Goal: Transaction & Acquisition: Obtain resource

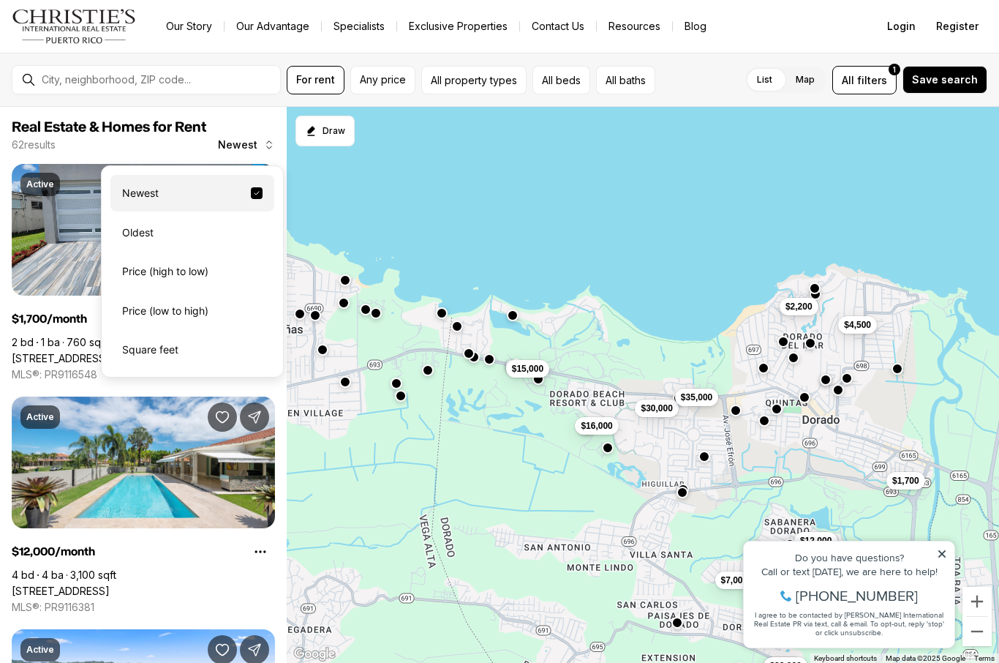
click at [186, 274] on div "Price (high to low)" at bounding box center [192, 271] width 164 height 37
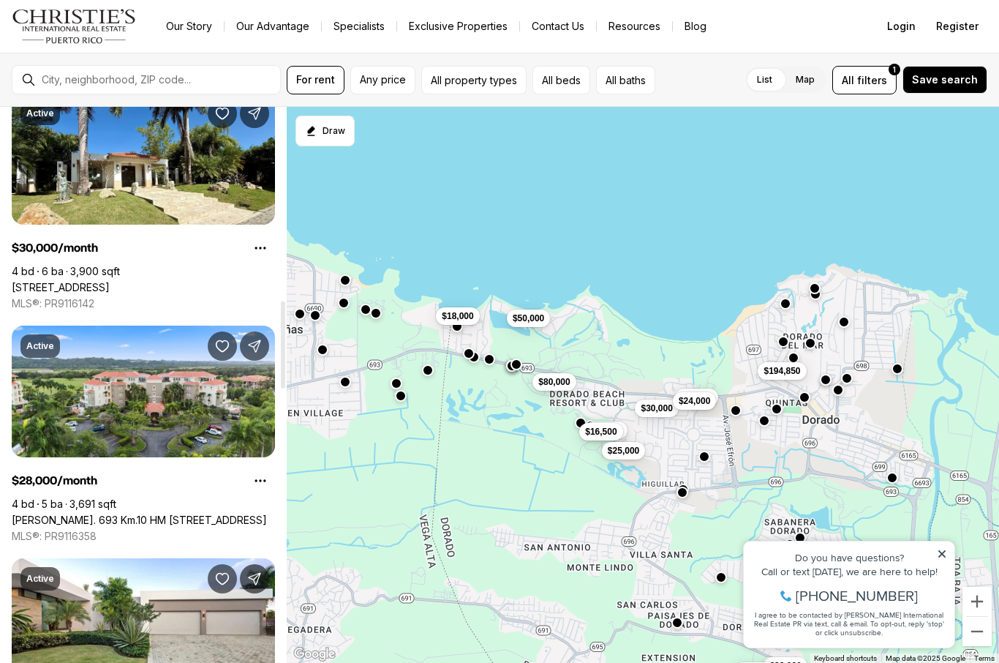
scroll to position [1234, 0]
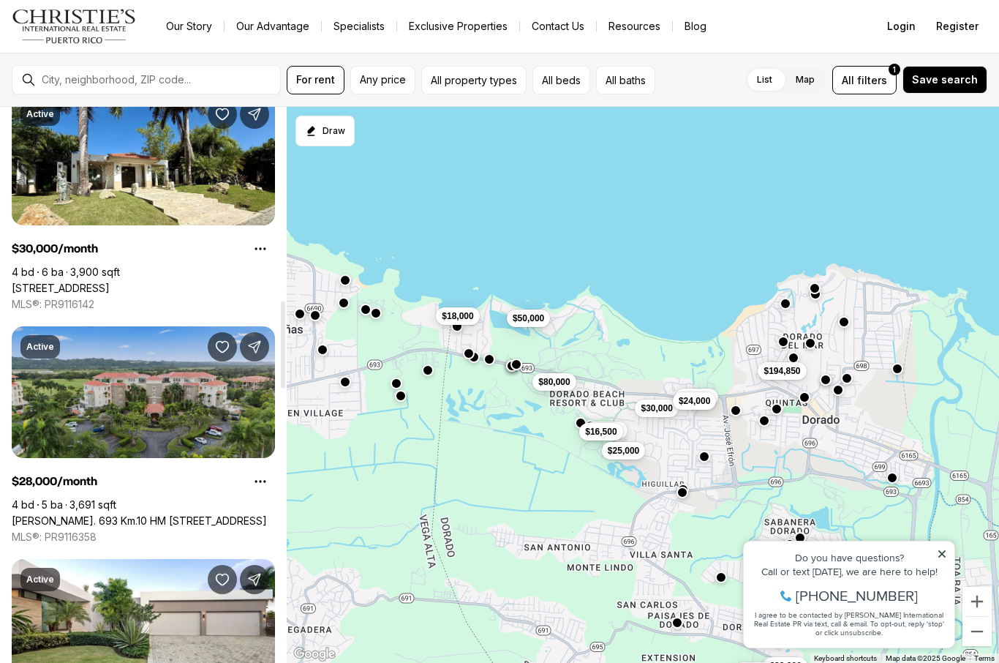
click at [113, 514] on link "Carr. 693 Km.10 HM 7 PLANTATION VILLAGE DRIVE #1202, DORADO PR, 00646" at bounding box center [139, 520] width 255 height 13
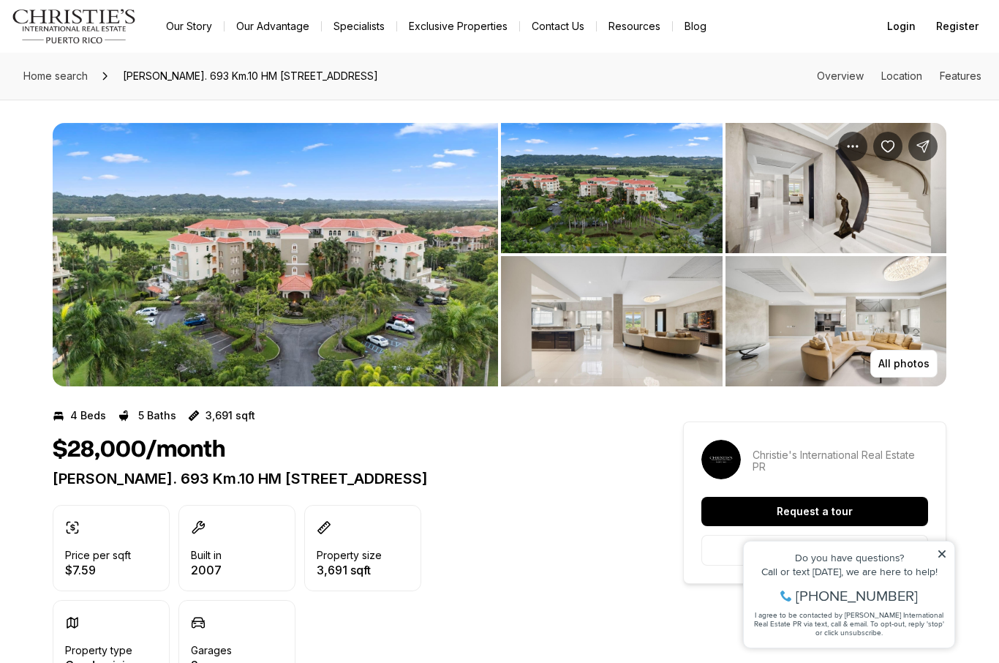
click at [215, 302] on img "View image gallery" at bounding box center [276, 254] width 446 height 263
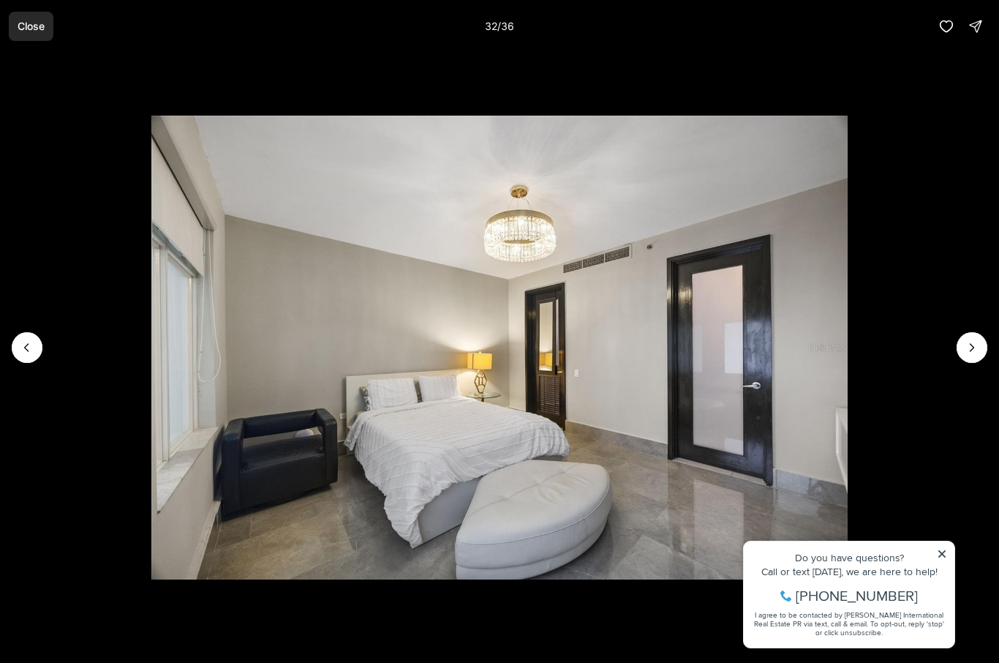
click at [31, 29] on p "Close" at bounding box center [31, 26] width 27 height 12
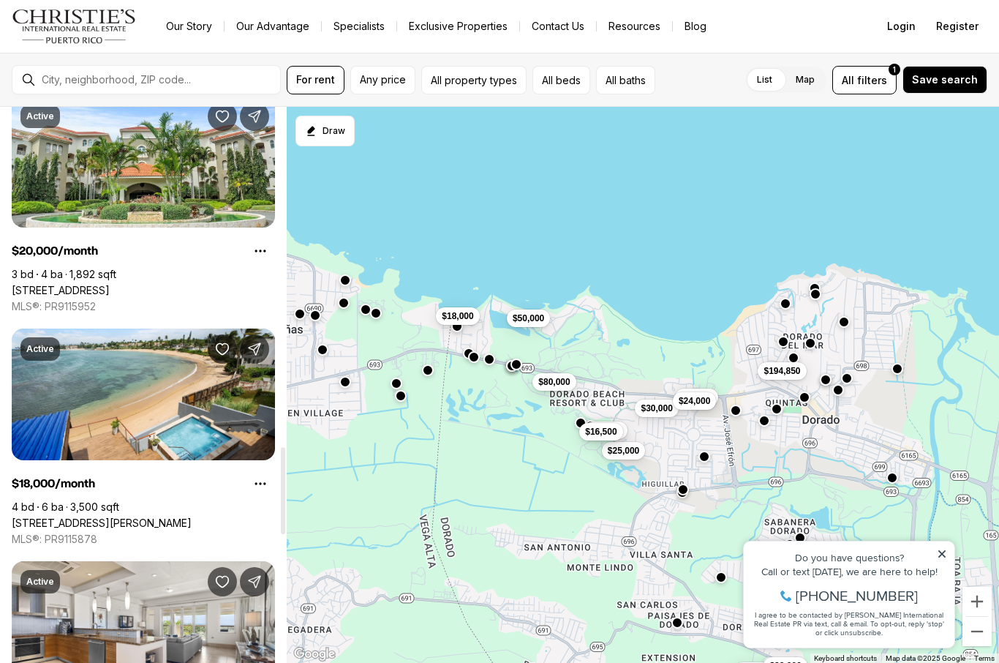
scroll to position [2171, 0]
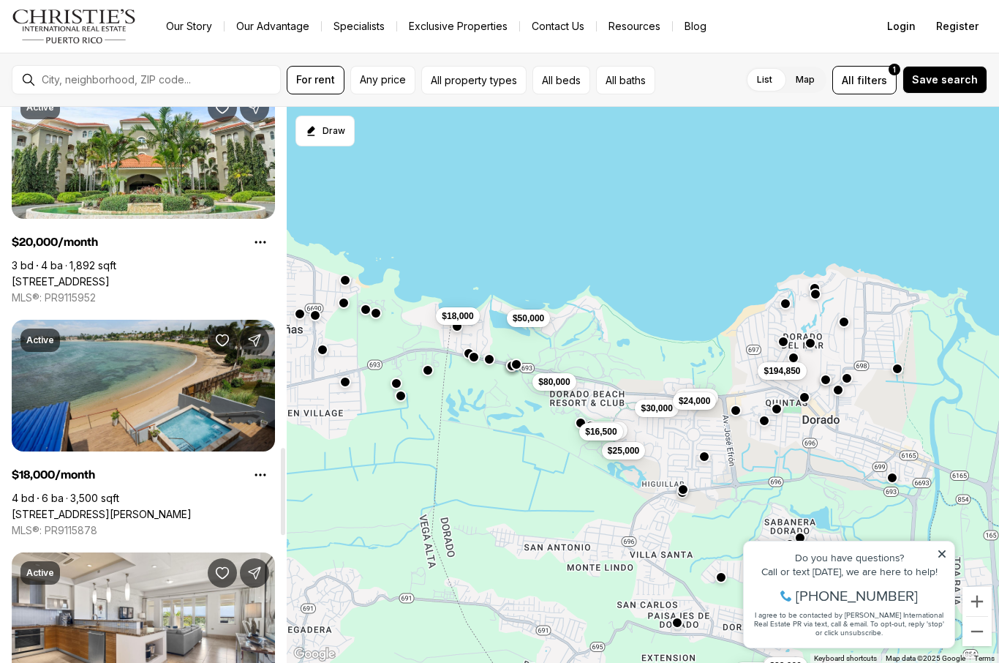
click at [130, 508] on link "[STREET_ADDRESS][PERSON_NAME]" at bounding box center [102, 514] width 180 height 13
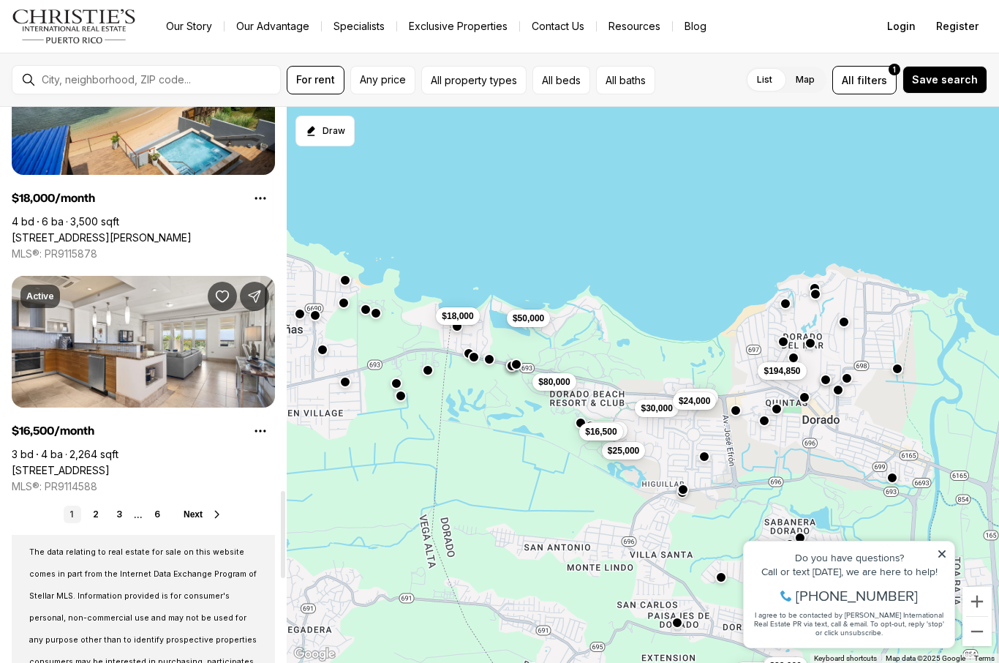
scroll to position [2444, 0]
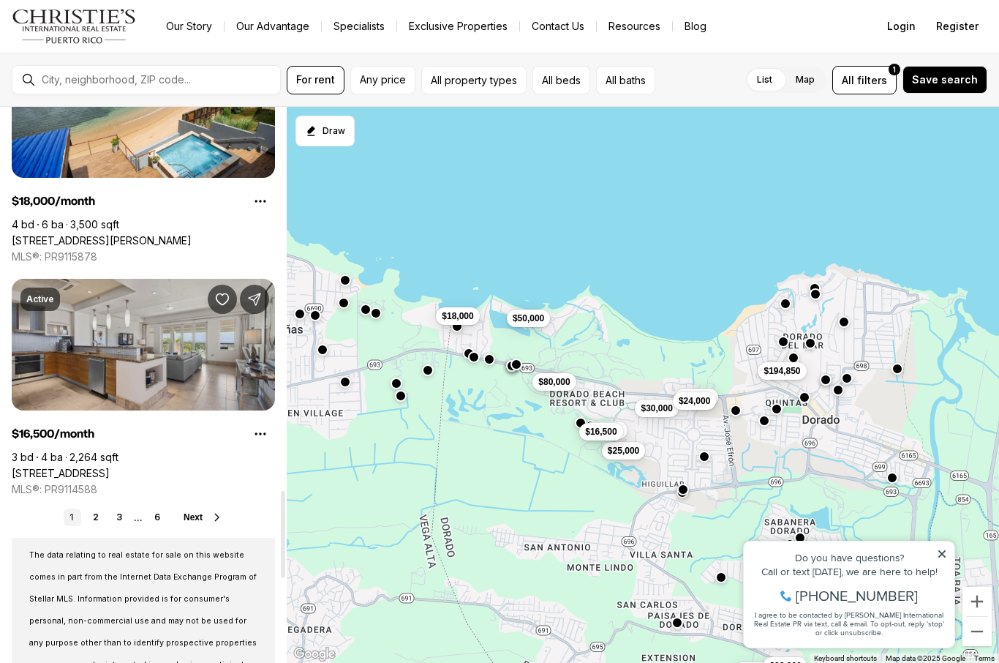
click at [110, 467] on link "[STREET_ADDRESS]" at bounding box center [61, 473] width 98 height 13
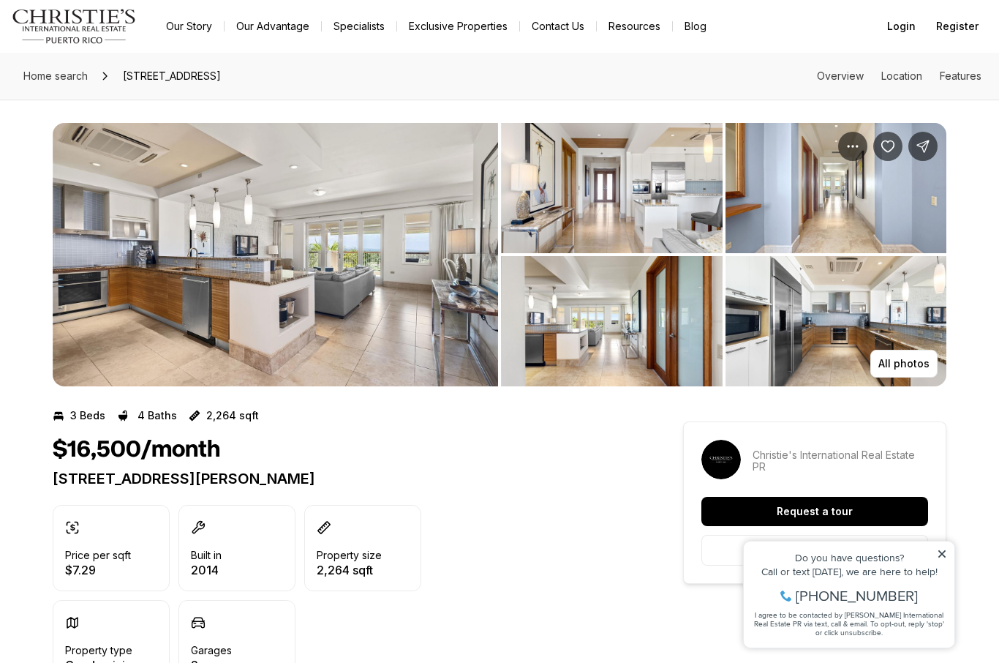
click at [200, 272] on img "View image gallery" at bounding box center [276, 254] width 446 height 263
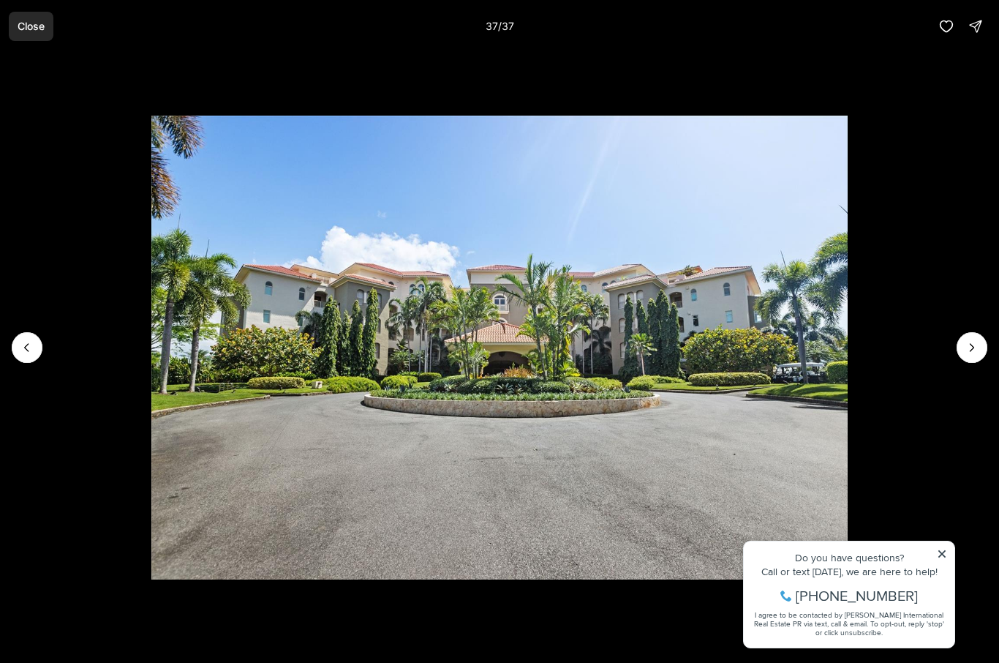
click at [17, 24] on button "Close" at bounding box center [31, 26] width 45 height 29
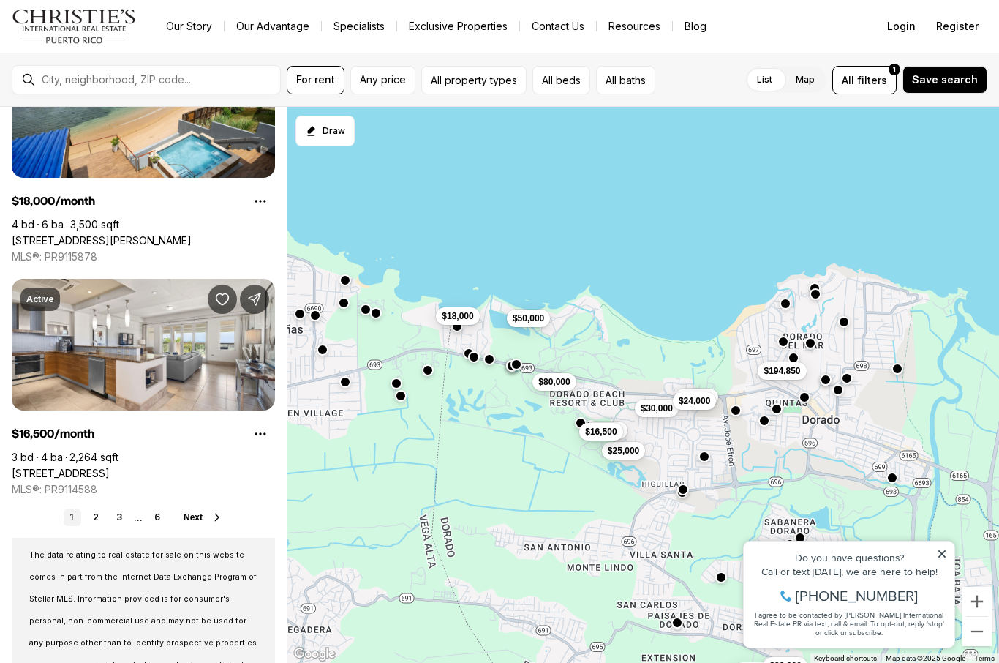
click at [192, 522] on span "Next" at bounding box center [193, 517] width 19 height 10
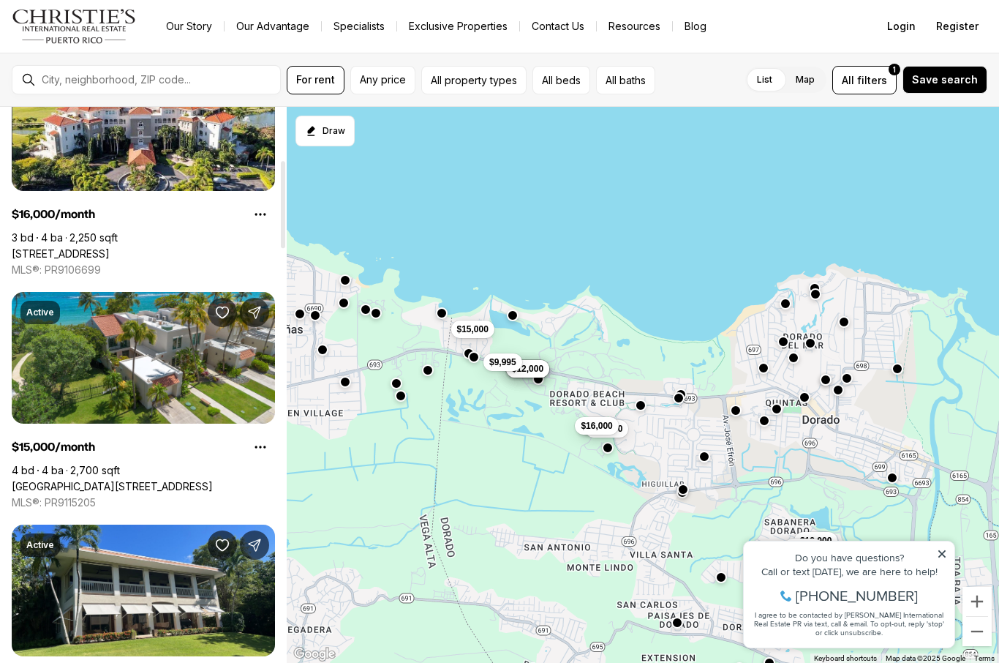
scroll to position [337, 0]
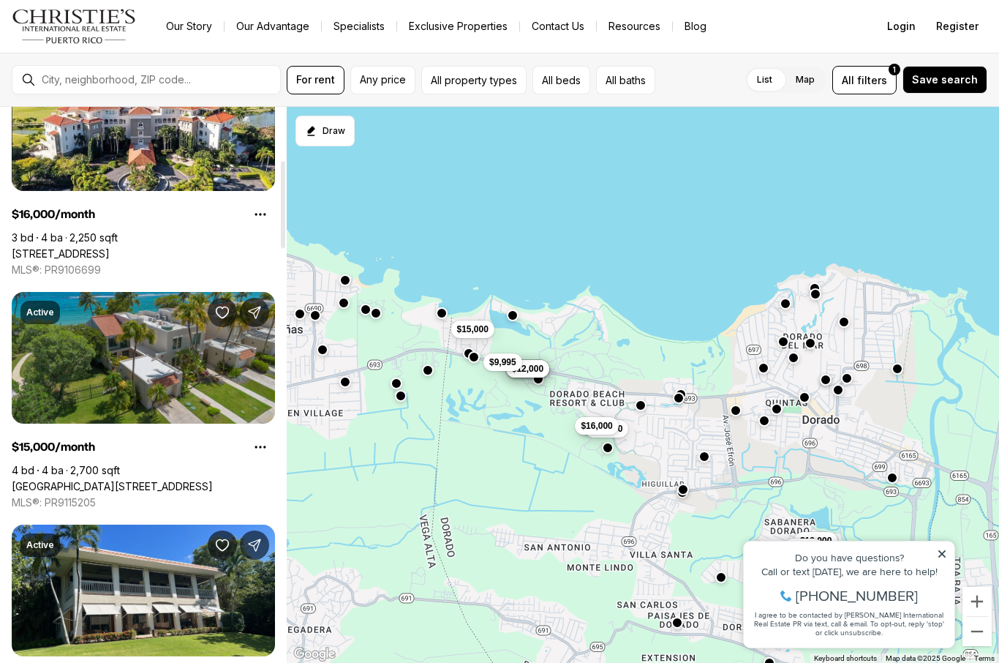
click at [134, 480] on link "[GEOGRAPHIC_DATA][STREET_ADDRESS]" at bounding box center [112, 486] width 201 height 13
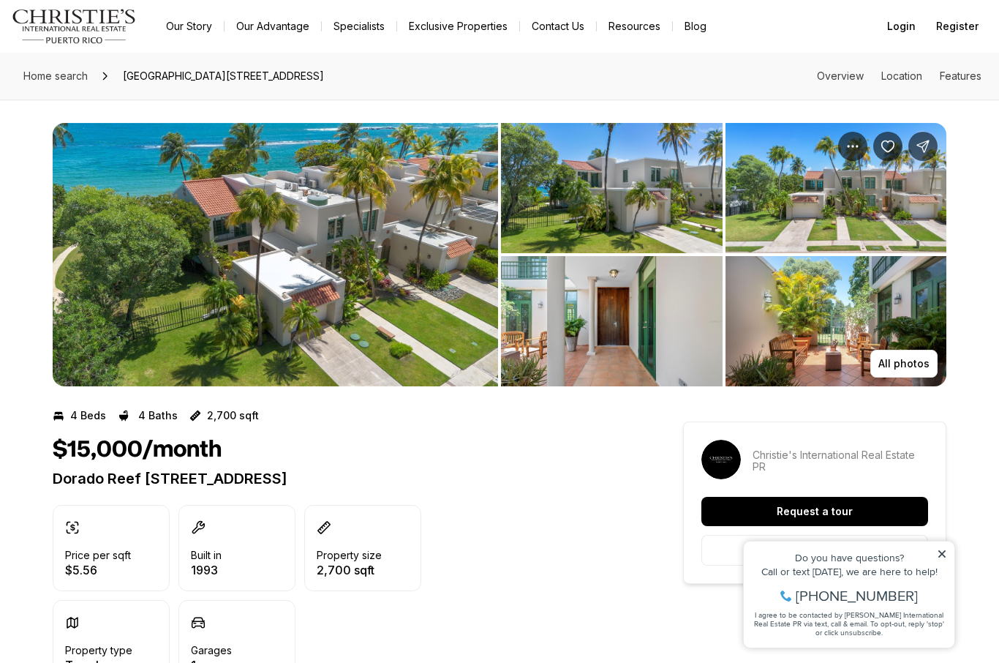
click at [298, 269] on img "View image gallery" at bounding box center [276, 254] width 446 height 263
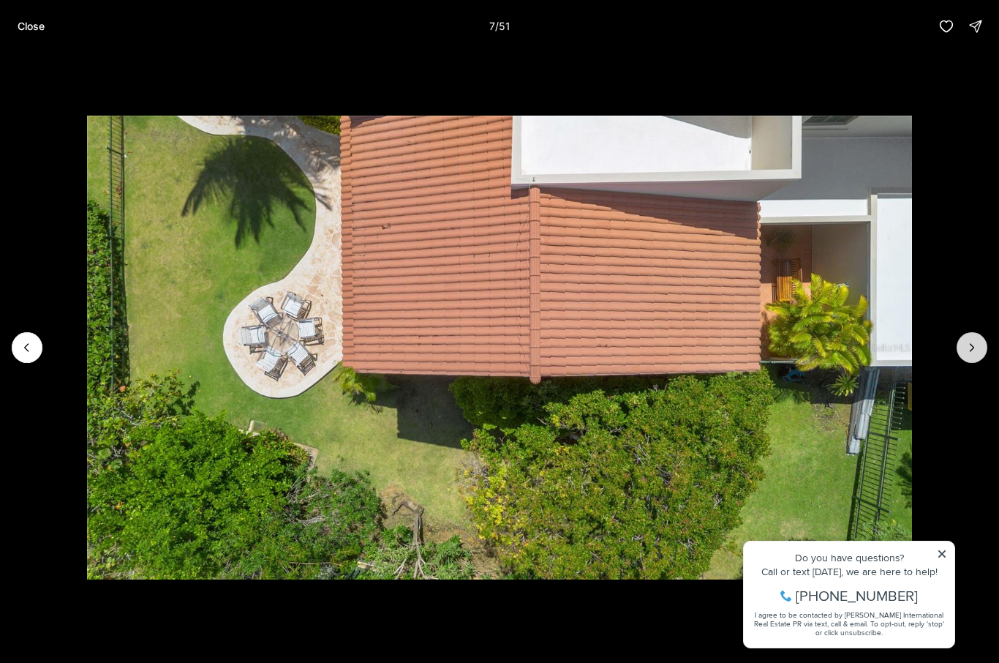
click at [976, 346] on icon "Next slide" at bounding box center [972, 347] width 15 height 15
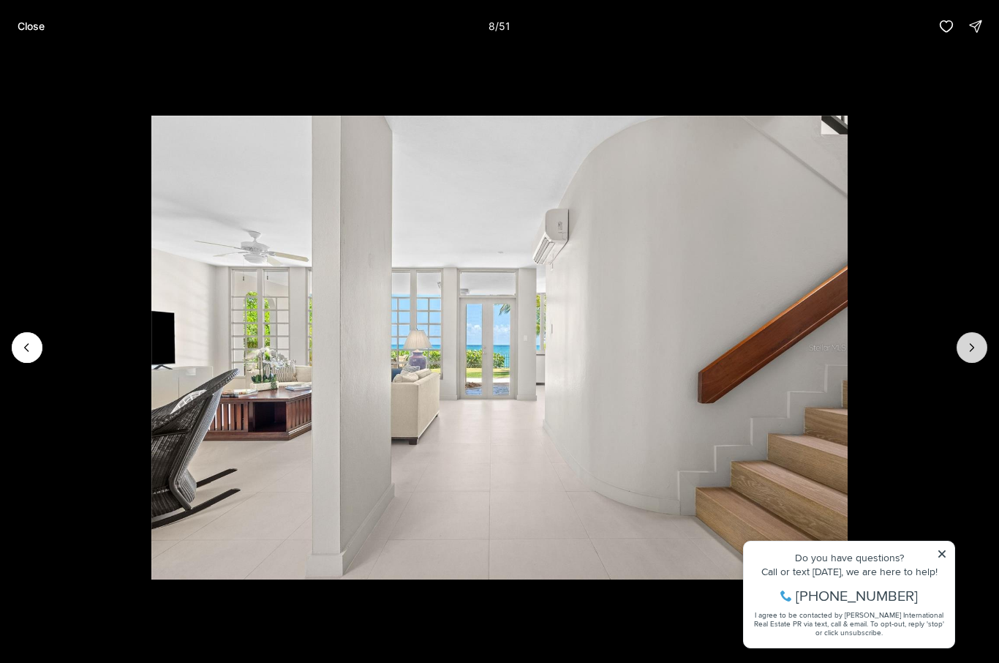
click at [970, 352] on icon "Next slide" at bounding box center [972, 347] width 15 height 15
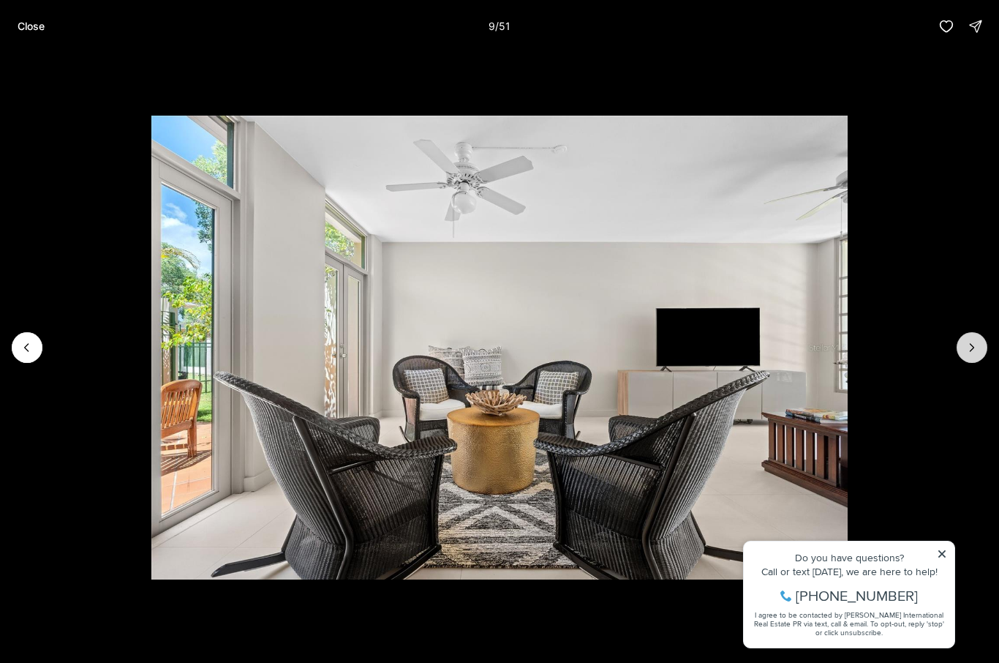
click at [973, 350] on icon "Next slide" at bounding box center [972, 347] width 15 height 15
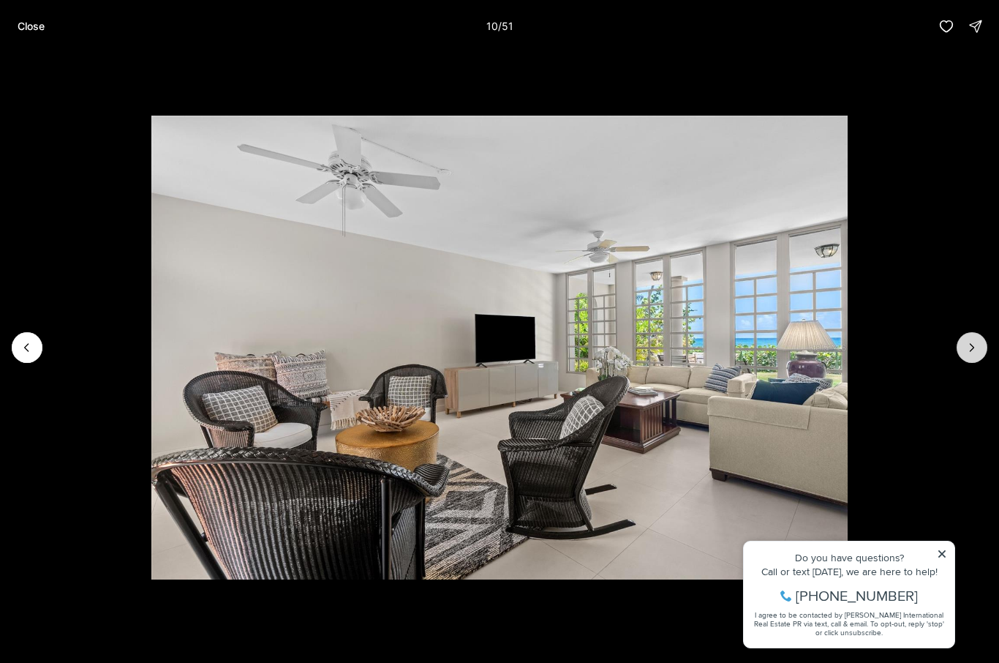
click at [969, 353] on icon "Next slide" at bounding box center [972, 347] width 15 height 15
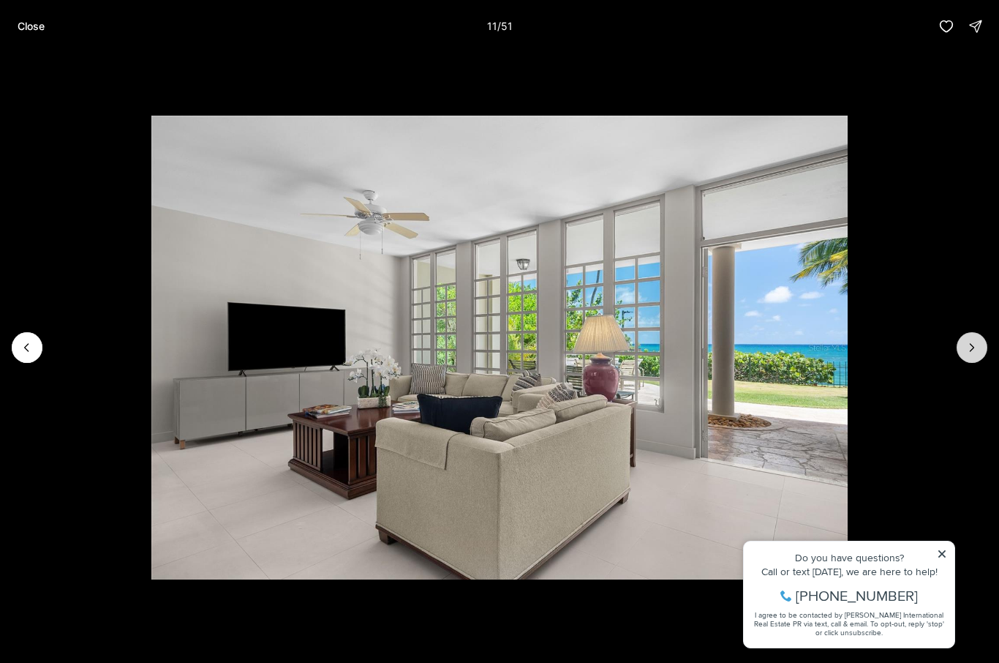
click at [973, 352] on icon "Next slide" at bounding box center [972, 347] width 15 height 15
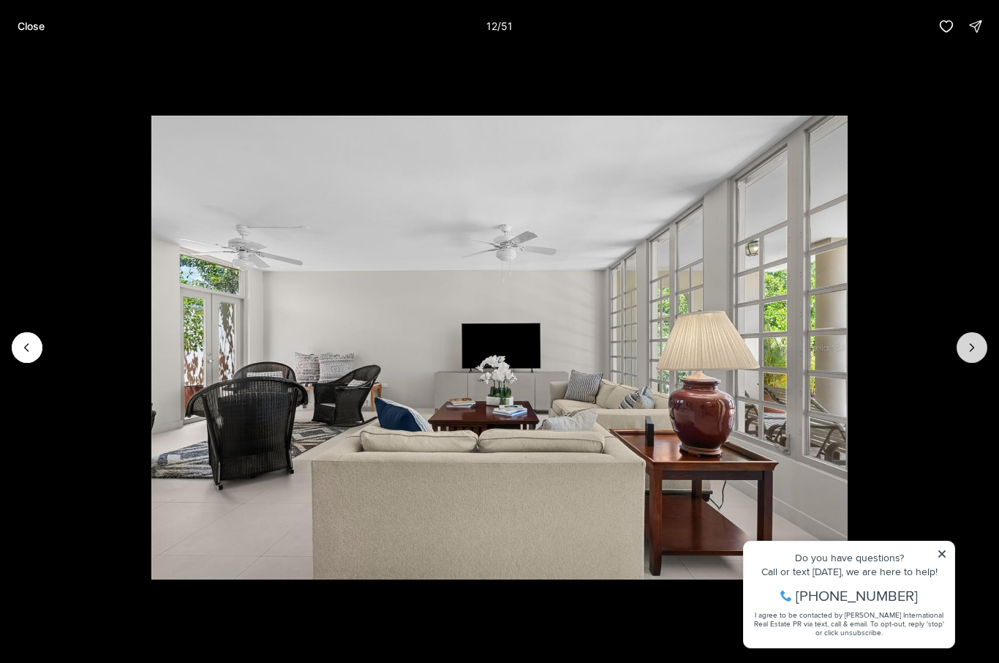
click at [971, 351] on icon "Next slide" at bounding box center [973, 347] width 4 height 7
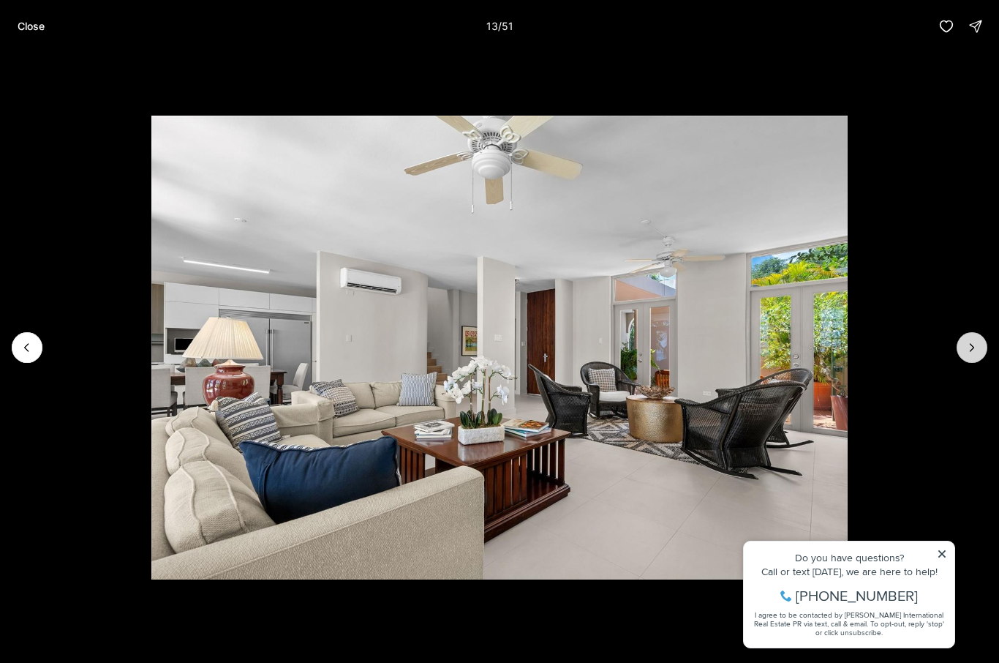
click at [968, 353] on icon "Next slide" at bounding box center [972, 347] width 15 height 15
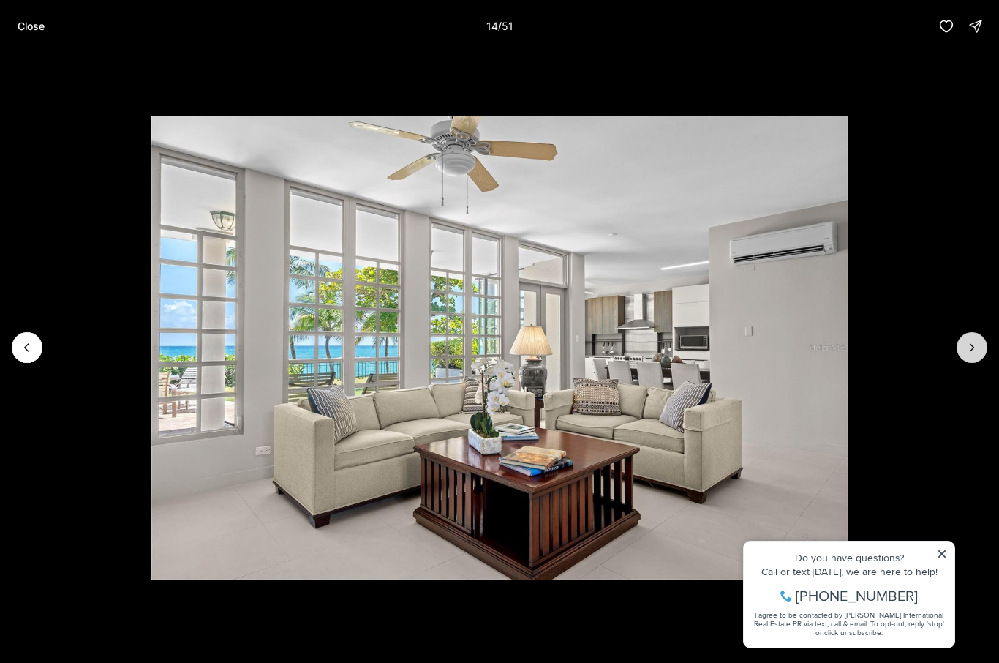
click at [967, 354] on icon "Next slide" at bounding box center [972, 347] width 15 height 15
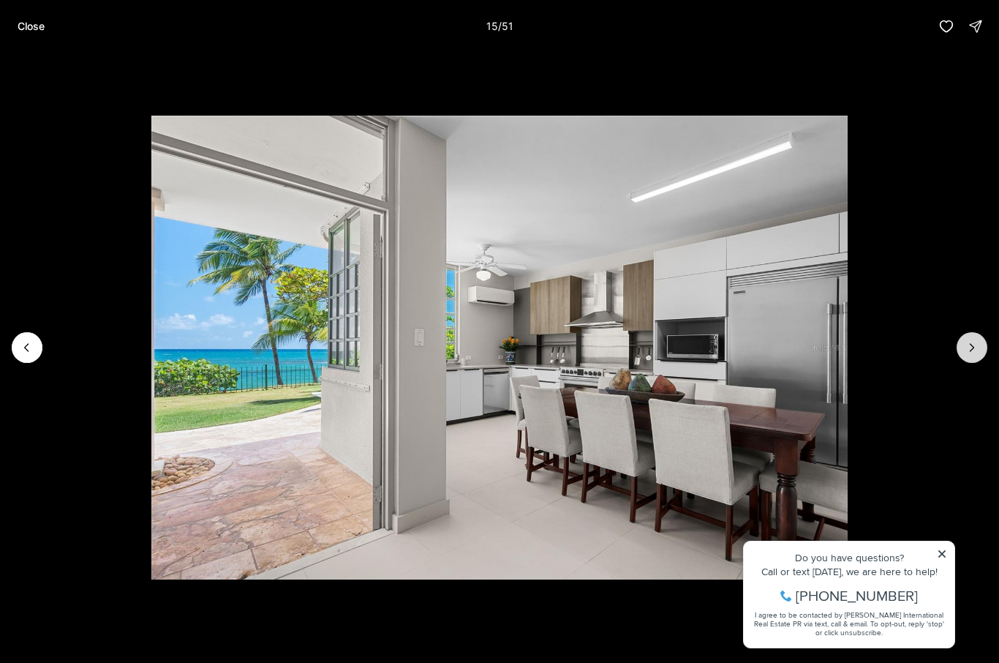
click at [966, 348] on icon "Next slide" at bounding box center [972, 347] width 15 height 15
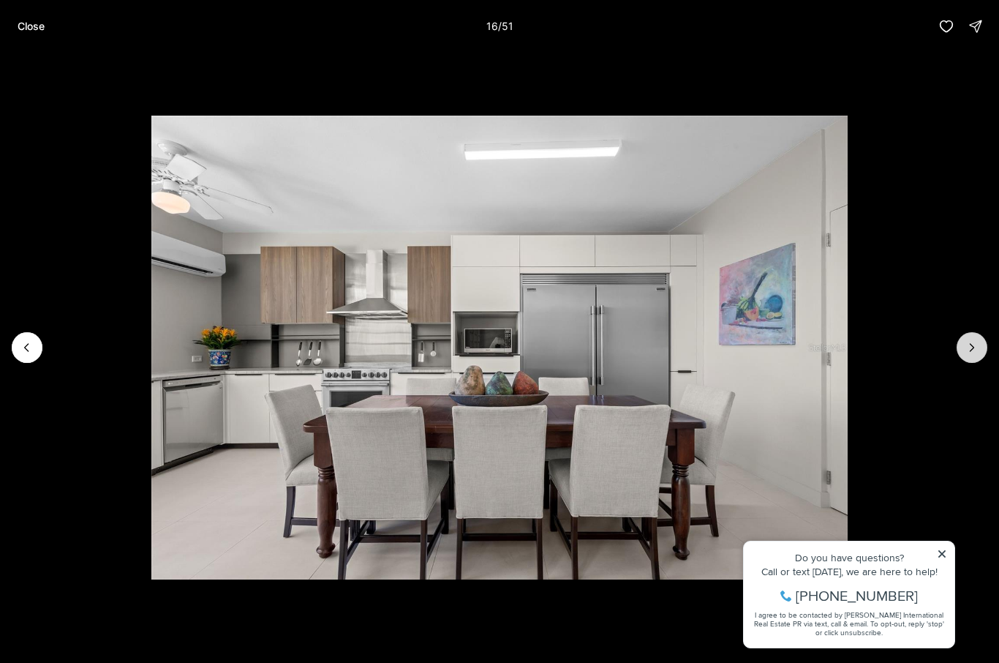
click at [966, 351] on icon "Next slide" at bounding box center [972, 347] width 15 height 15
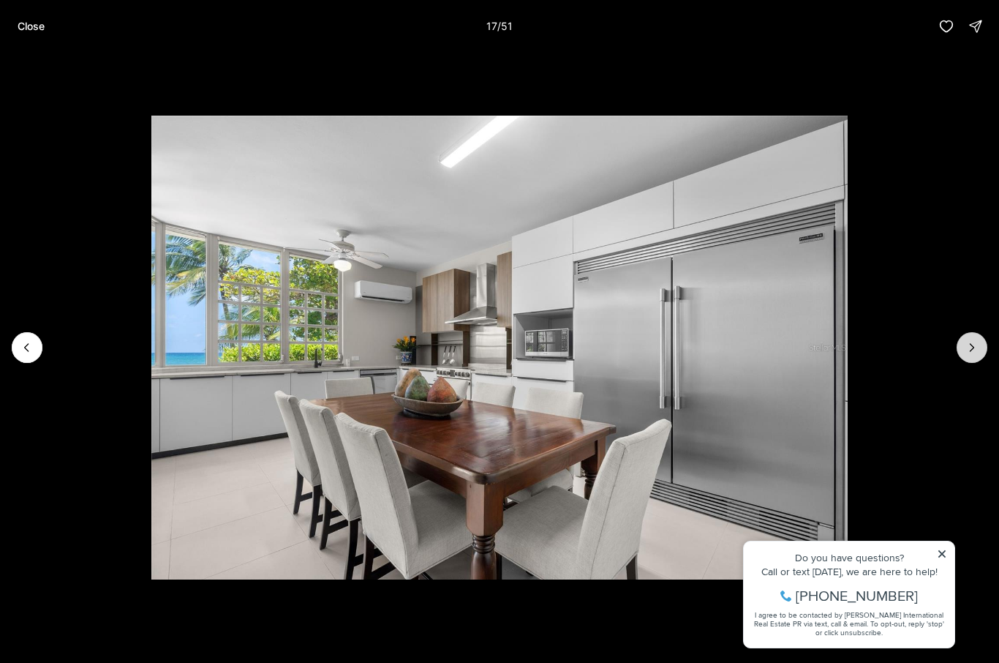
click at [967, 350] on icon "Next slide" at bounding box center [972, 347] width 15 height 15
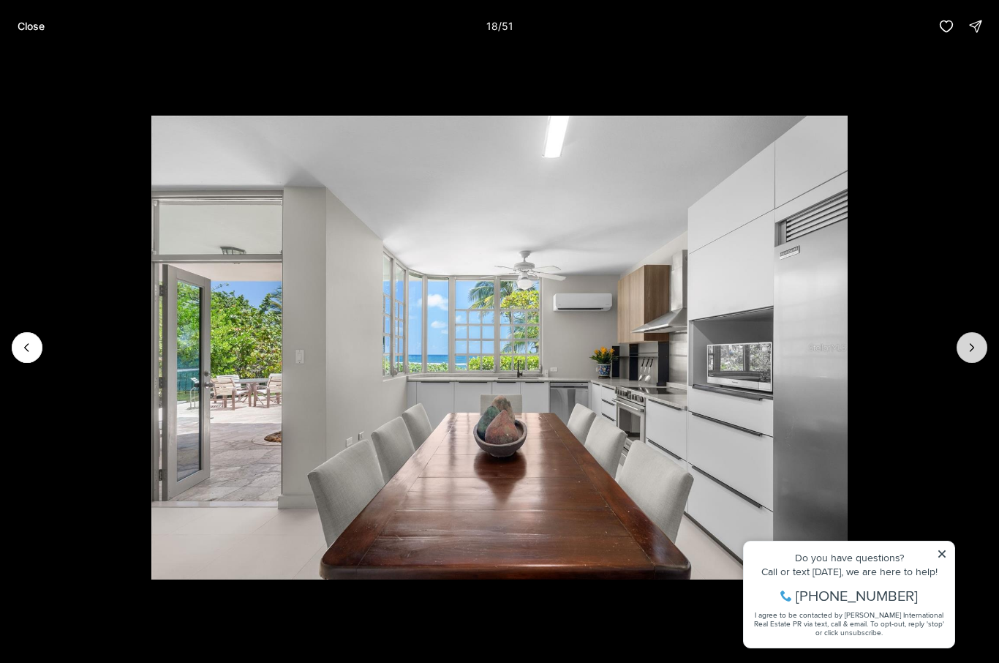
click at [965, 351] on icon "Next slide" at bounding box center [972, 347] width 15 height 15
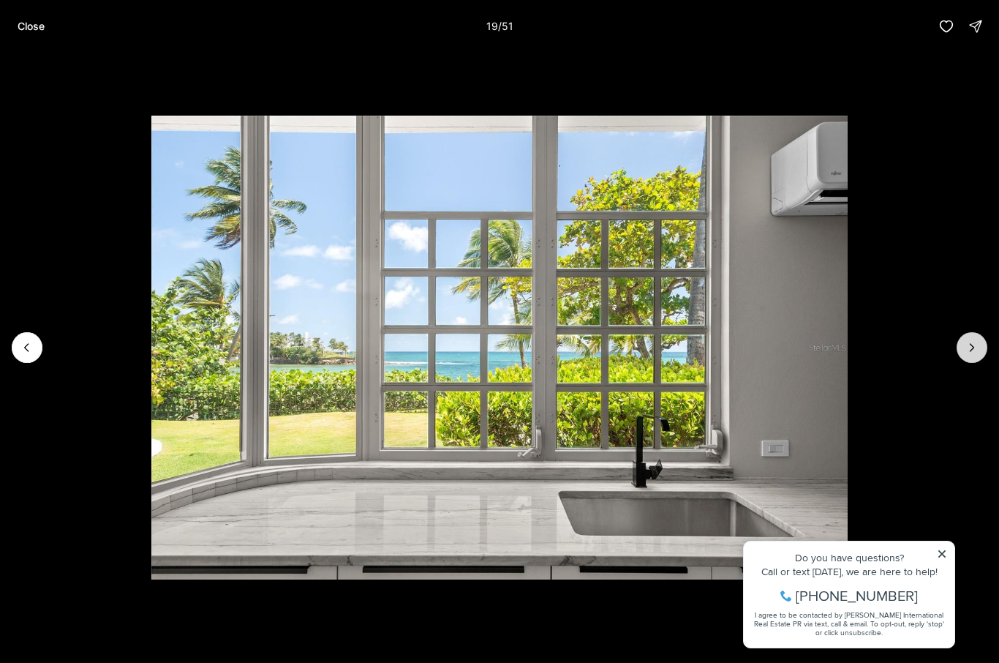
click at [967, 351] on icon "Next slide" at bounding box center [972, 347] width 15 height 15
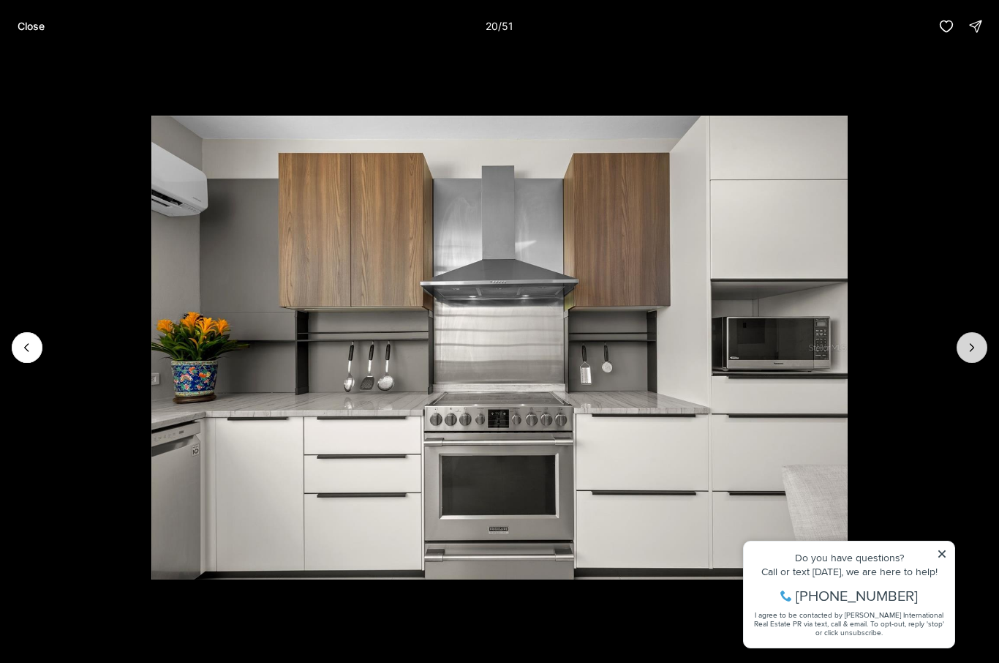
click at [969, 349] on icon "Next slide" at bounding box center [972, 347] width 15 height 15
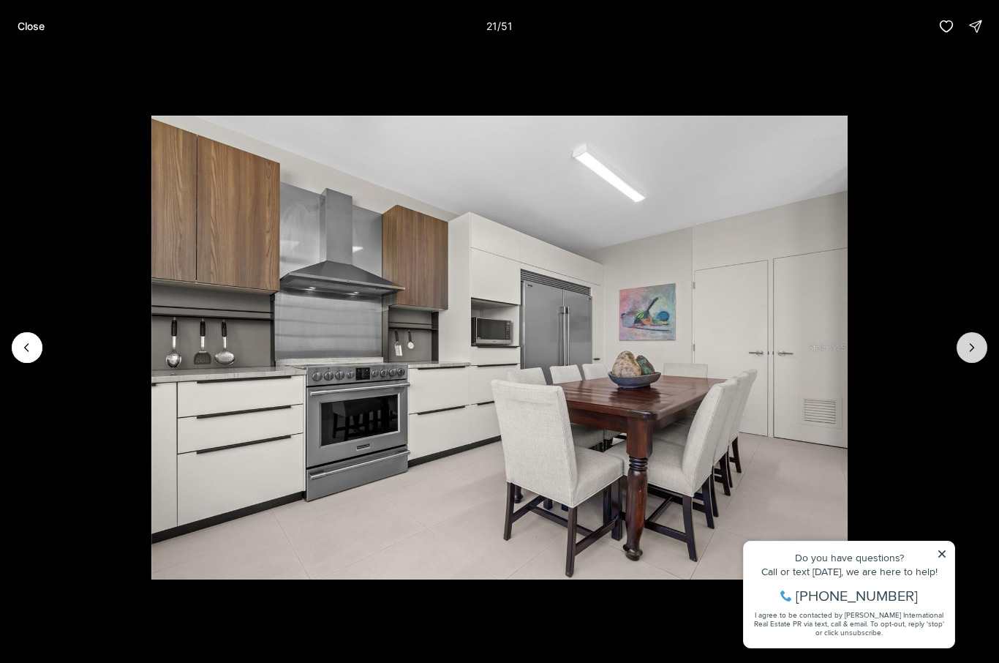
click at [968, 349] on icon "Next slide" at bounding box center [972, 347] width 15 height 15
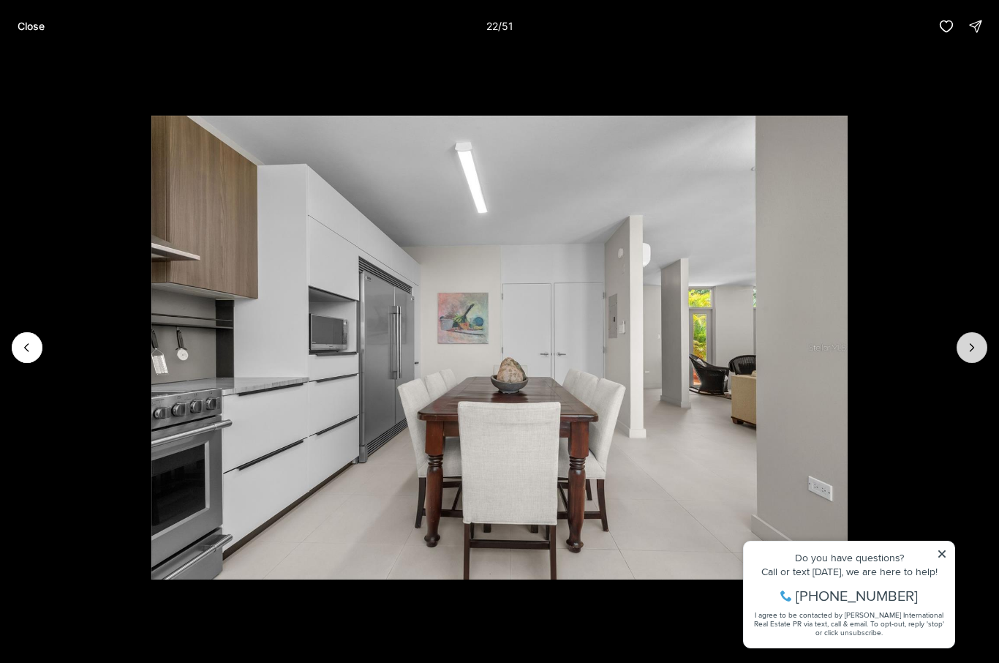
click at [971, 348] on icon "Next slide" at bounding box center [972, 347] width 15 height 15
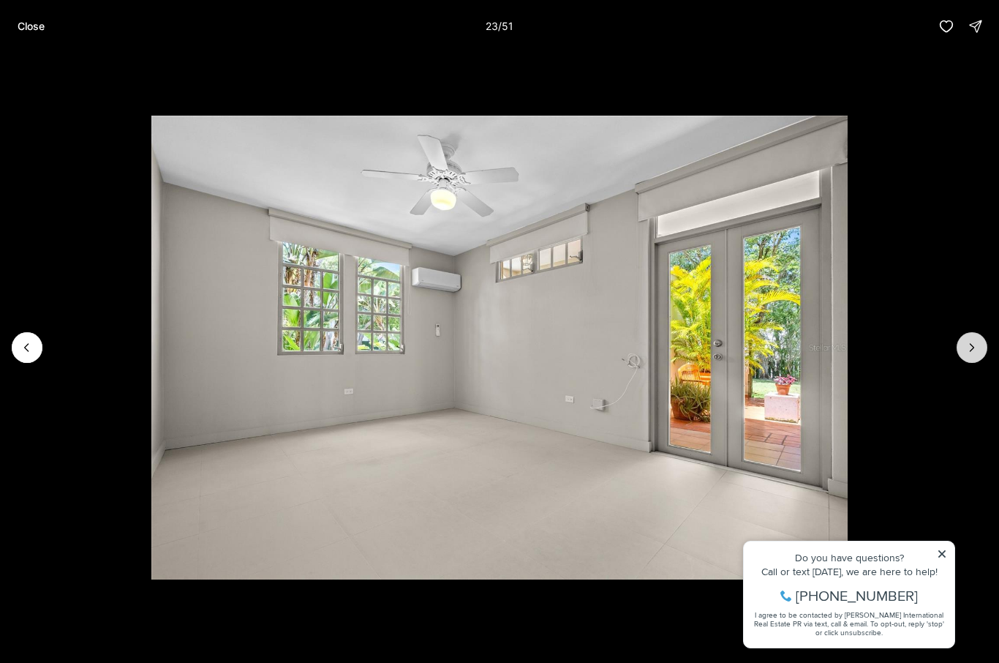
click at [971, 351] on icon "Next slide" at bounding box center [973, 347] width 4 height 7
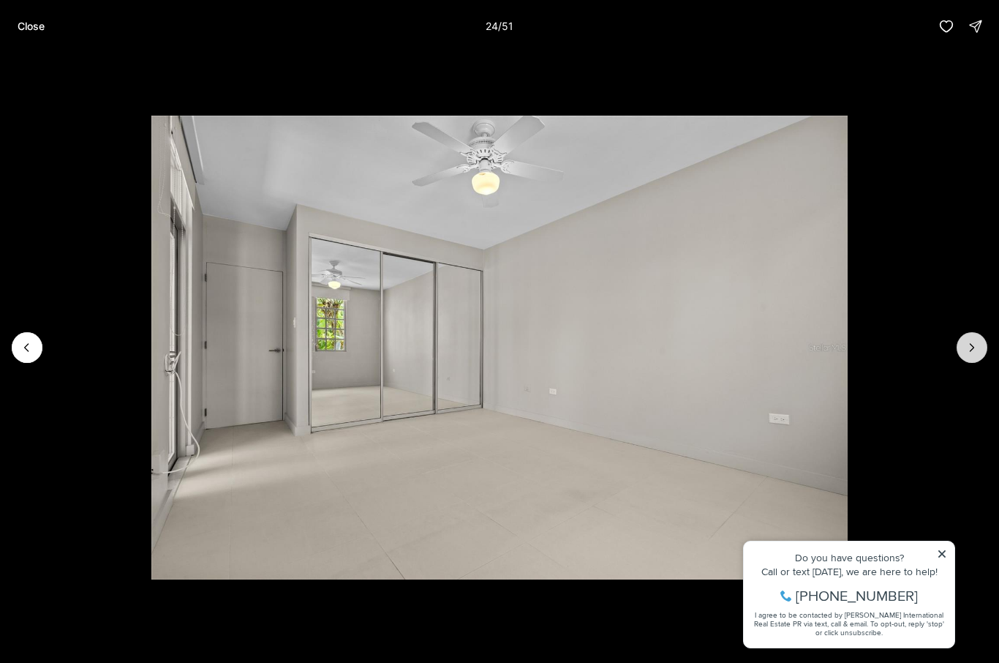
click at [971, 352] on icon "Next slide" at bounding box center [972, 347] width 15 height 15
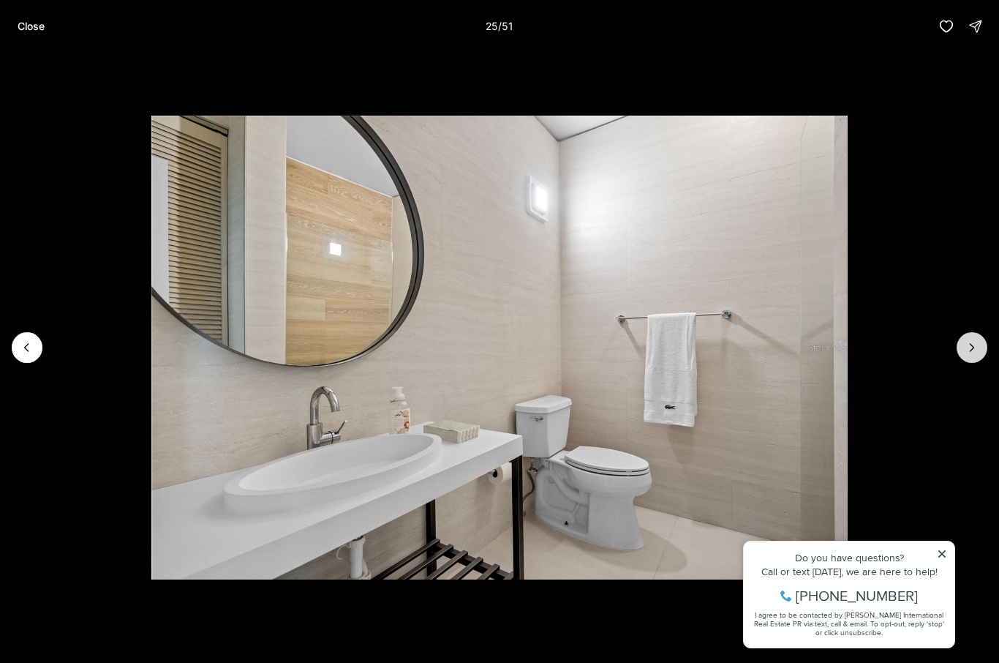
click at [972, 353] on icon "Next slide" at bounding box center [972, 347] width 15 height 15
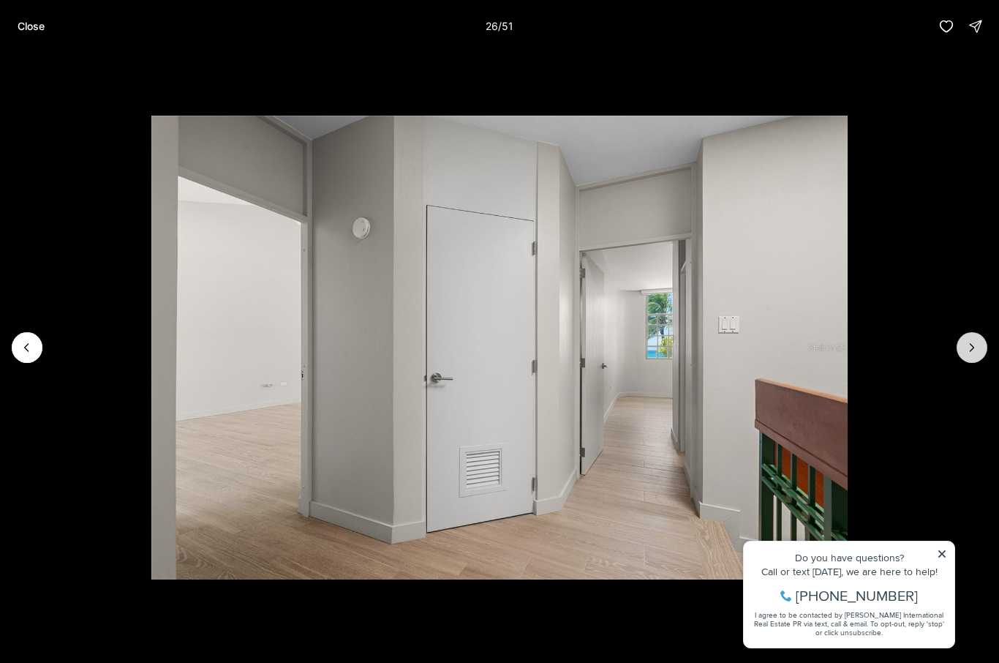
click at [972, 351] on icon "Next slide" at bounding box center [972, 347] width 15 height 15
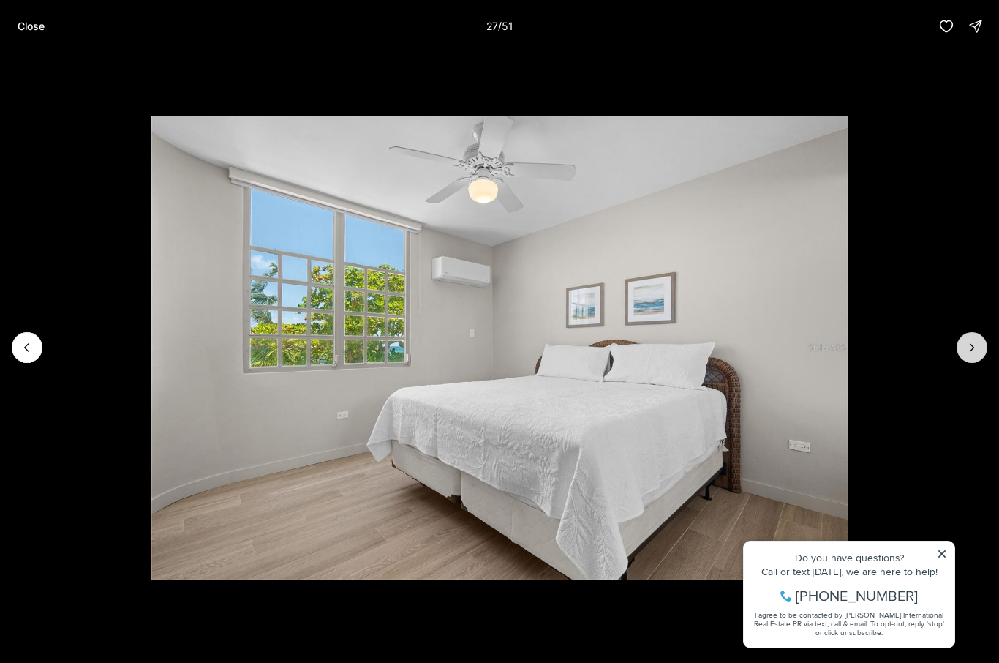
click at [971, 352] on icon "Next slide" at bounding box center [972, 347] width 15 height 15
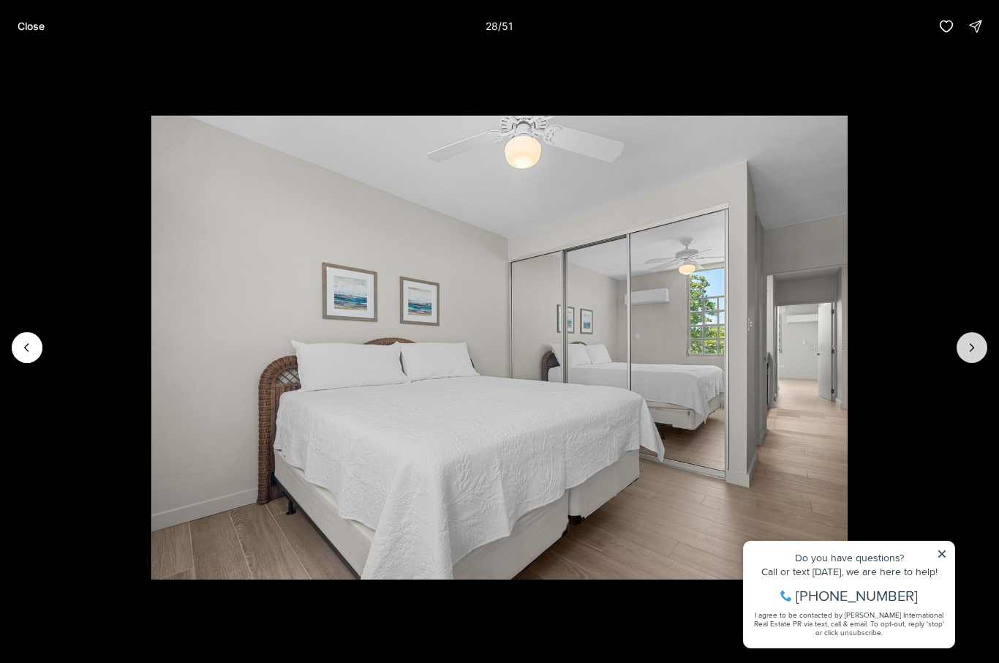
click at [973, 353] on icon "Next slide" at bounding box center [972, 347] width 15 height 15
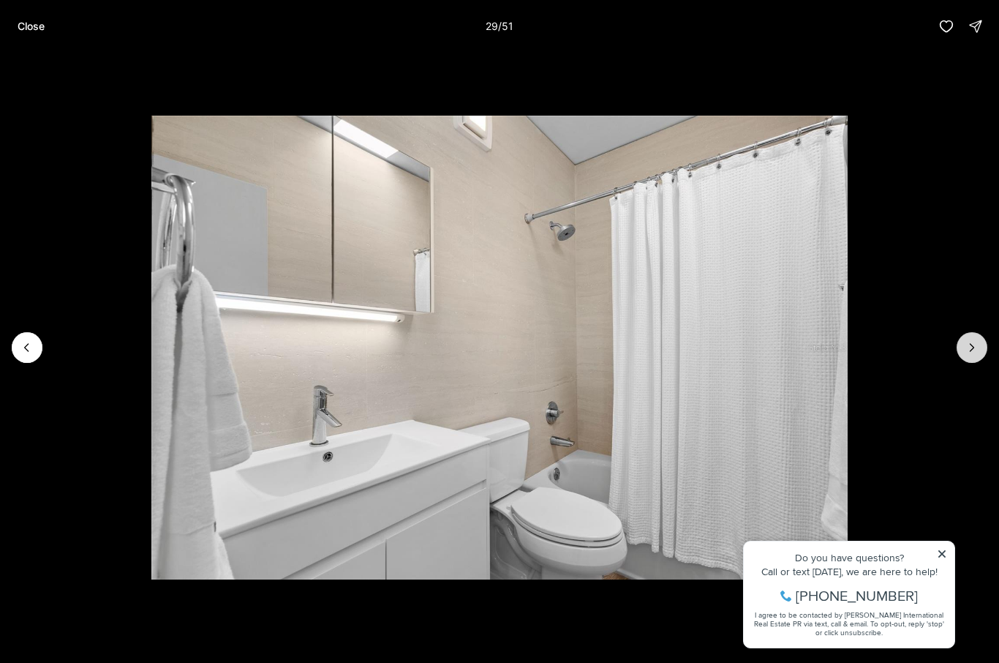
click at [968, 353] on icon "Next slide" at bounding box center [972, 347] width 15 height 15
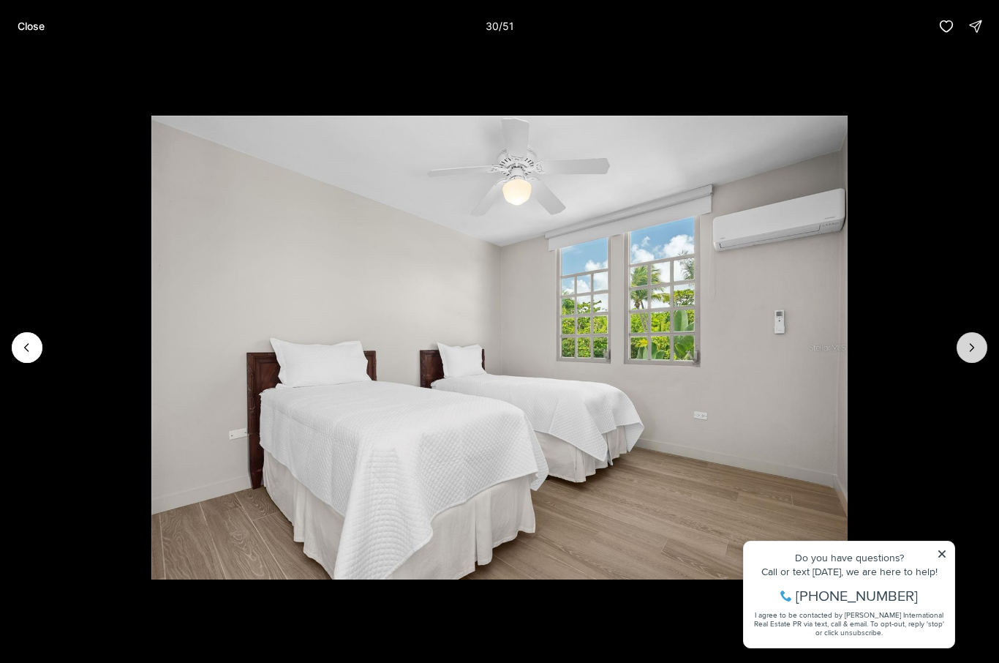
click at [975, 353] on icon "Next slide" at bounding box center [972, 347] width 15 height 15
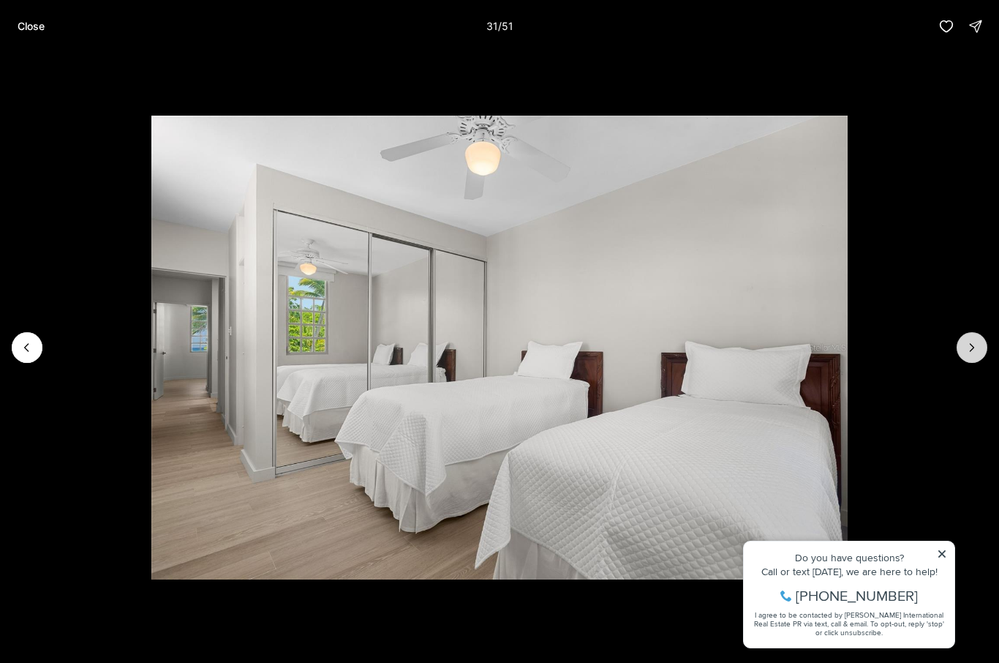
click at [973, 353] on icon "Next slide" at bounding box center [972, 347] width 15 height 15
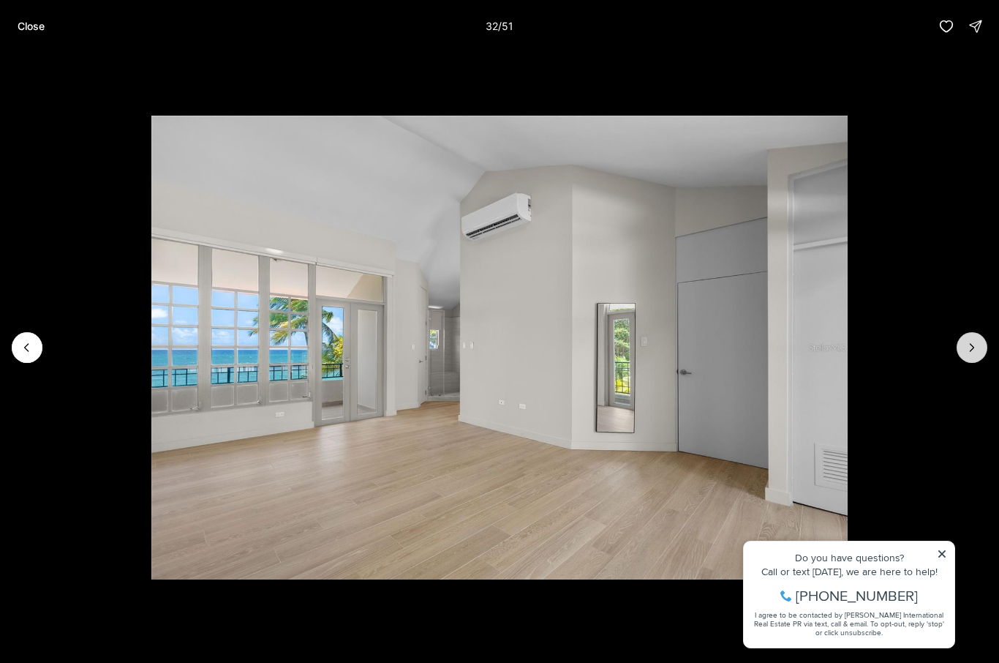
click at [967, 353] on icon "Next slide" at bounding box center [972, 347] width 15 height 15
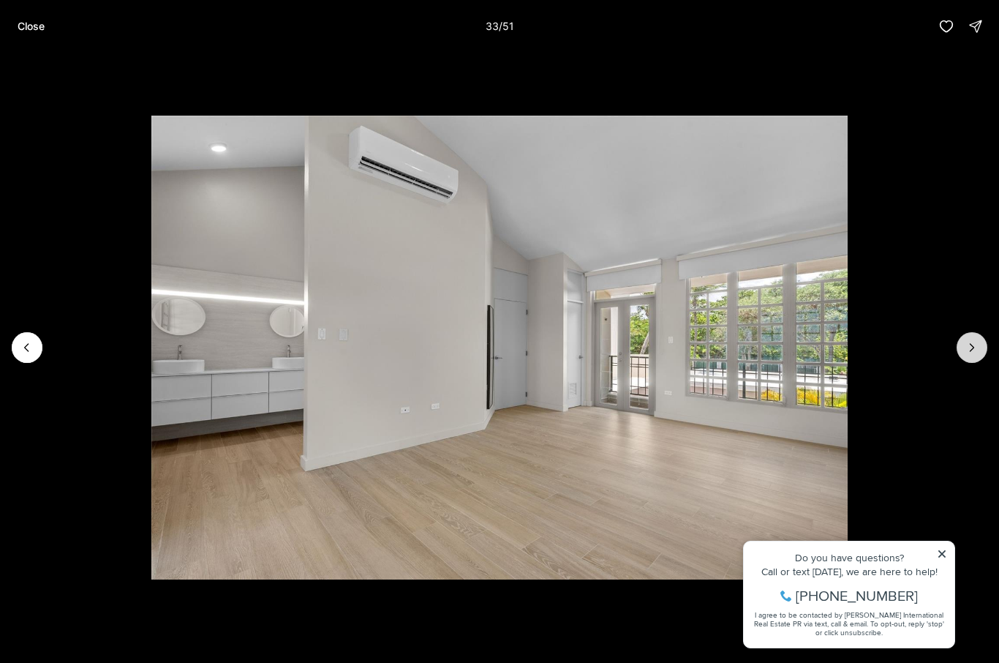
click at [964, 356] on button "Next slide" at bounding box center [972, 347] width 31 height 31
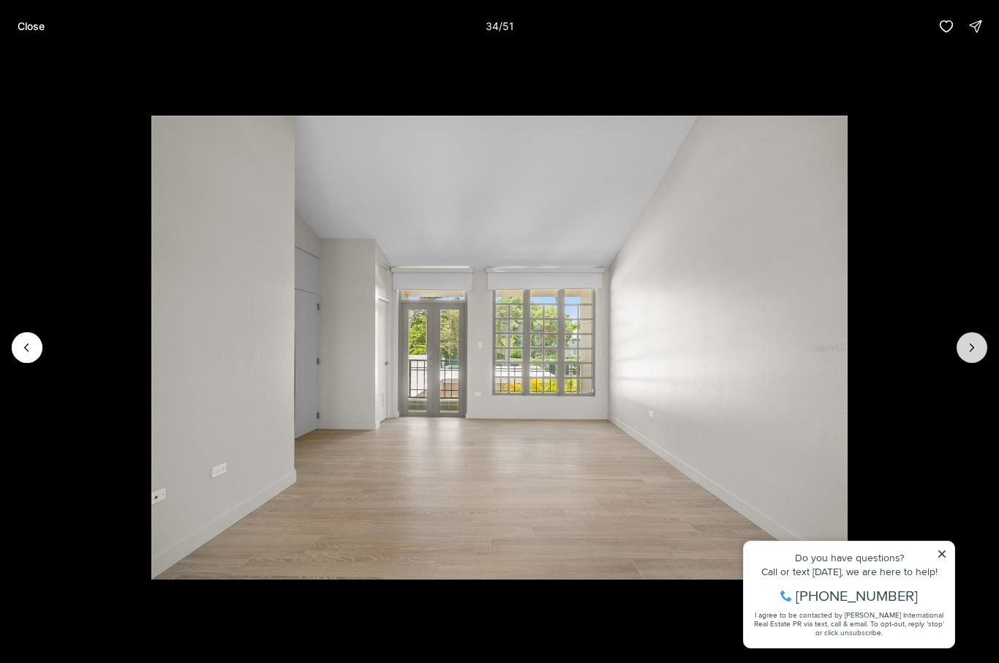
click at [966, 355] on button "Next slide" at bounding box center [972, 347] width 31 height 31
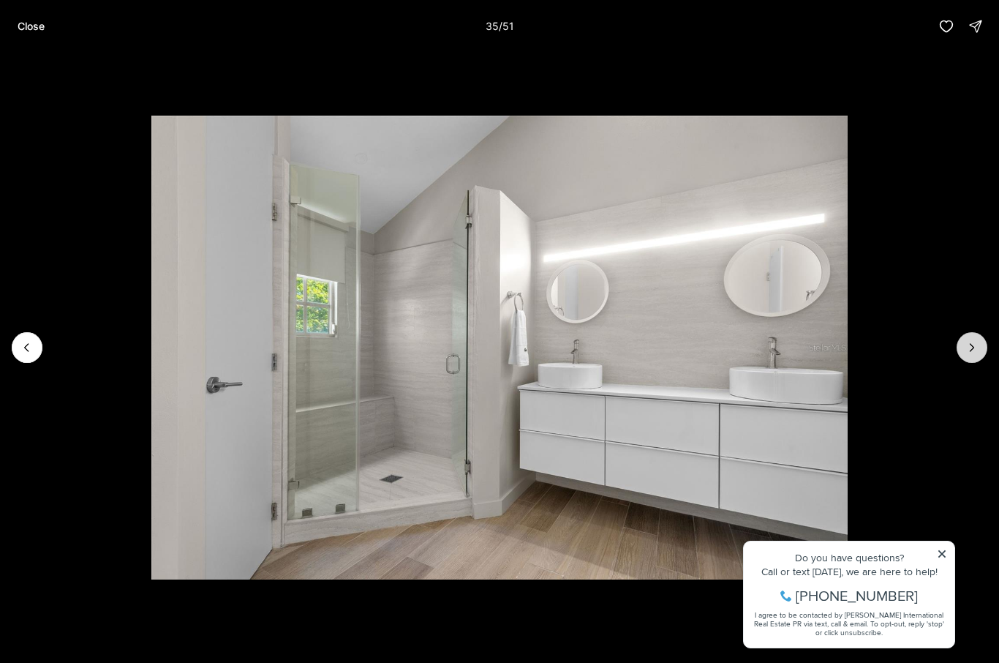
click at [965, 356] on button "Next slide" at bounding box center [972, 347] width 31 height 31
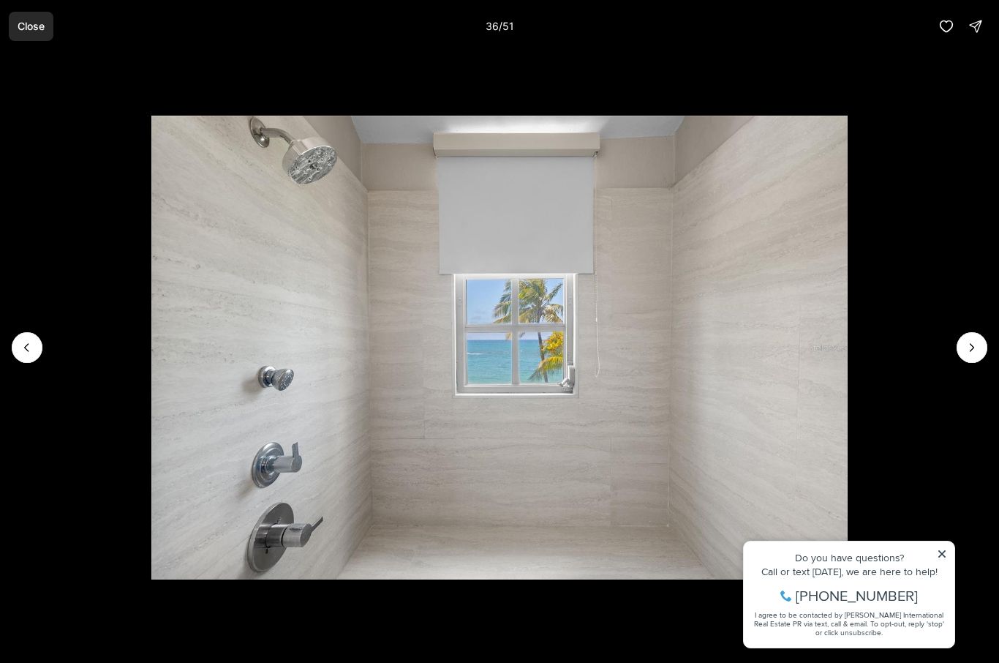
click at [27, 32] on p "Close" at bounding box center [31, 26] width 27 height 12
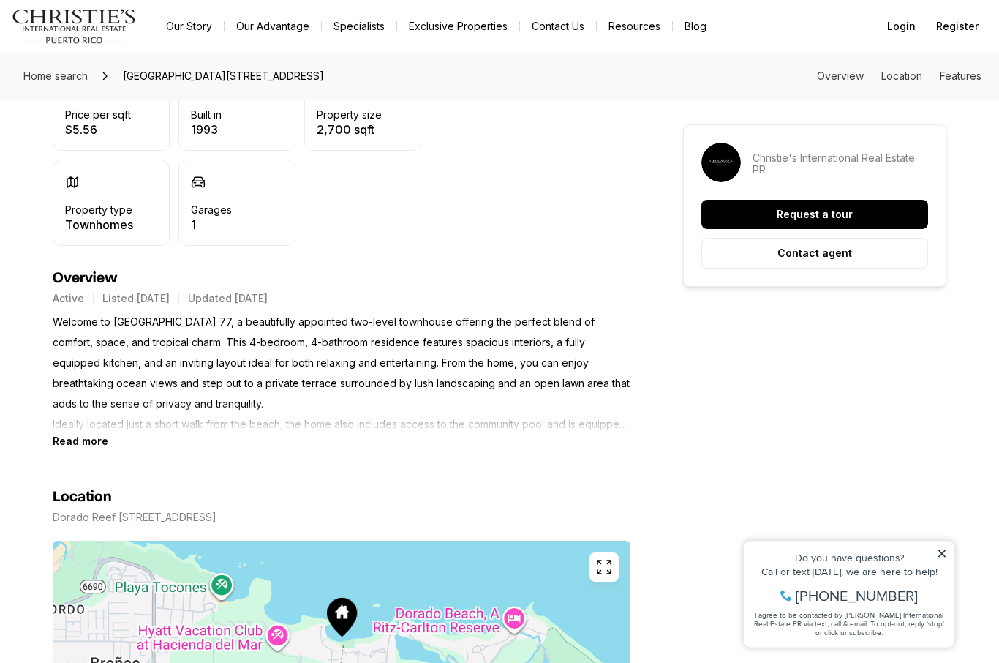
scroll to position [441, 0]
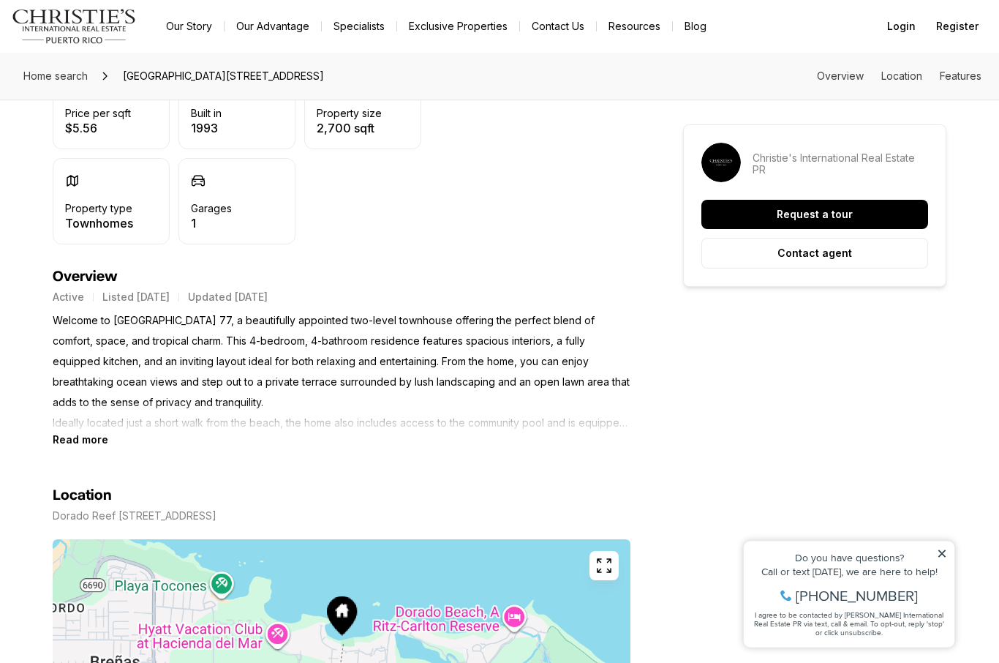
click at [80, 446] on b "Read more" at bounding box center [81, 440] width 56 height 12
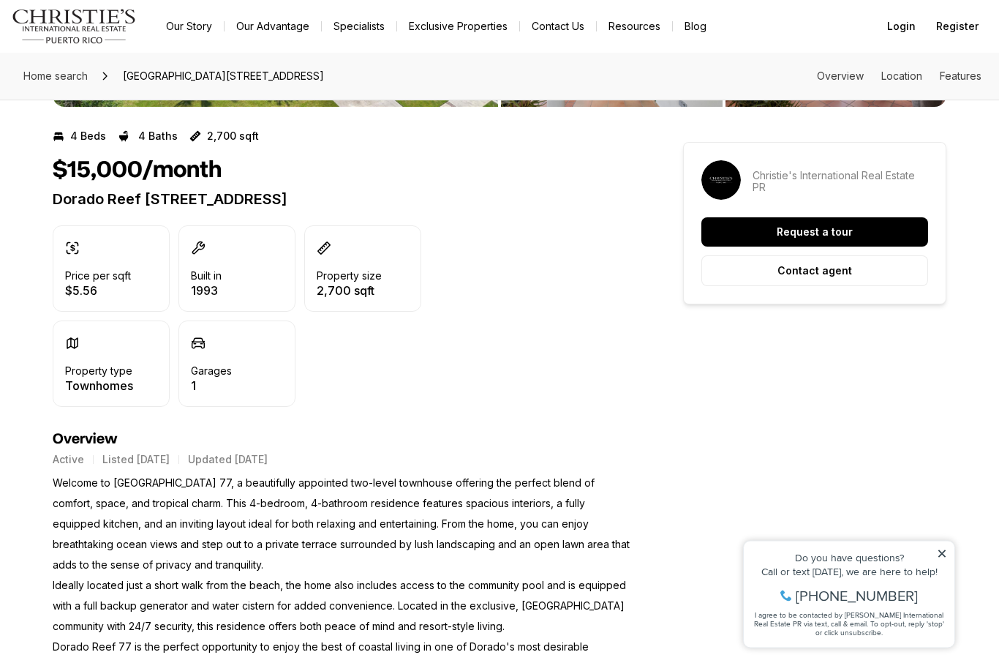
scroll to position [248, 0]
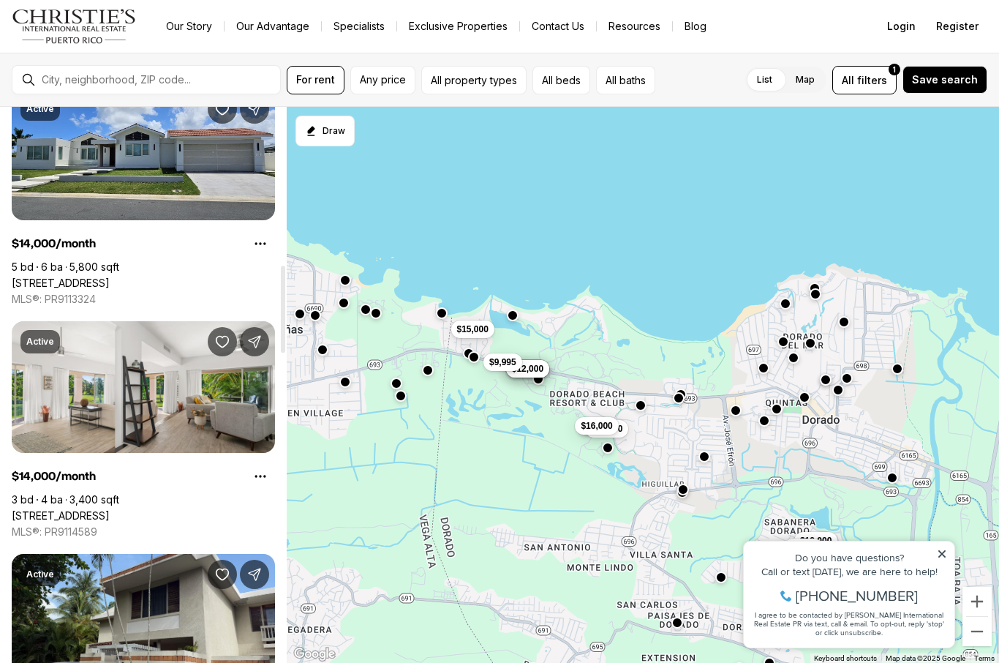
scroll to position [1009, 0]
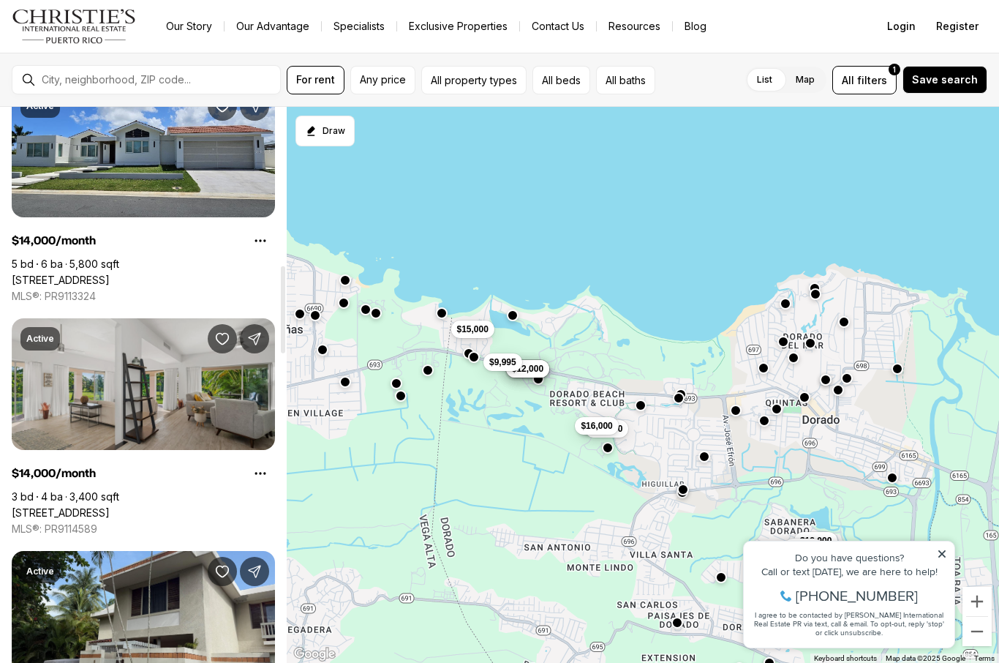
click at [110, 506] on link "[STREET_ADDRESS]" at bounding box center [61, 512] width 98 height 13
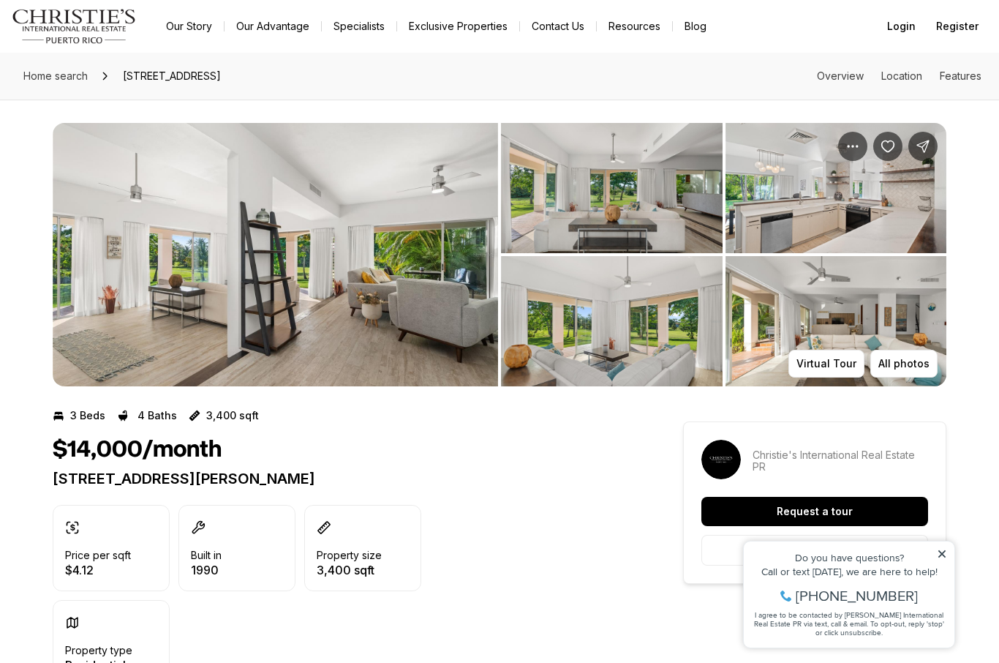
click at [258, 277] on img "View image gallery" at bounding box center [276, 254] width 446 height 263
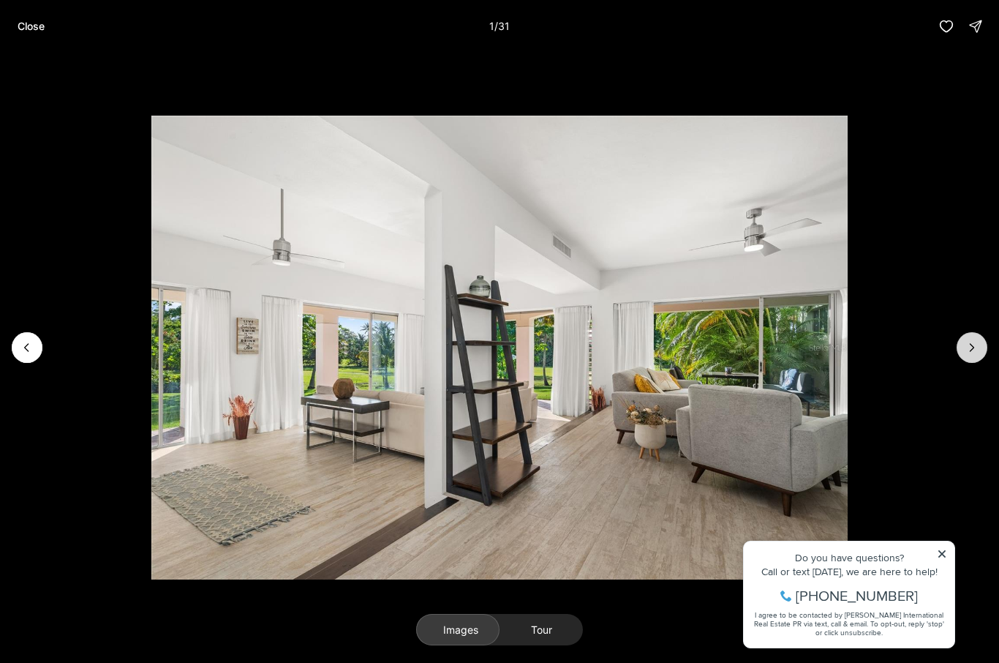
click at [973, 354] on icon "Next slide" at bounding box center [972, 347] width 15 height 15
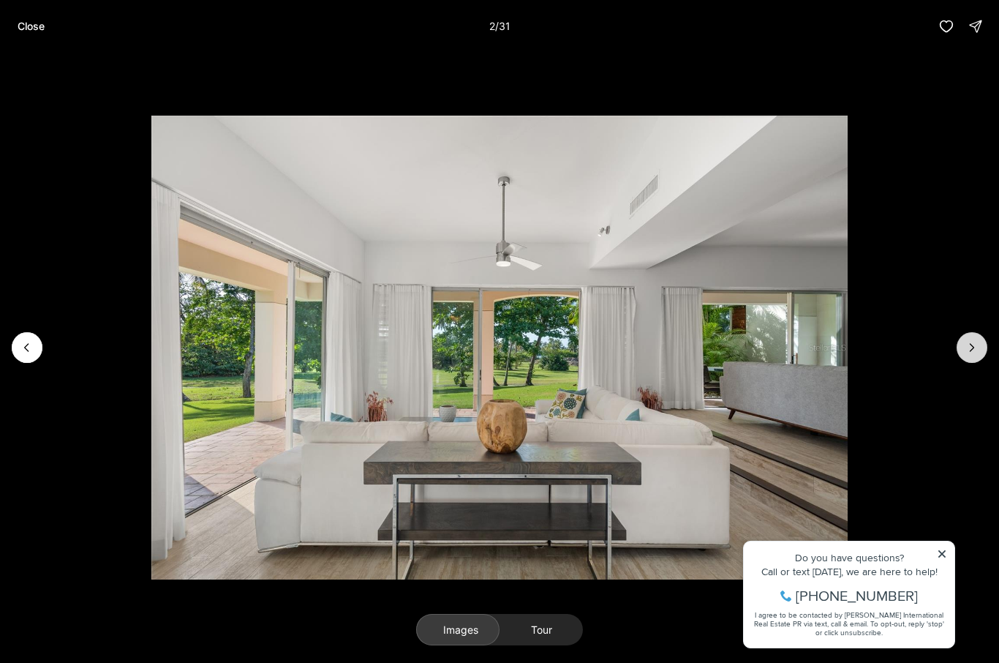
click at [969, 352] on icon "Next slide" at bounding box center [972, 347] width 15 height 15
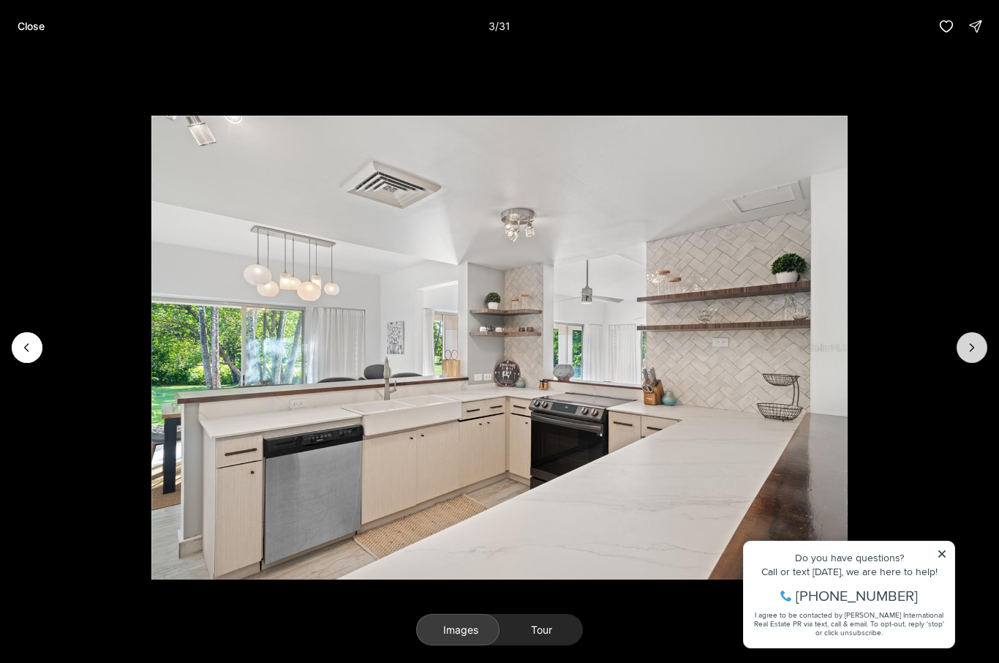
click at [969, 353] on icon "Next slide" at bounding box center [972, 347] width 15 height 15
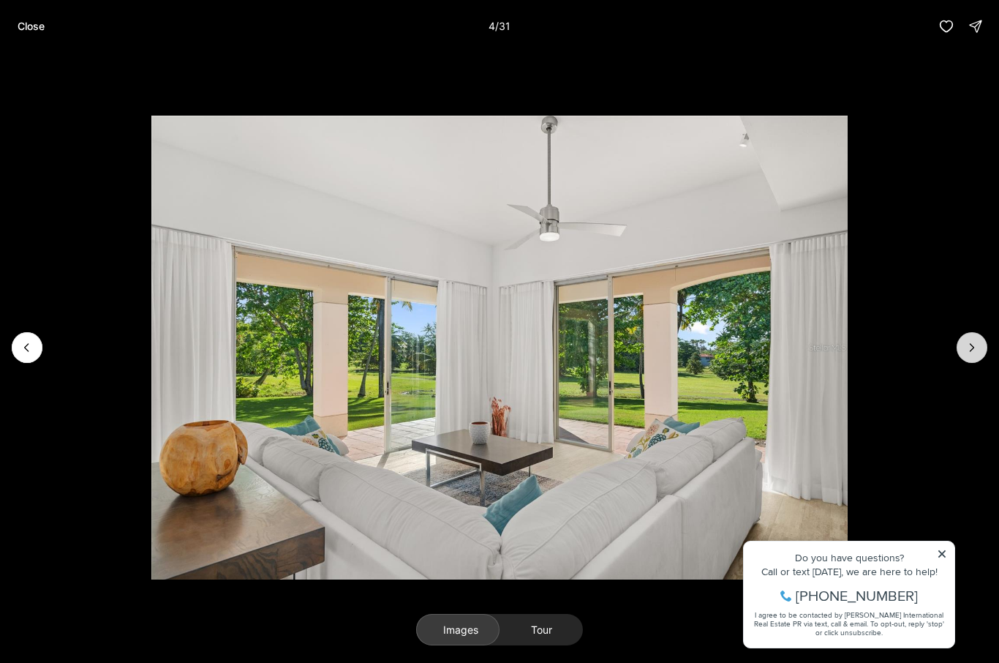
click at [965, 353] on icon "Next slide" at bounding box center [972, 347] width 15 height 15
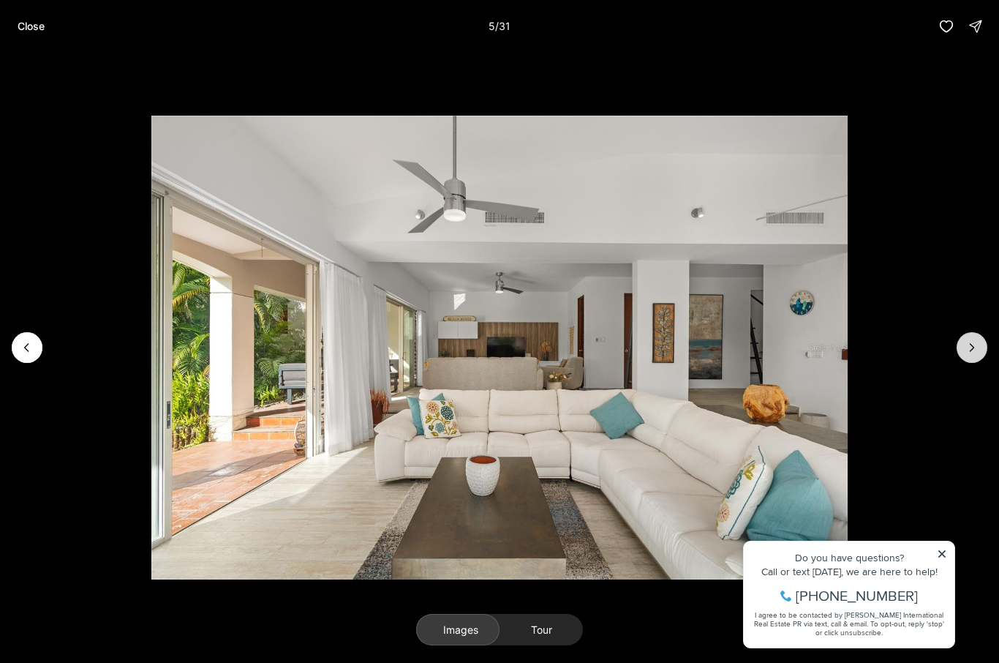
click at [967, 353] on icon "Next slide" at bounding box center [972, 347] width 15 height 15
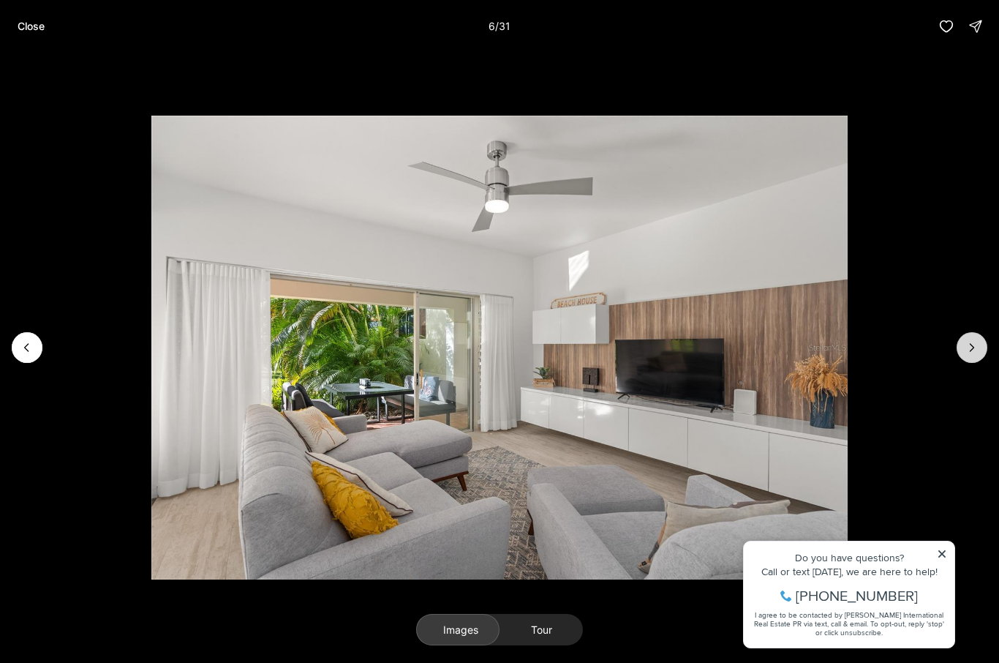
click at [974, 354] on icon "Next slide" at bounding box center [972, 347] width 15 height 15
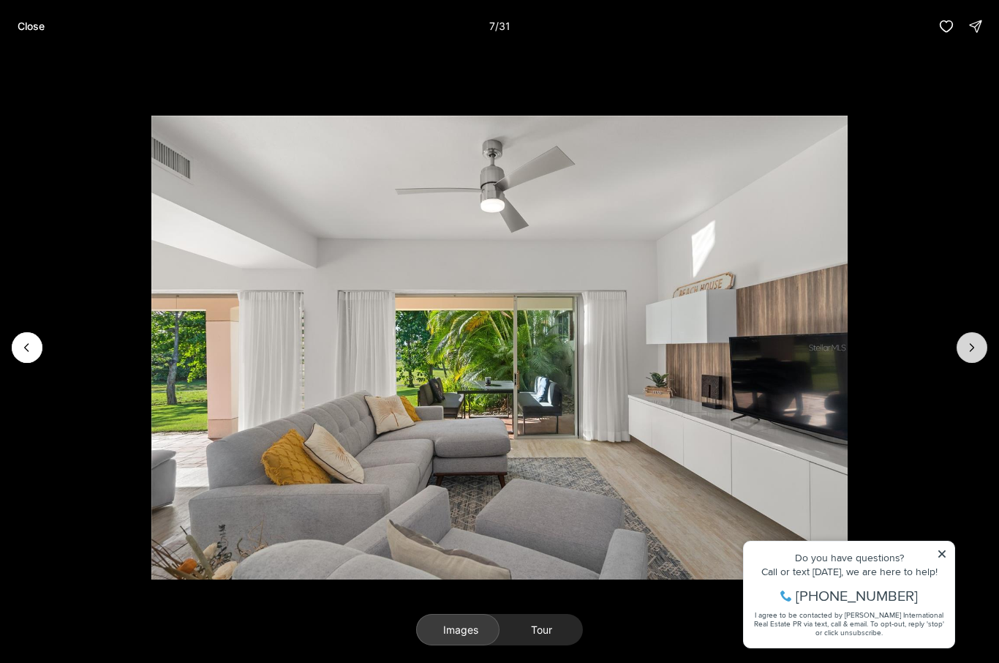
click at [969, 354] on icon "Next slide" at bounding box center [972, 347] width 15 height 15
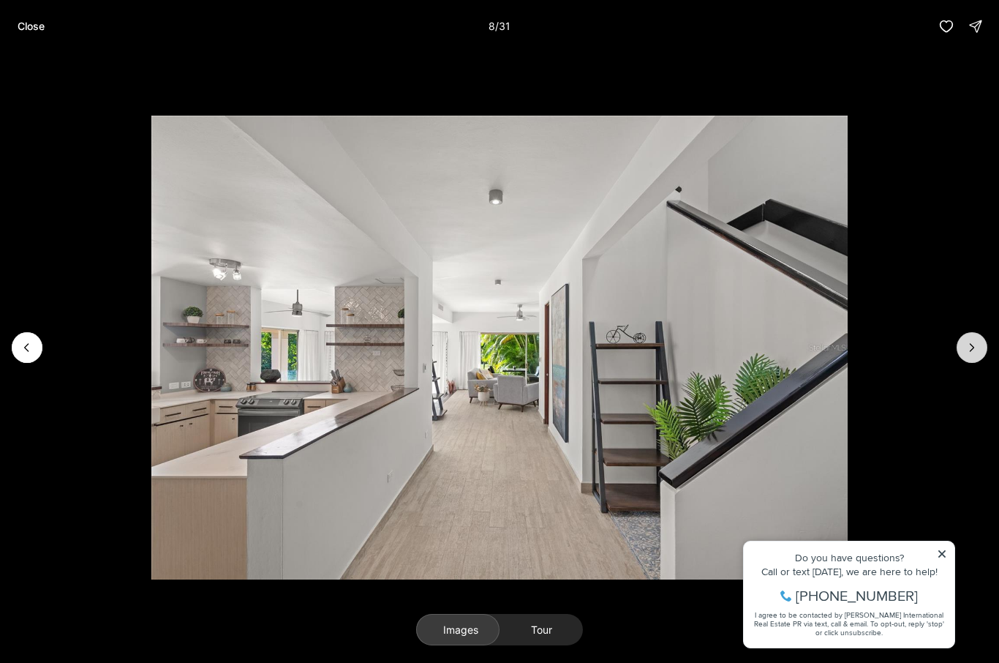
click at [968, 353] on icon "Next slide" at bounding box center [972, 347] width 15 height 15
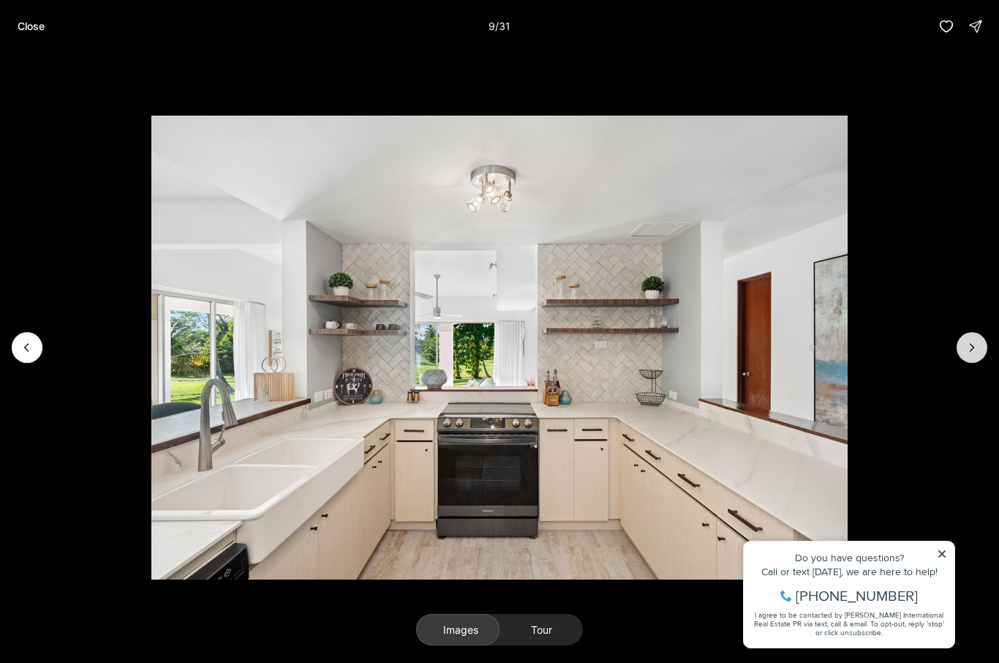
click at [971, 353] on icon "Next slide" at bounding box center [972, 347] width 15 height 15
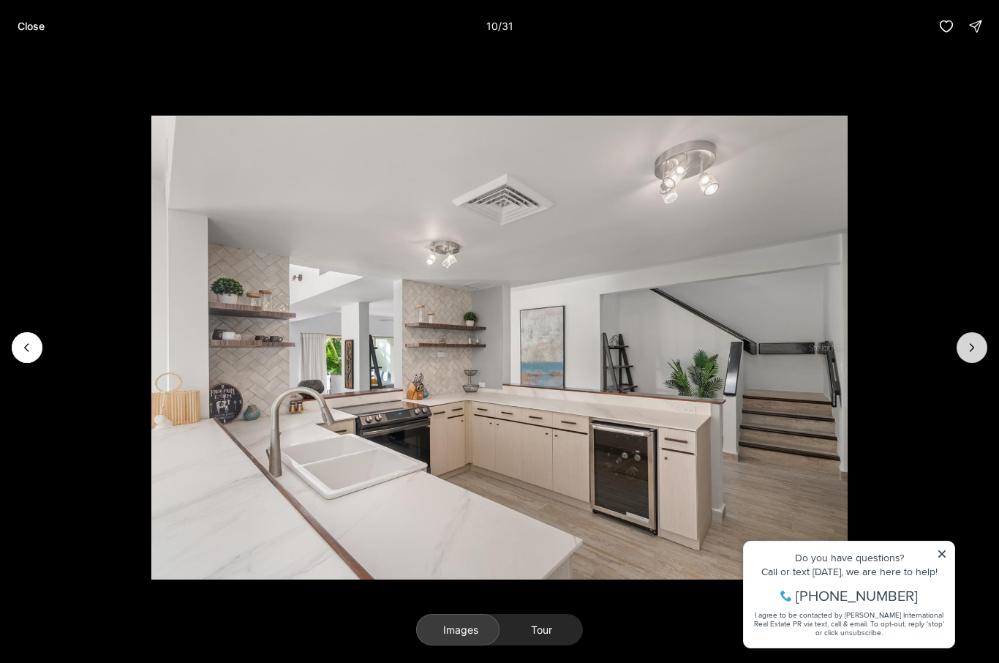
click at [969, 352] on icon "Next slide" at bounding box center [972, 347] width 15 height 15
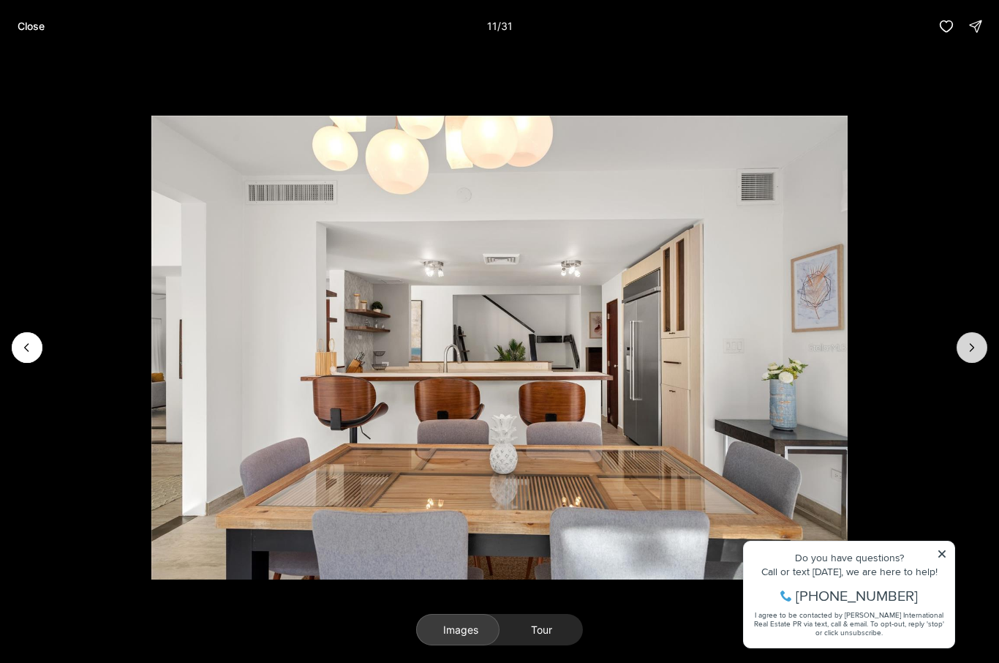
click at [972, 350] on icon "Next slide" at bounding box center [973, 347] width 4 height 7
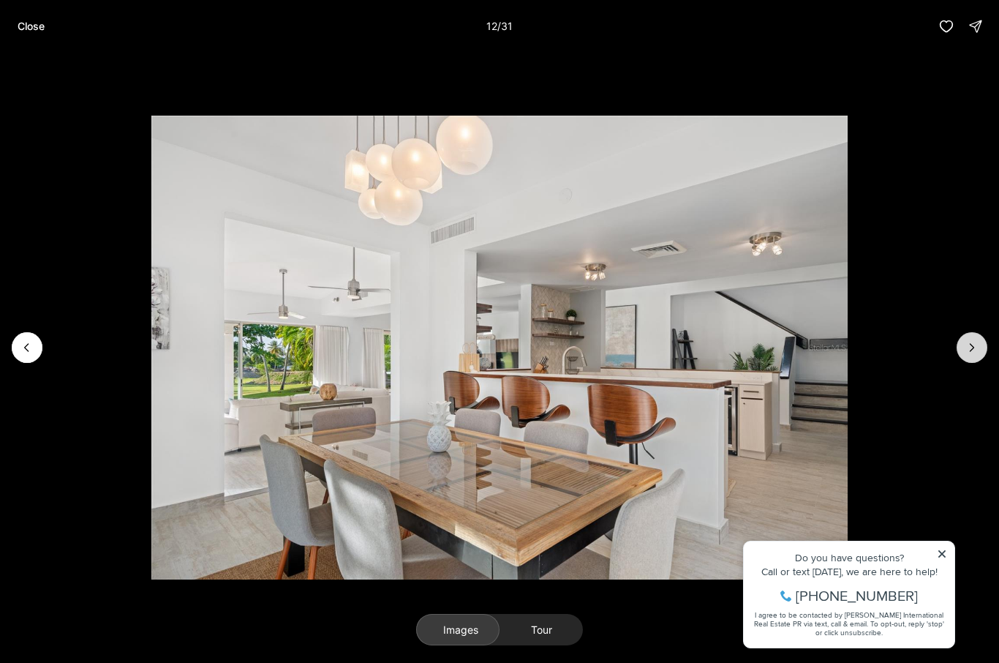
click at [975, 351] on icon "Next slide" at bounding box center [972, 347] width 15 height 15
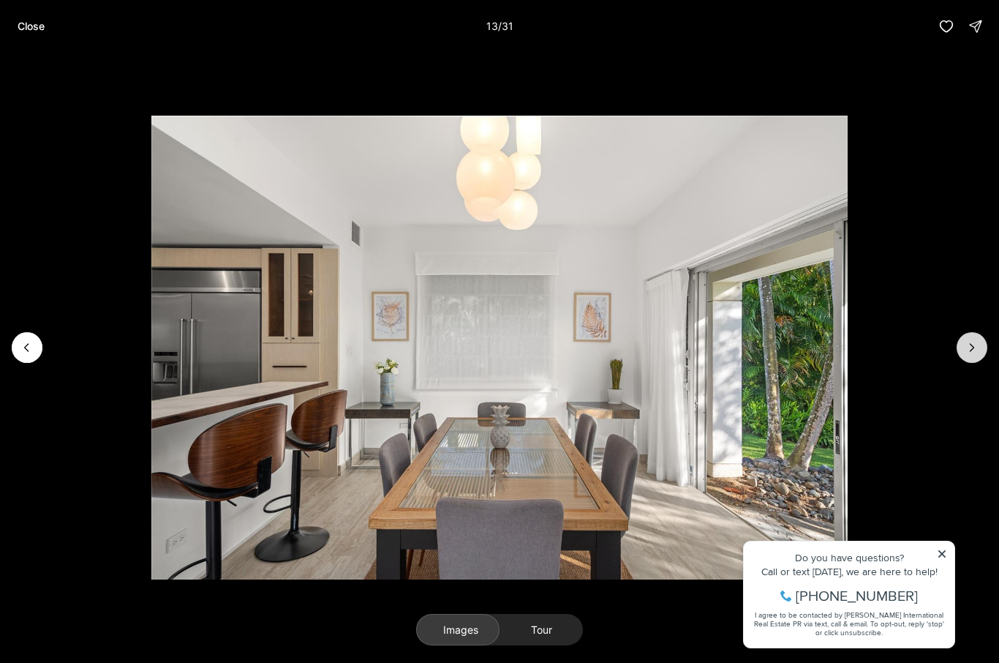
click at [972, 351] on icon "Next slide" at bounding box center [972, 347] width 15 height 15
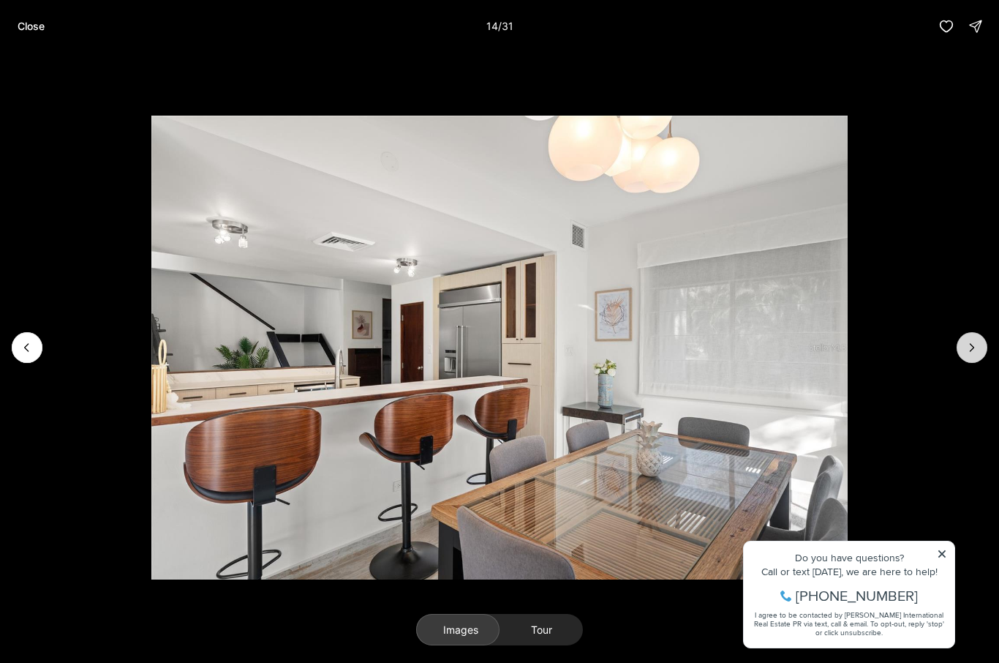
click at [968, 353] on icon "Next slide" at bounding box center [972, 347] width 15 height 15
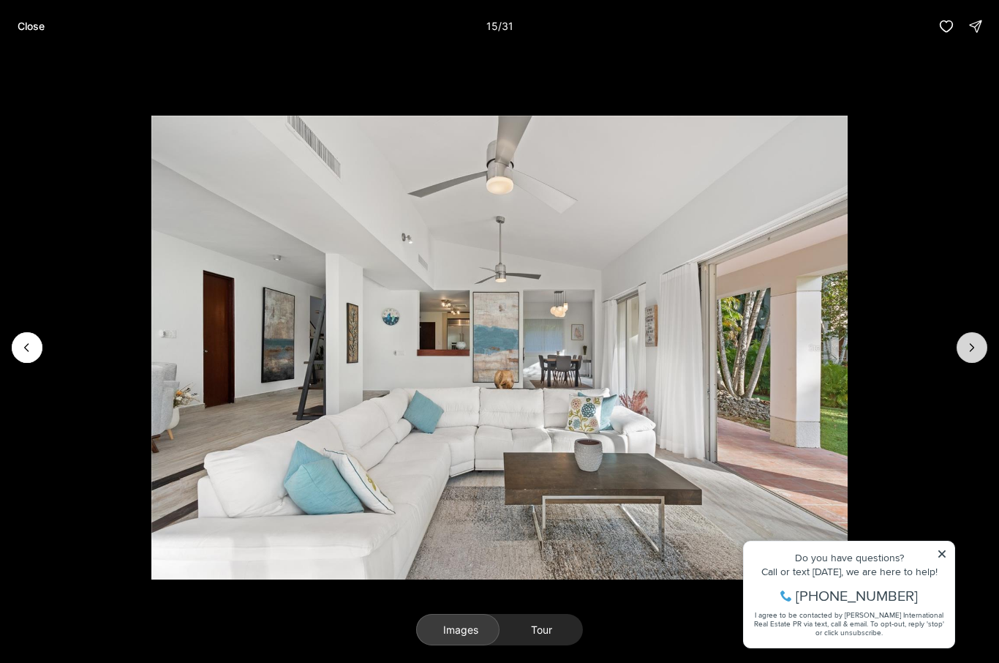
click at [967, 354] on icon "Next slide" at bounding box center [972, 347] width 15 height 15
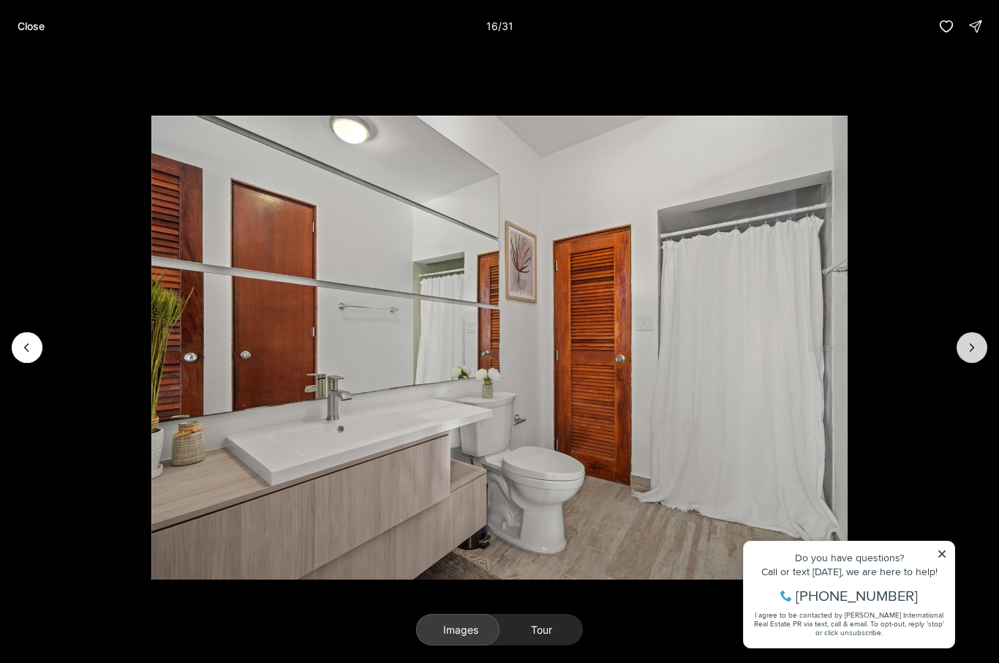
click at [966, 356] on button "Next slide" at bounding box center [972, 347] width 31 height 31
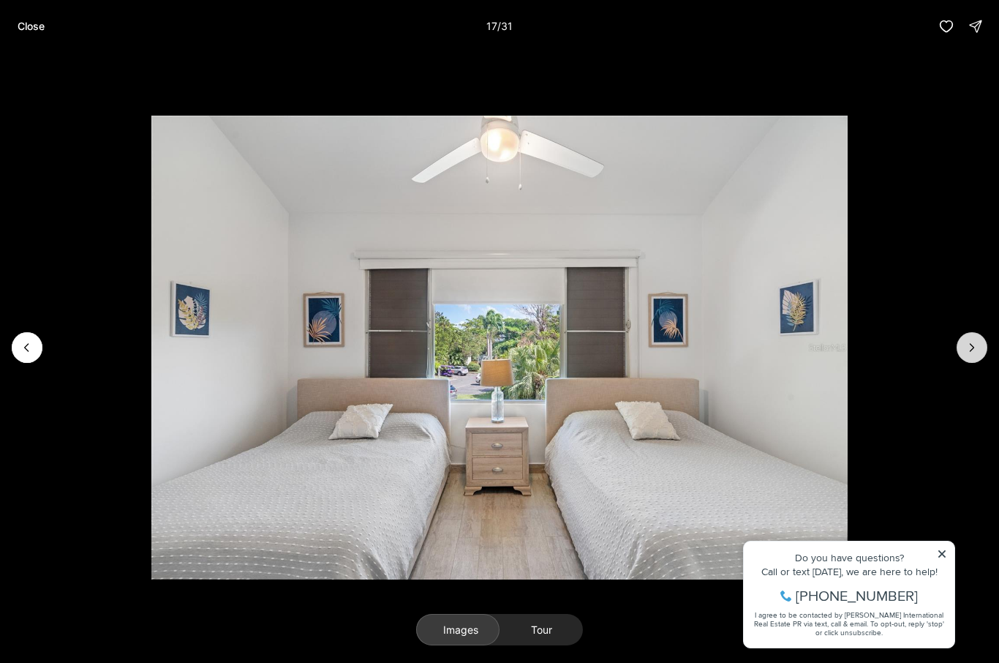
click at [966, 357] on button "Next slide" at bounding box center [972, 347] width 31 height 31
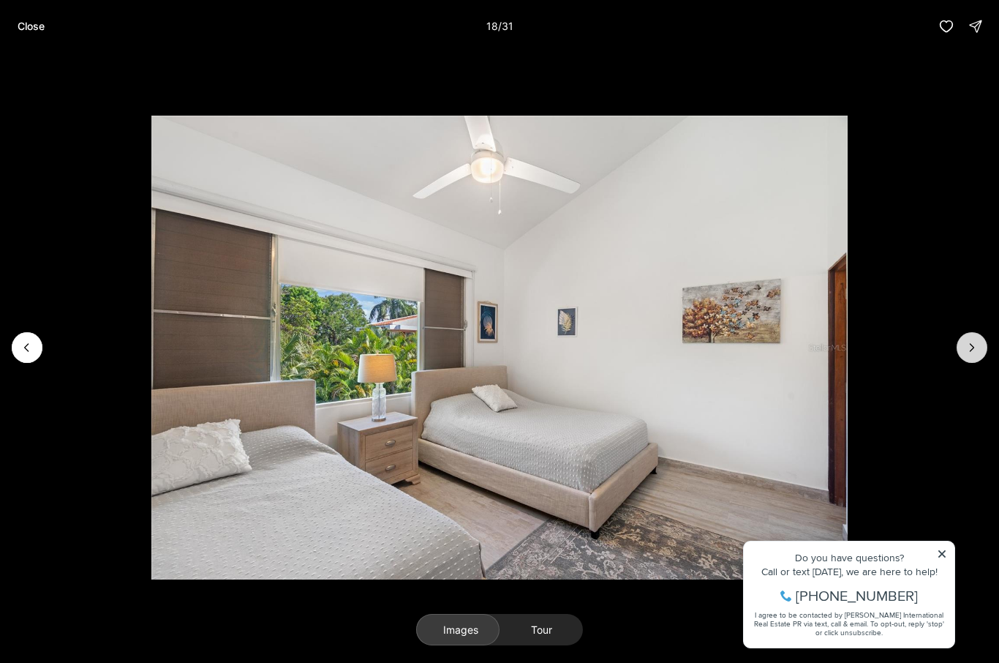
click at [967, 354] on icon "Next slide" at bounding box center [972, 347] width 15 height 15
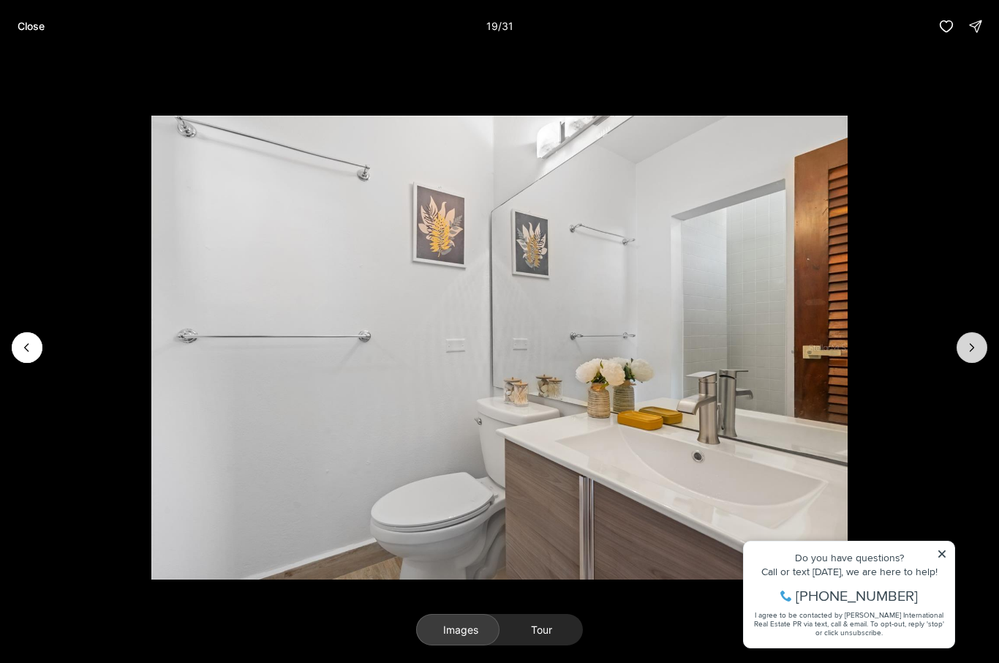
click at [971, 351] on icon "Next slide" at bounding box center [973, 347] width 4 height 7
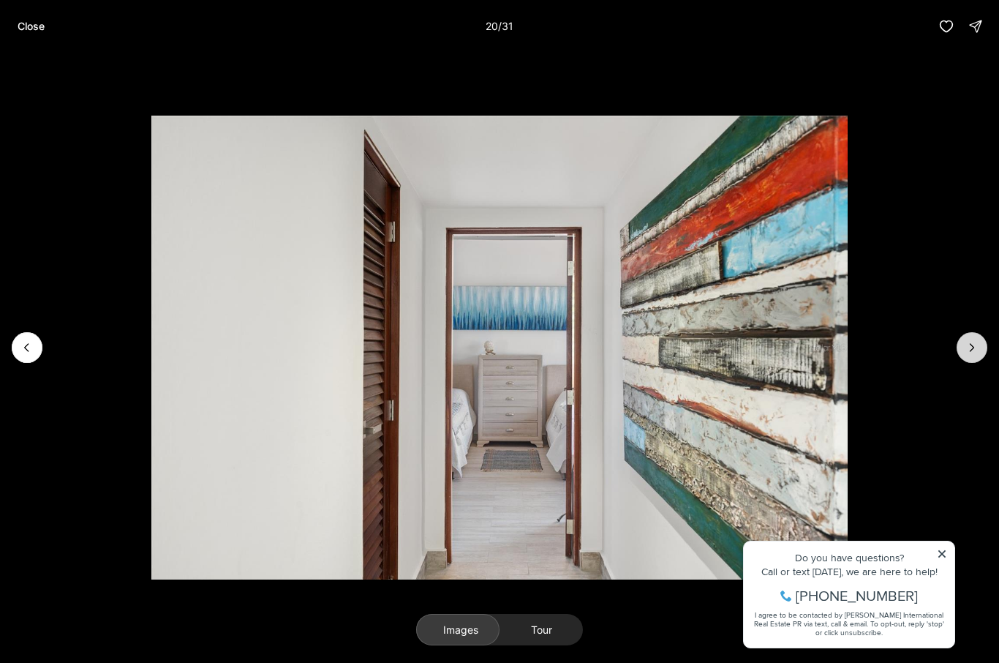
click at [973, 352] on icon "Next slide" at bounding box center [972, 347] width 15 height 15
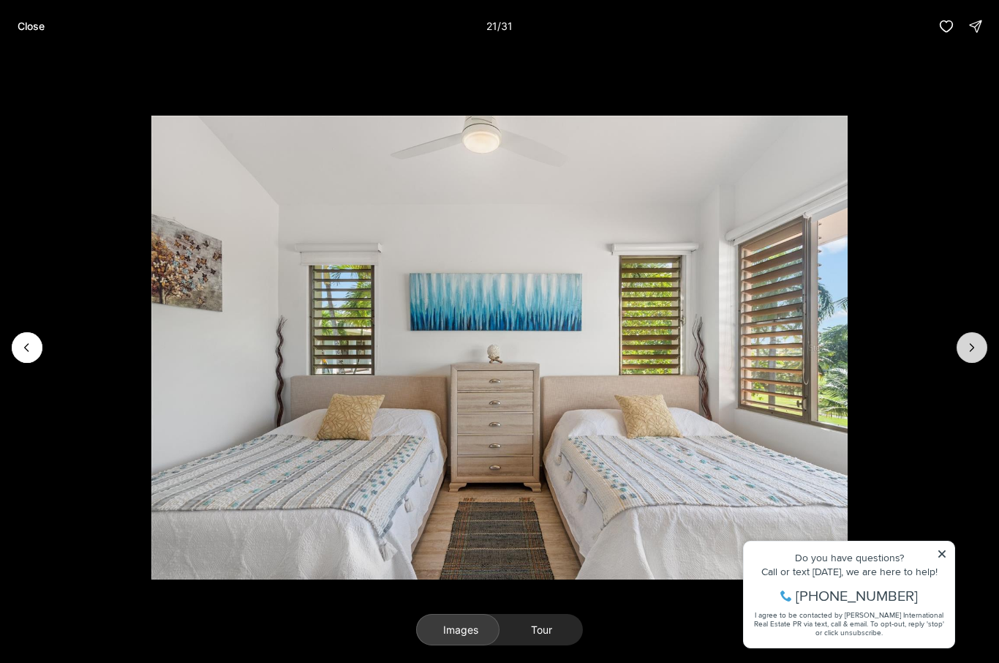
click at [971, 353] on icon "Next slide" at bounding box center [972, 347] width 15 height 15
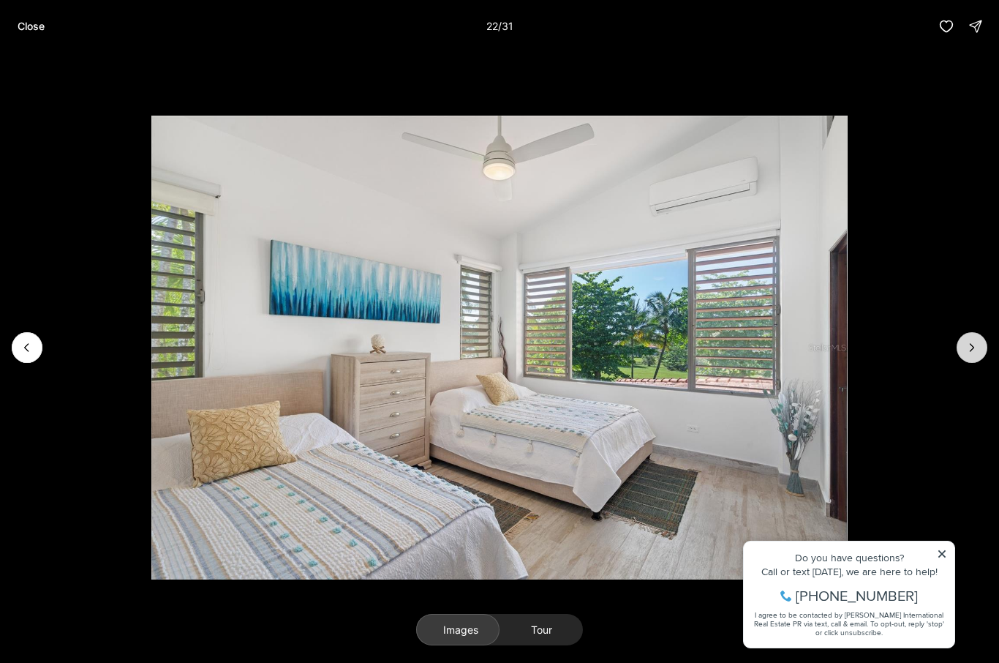
click at [969, 352] on icon "Next slide" at bounding box center [972, 347] width 15 height 15
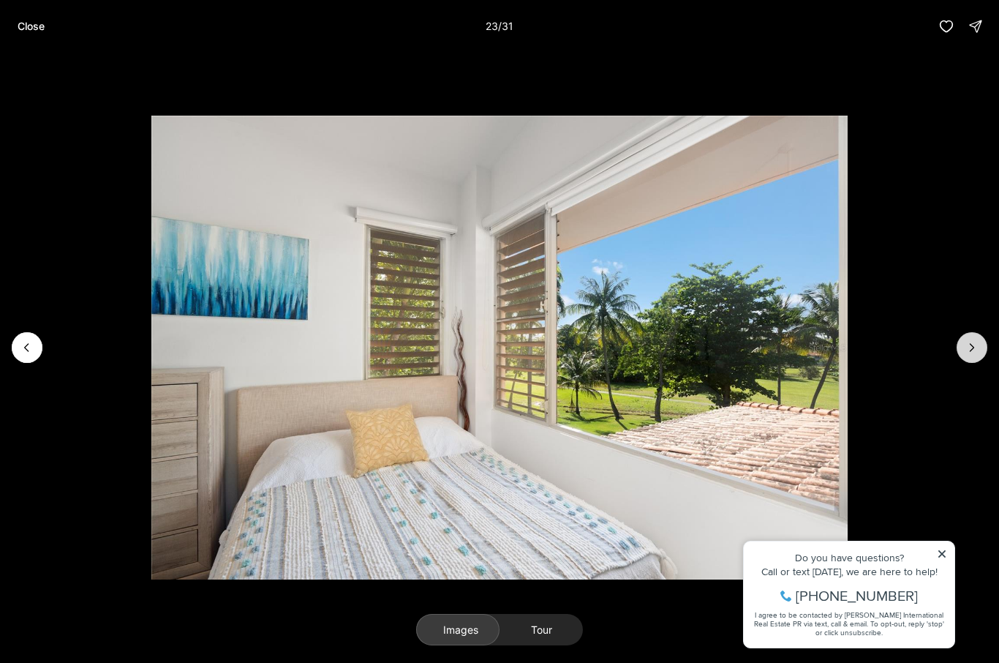
click at [972, 352] on icon "Next slide" at bounding box center [972, 347] width 15 height 15
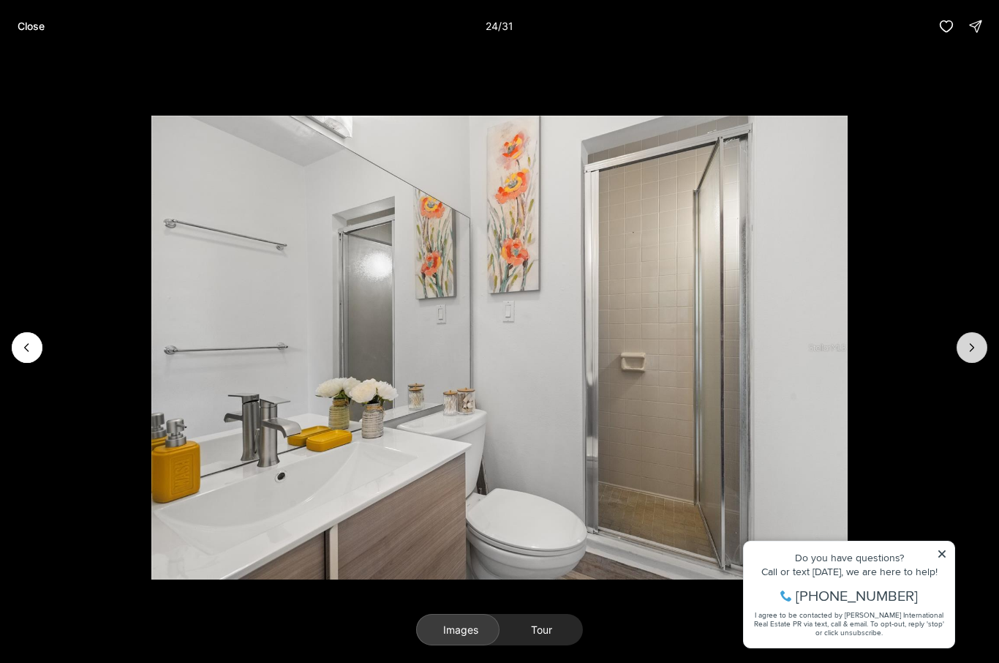
click at [976, 352] on icon "Next slide" at bounding box center [972, 347] width 15 height 15
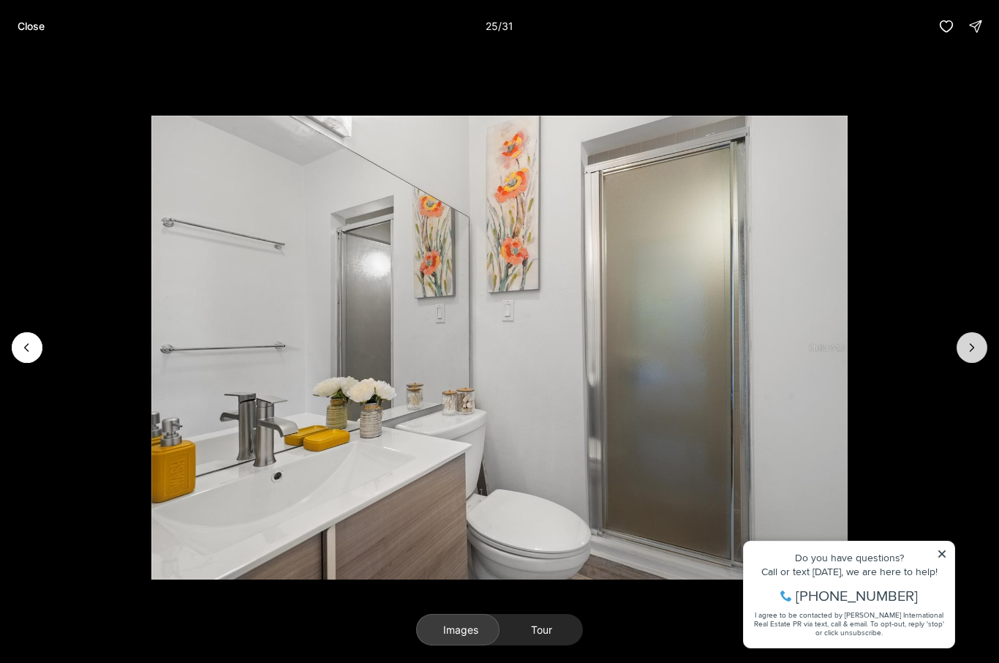
click at [971, 352] on icon "Next slide" at bounding box center [972, 347] width 15 height 15
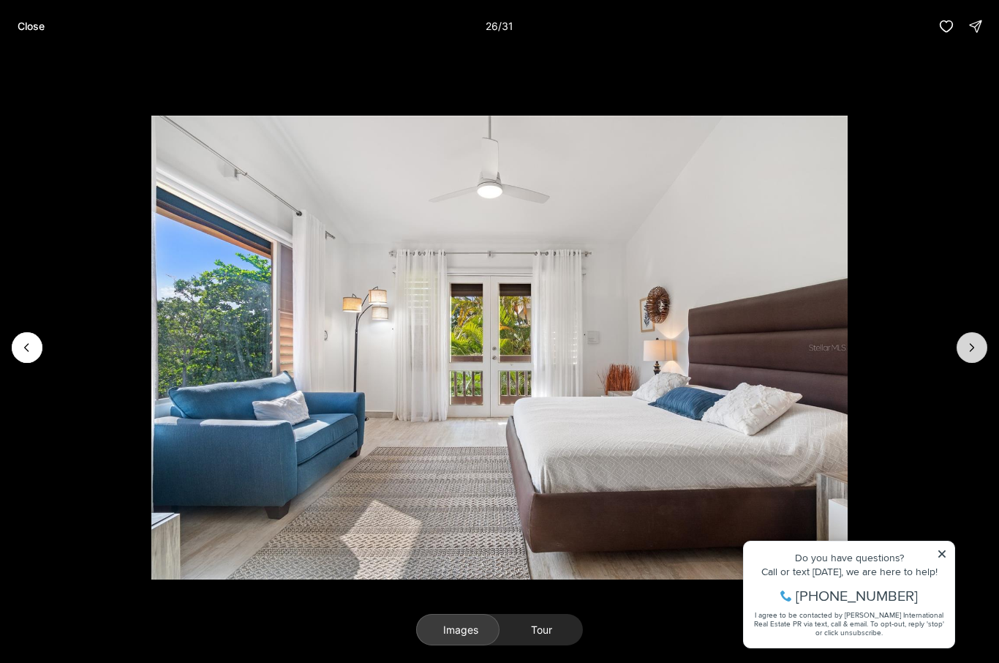
click at [973, 353] on icon "Next slide" at bounding box center [972, 347] width 15 height 15
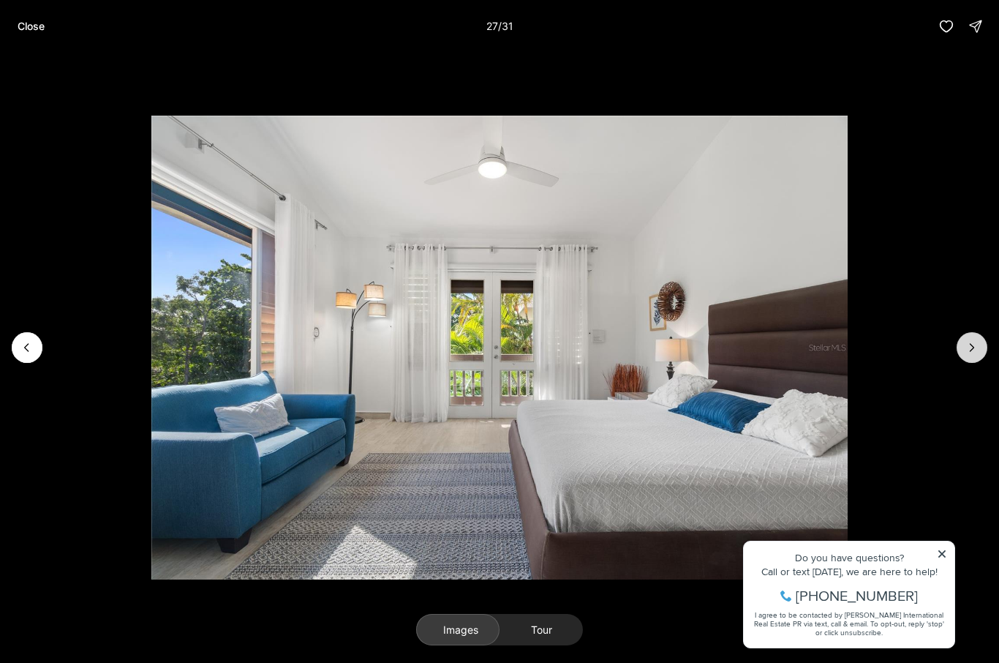
click at [972, 352] on icon "Next slide" at bounding box center [972, 347] width 15 height 15
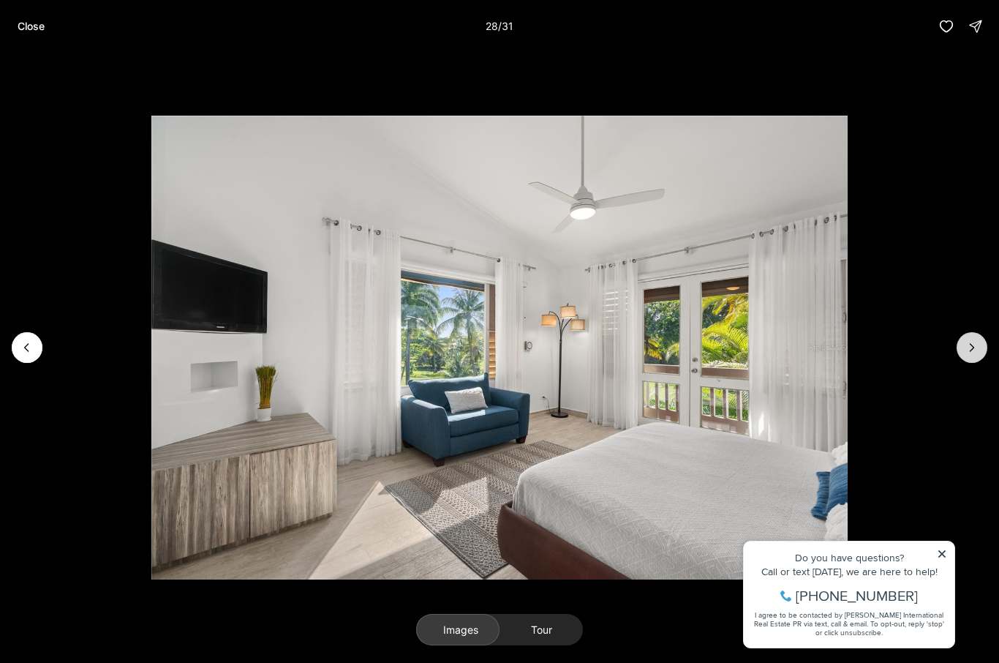
click at [969, 353] on icon "Next slide" at bounding box center [972, 347] width 15 height 15
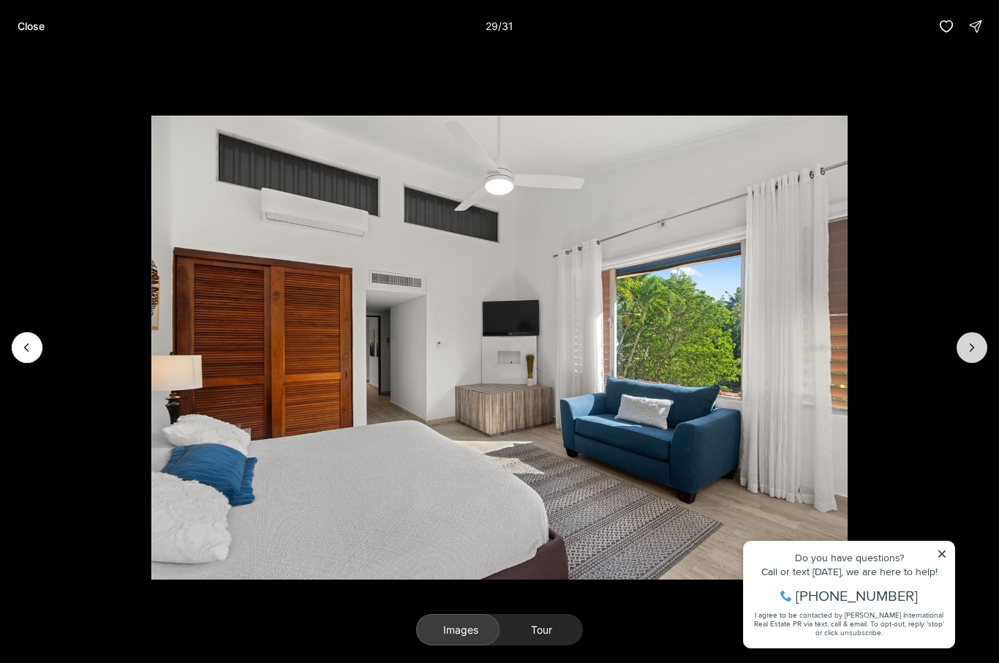
click at [969, 351] on icon "Next slide" at bounding box center [972, 347] width 15 height 15
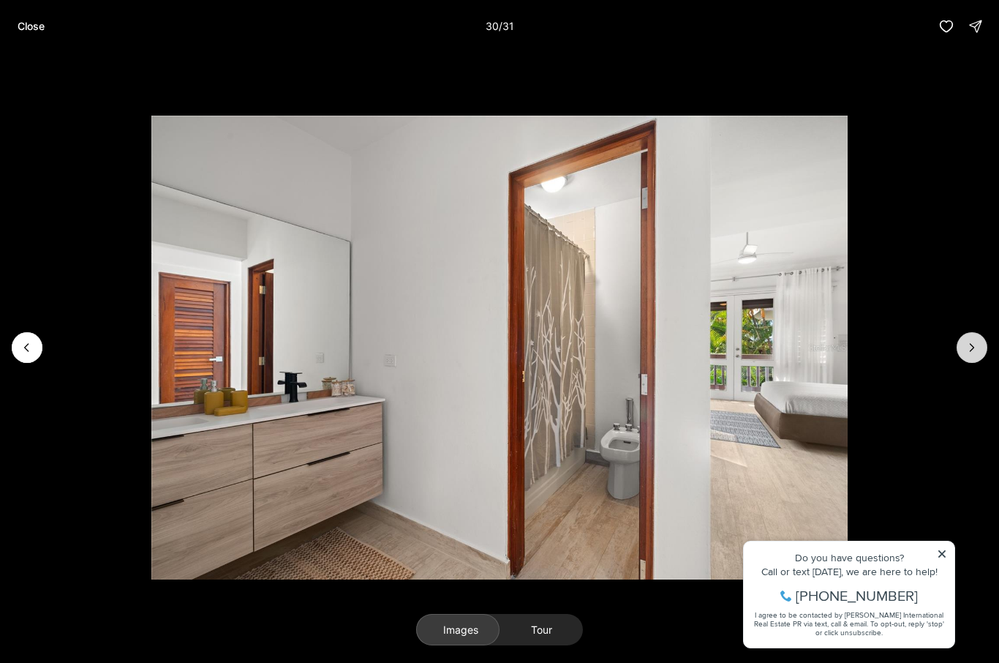
click at [965, 356] on button "Next slide" at bounding box center [972, 347] width 31 height 31
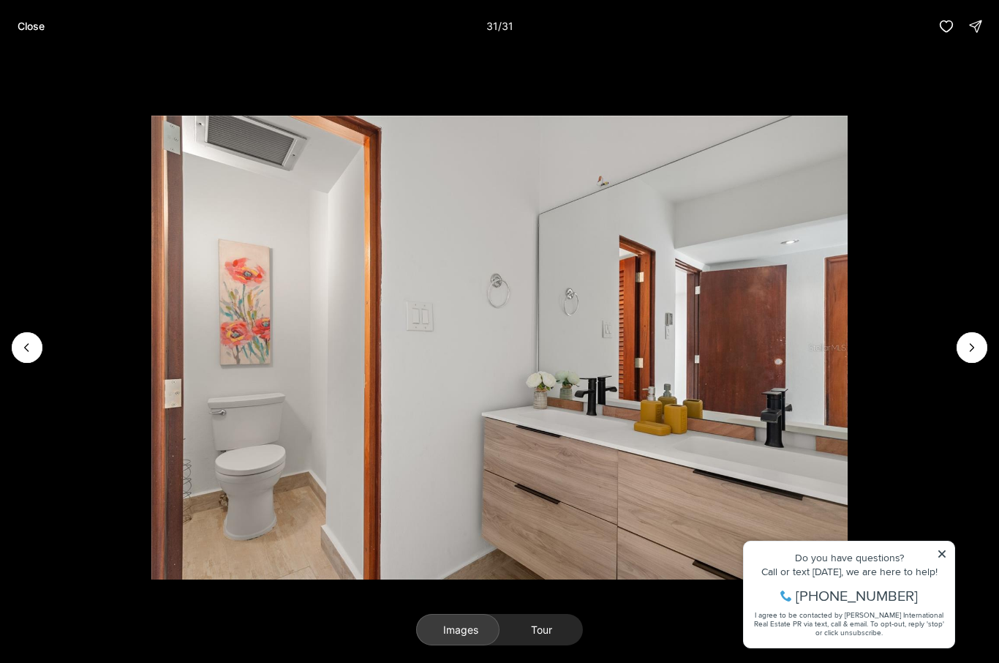
click at [967, 354] on div at bounding box center [972, 347] width 31 height 31
click at [973, 353] on div at bounding box center [972, 347] width 31 height 31
click at [971, 354] on div at bounding box center [972, 347] width 31 height 31
click at [978, 356] on div at bounding box center [972, 347] width 31 height 31
click at [978, 355] on div at bounding box center [972, 347] width 31 height 31
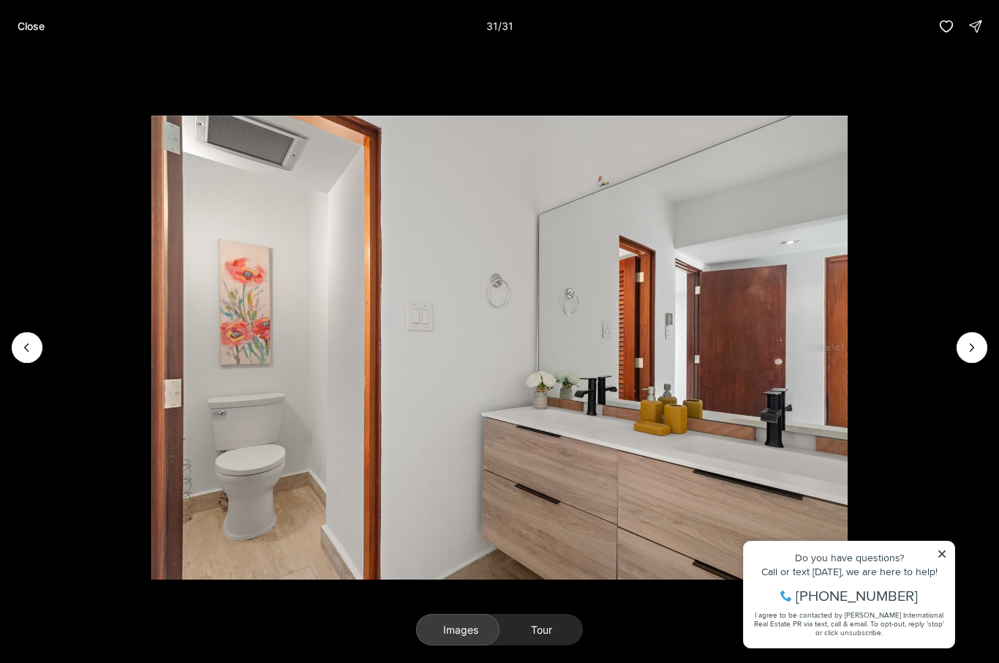
click at [848, 552] on img "31 of 31" at bounding box center [499, 348] width 697 height 464
click at [34, 24] on p "Close" at bounding box center [31, 26] width 27 height 12
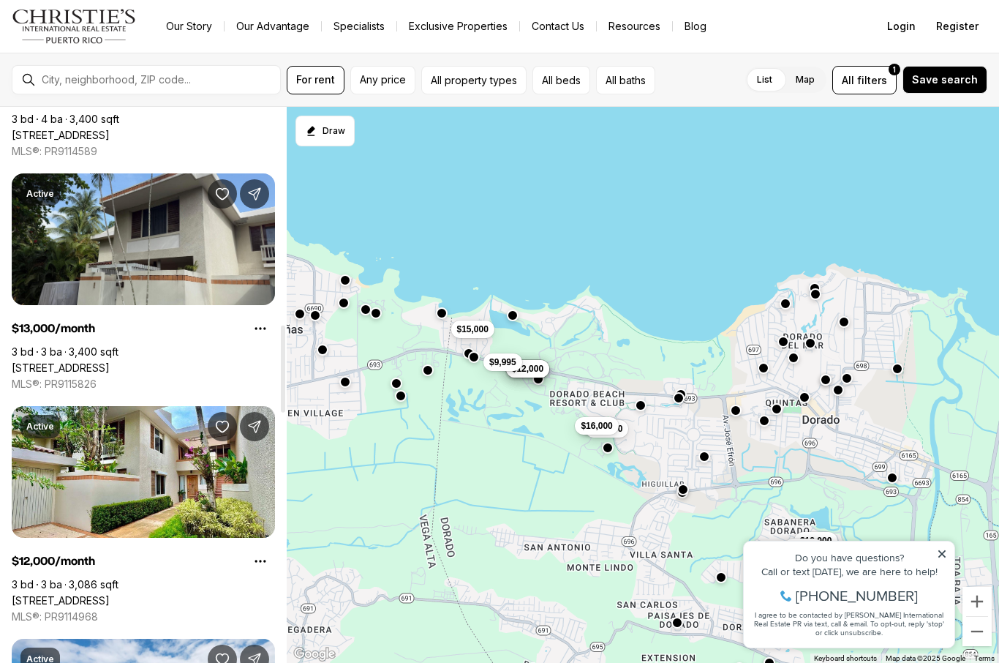
scroll to position [1387, 0]
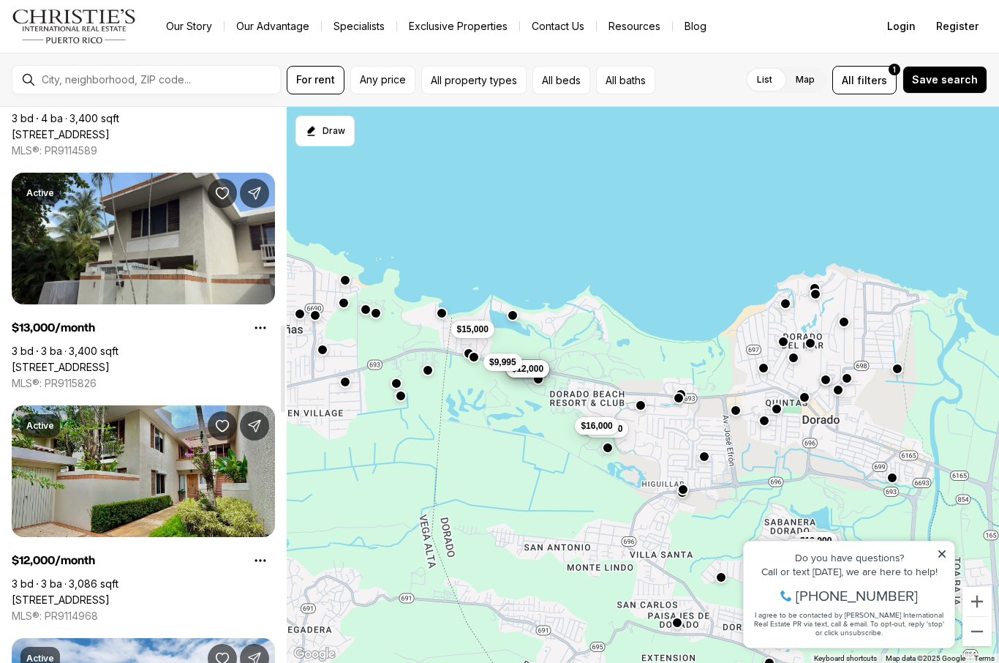
click at [110, 593] on link "[STREET_ADDRESS]" at bounding box center [61, 599] width 98 height 13
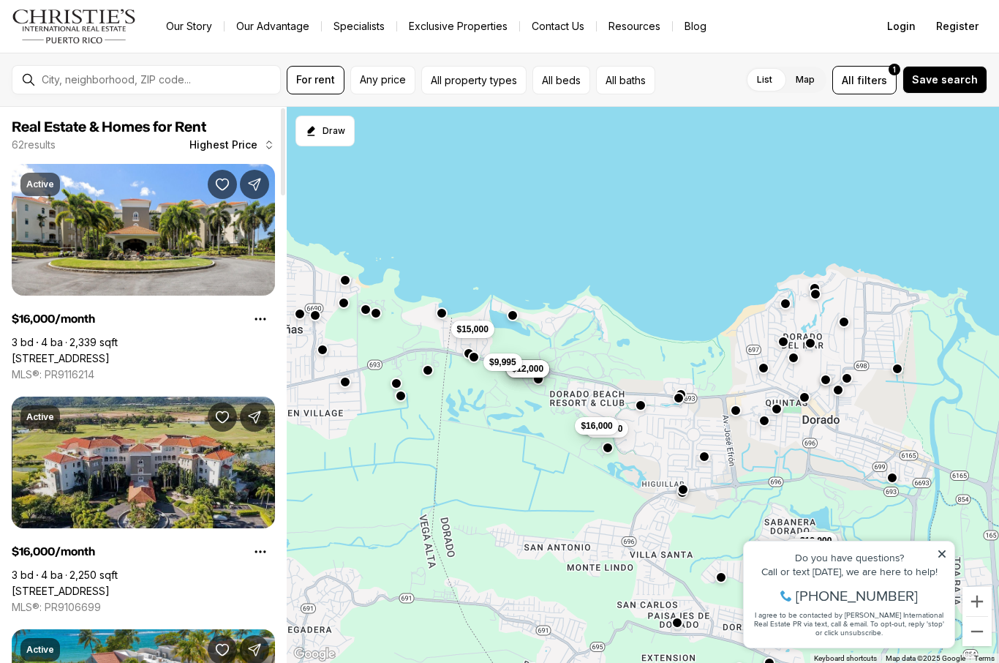
click at [110, 585] on link "2202 PLANTATION DORADO BEACH, DORADO PR, 00646" at bounding box center [61, 591] width 98 height 13
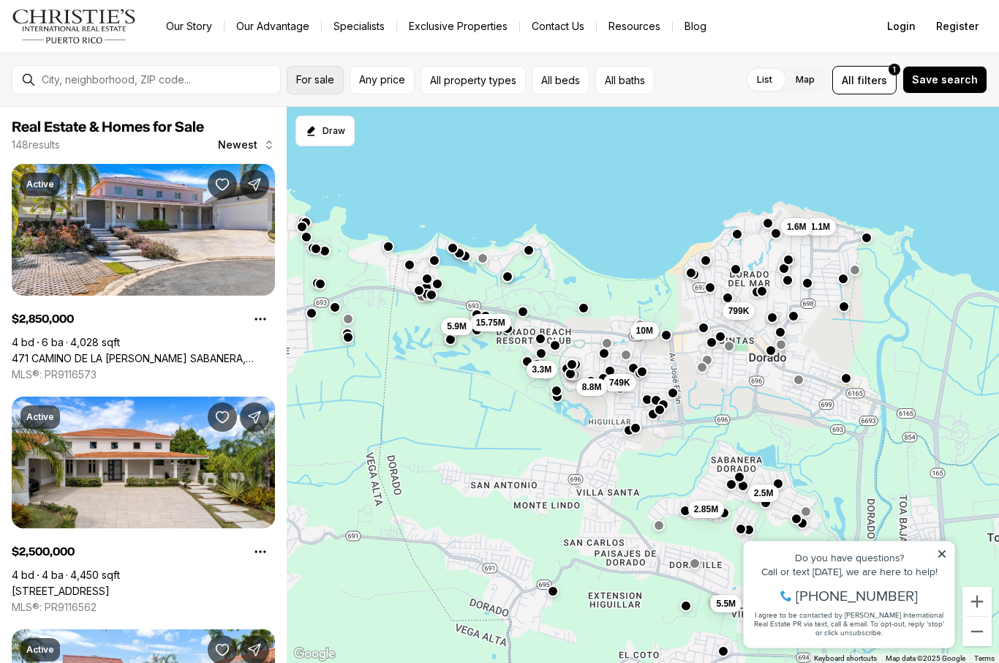
click at [319, 76] on span "For sale" at bounding box center [315, 80] width 38 height 12
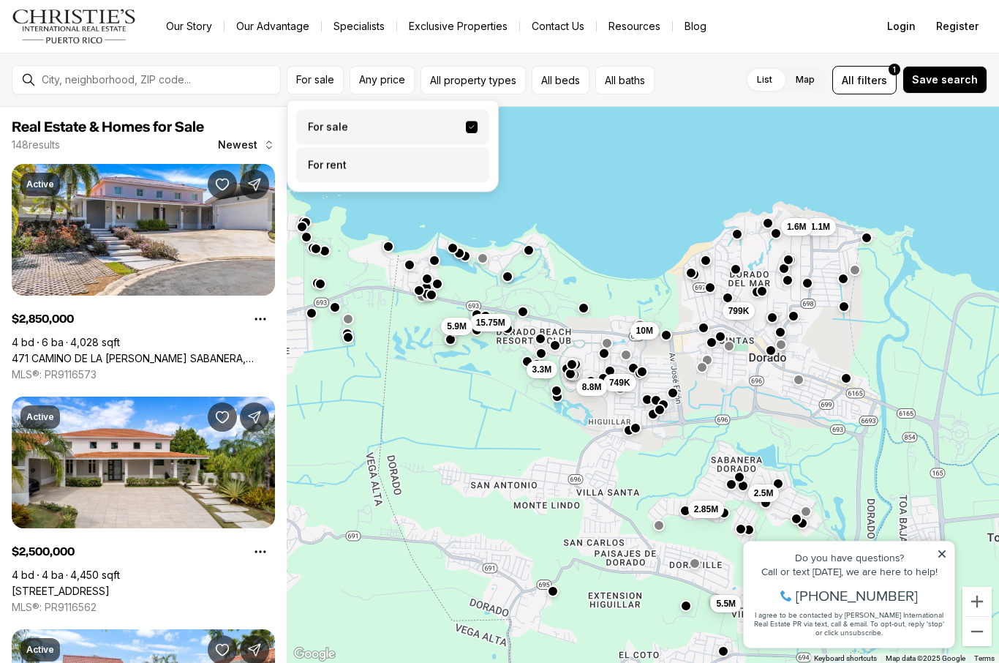
click at [368, 162] on label "For rent" at bounding box center [392, 165] width 193 height 35
click at [466, 160] on button "For rent" at bounding box center [472, 160] width 12 height 0
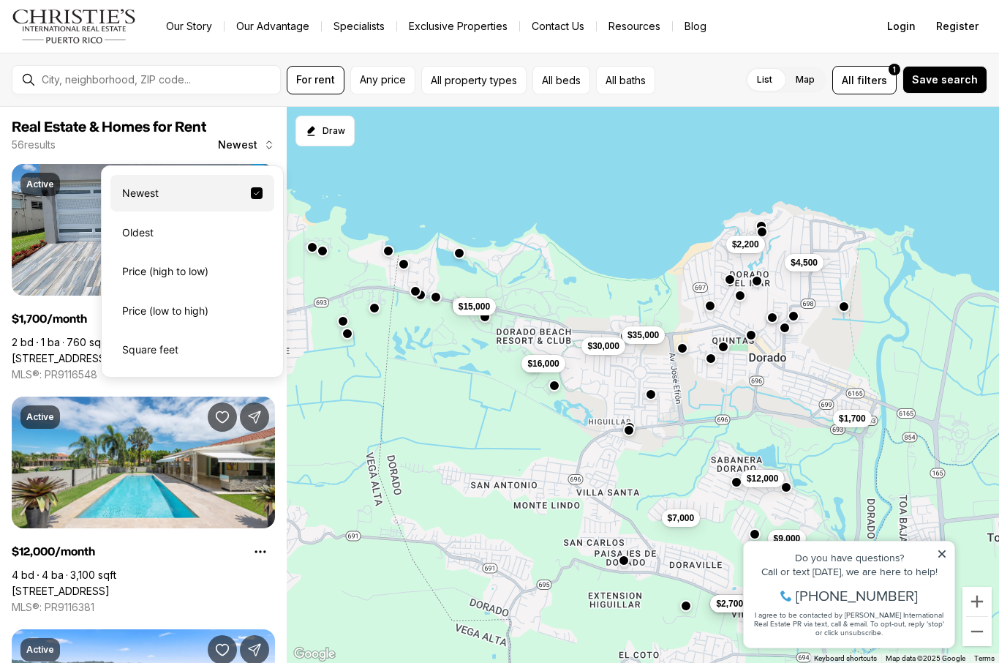
click at [194, 273] on div "Price (high to low)" at bounding box center [192, 271] width 164 height 37
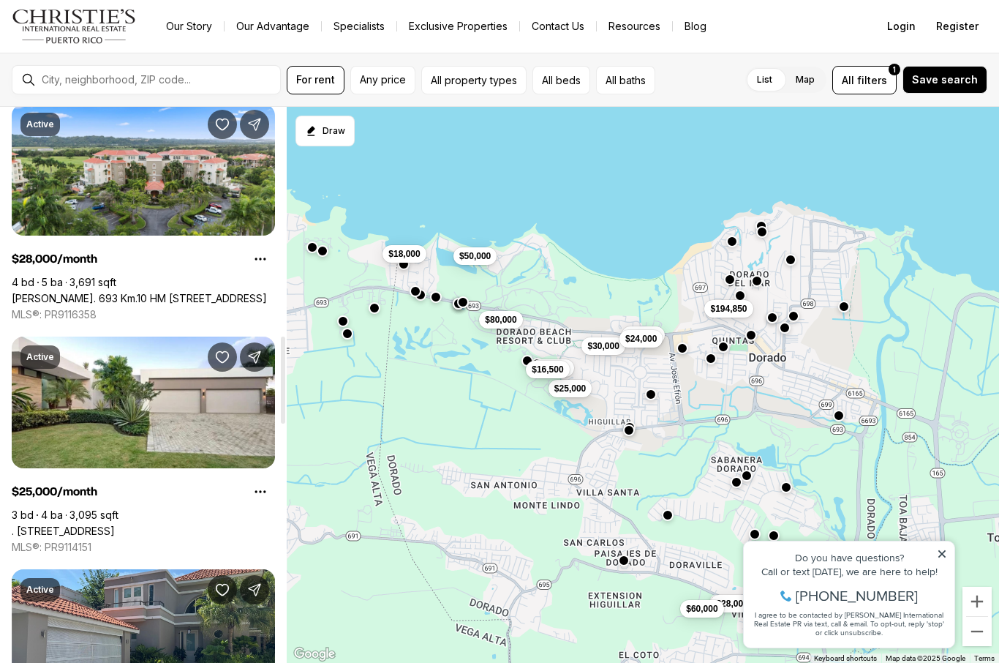
scroll to position [1448, 0]
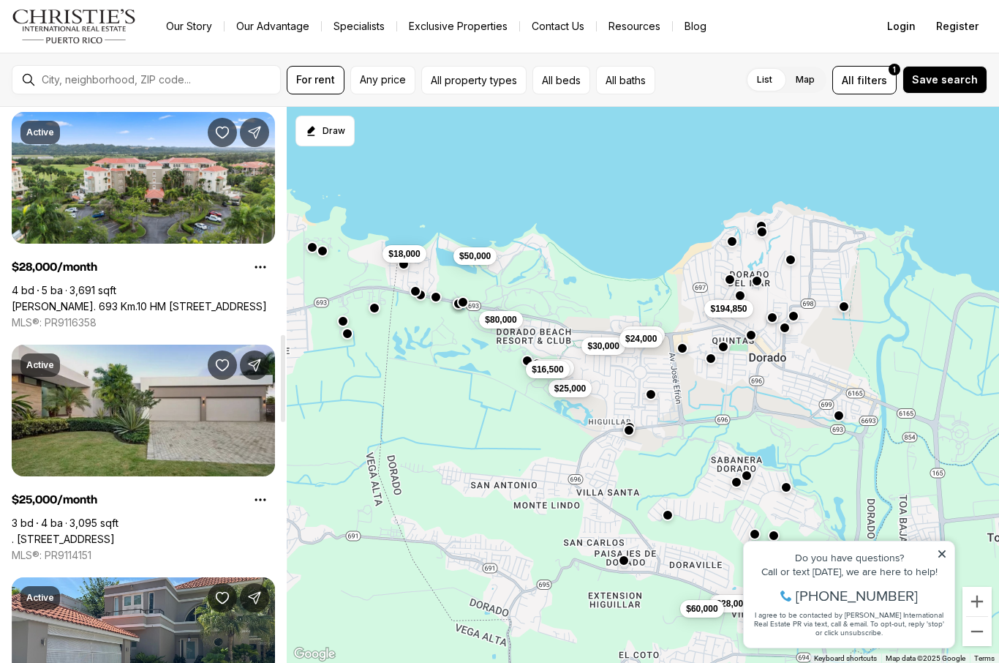
click at [115, 533] on link ". [STREET_ADDRESS]" at bounding box center [63, 539] width 103 height 13
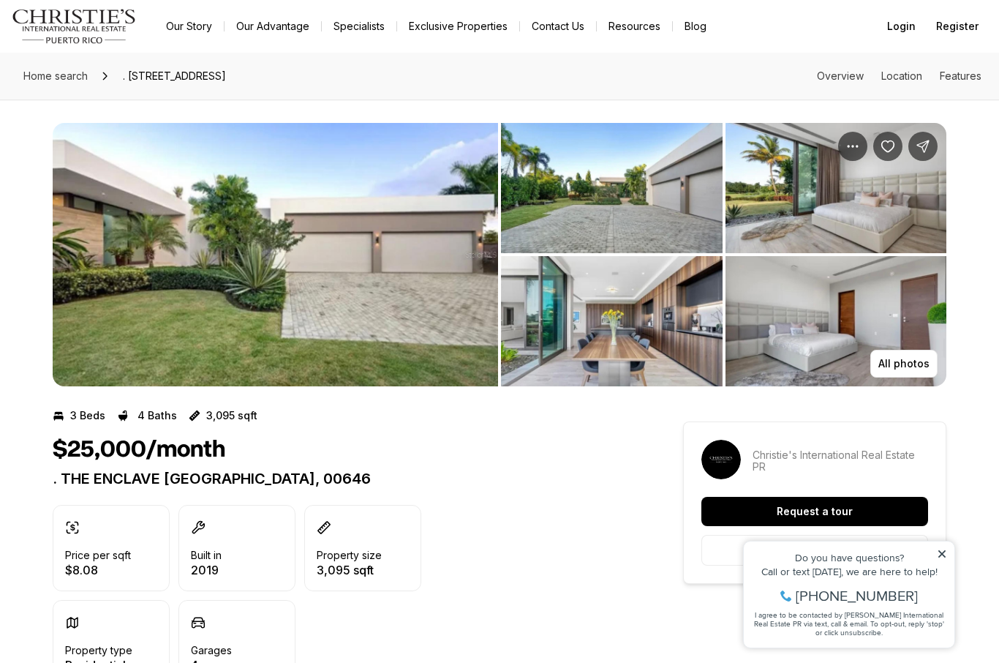
scroll to position [3, 0]
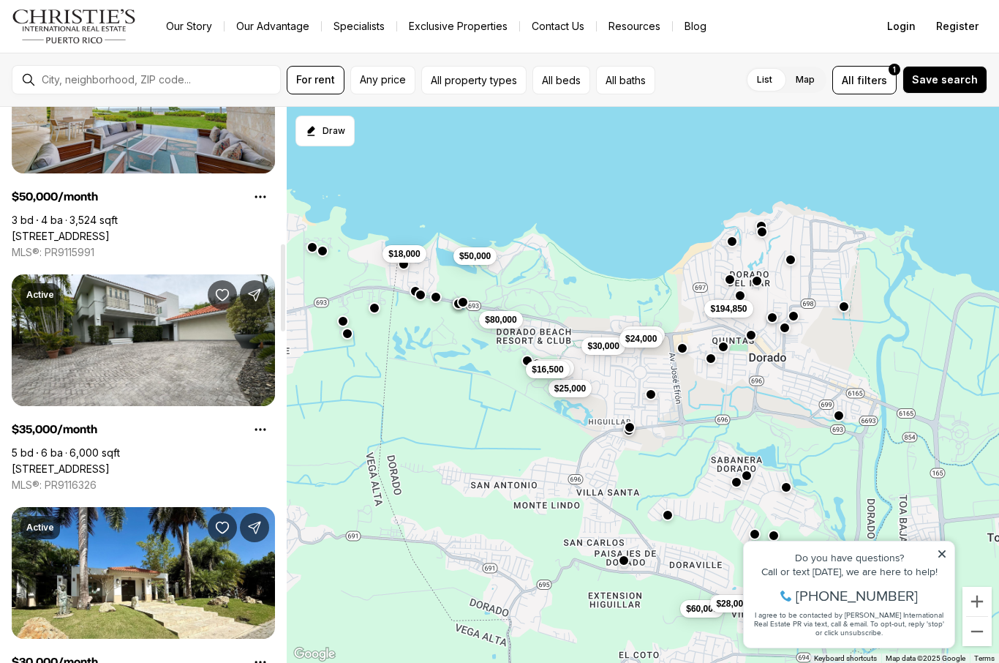
scroll to position [912, 0]
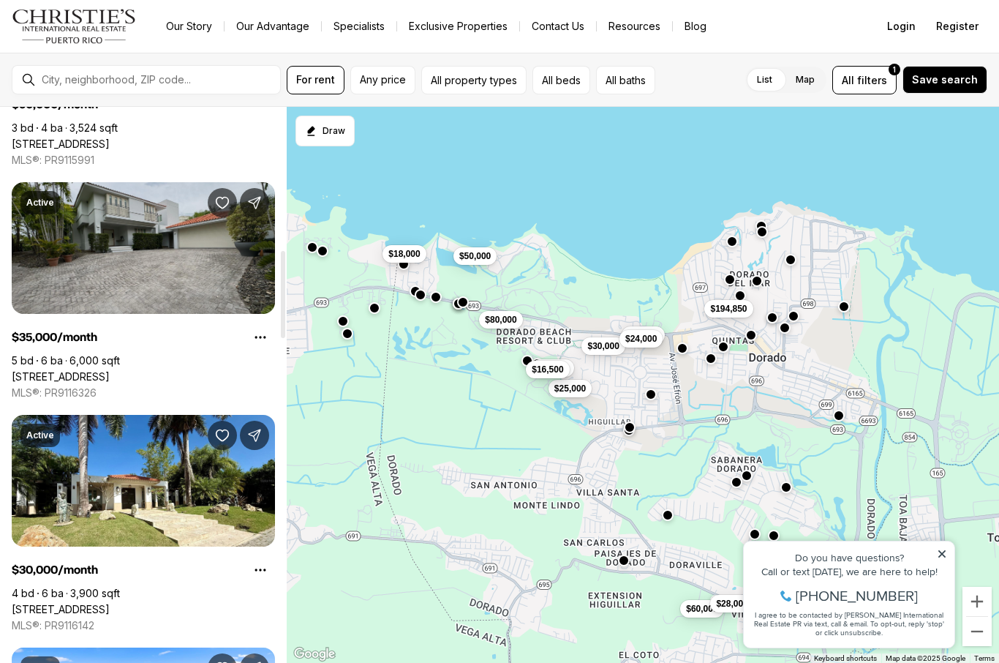
click at [110, 370] on link "[STREET_ADDRESS]" at bounding box center [61, 376] width 98 height 13
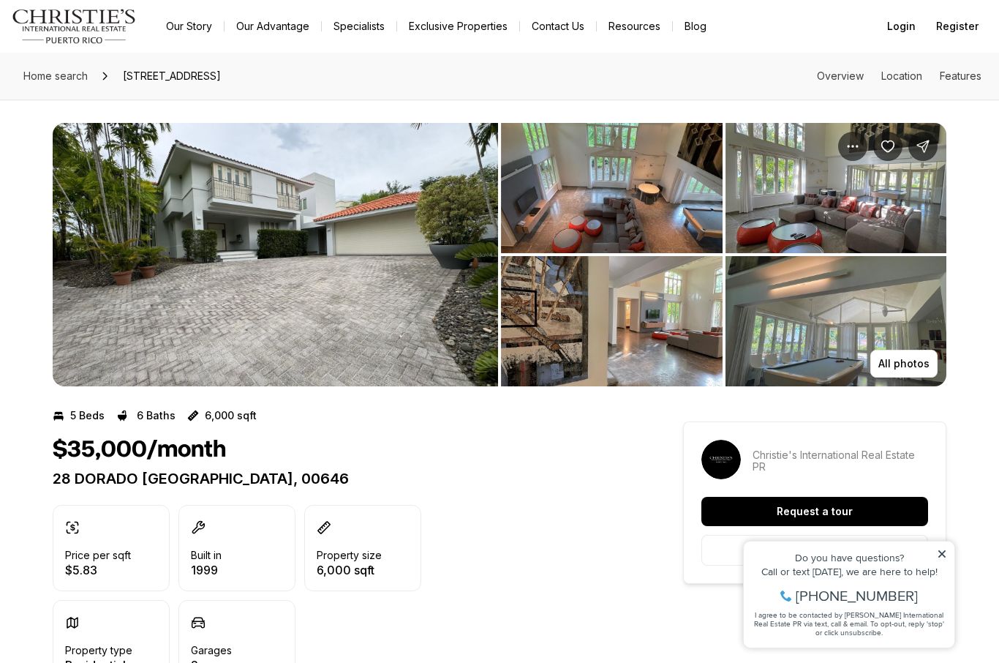
click at [250, 260] on img "View image gallery" at bounding box center [276, 254] width 446 height 263
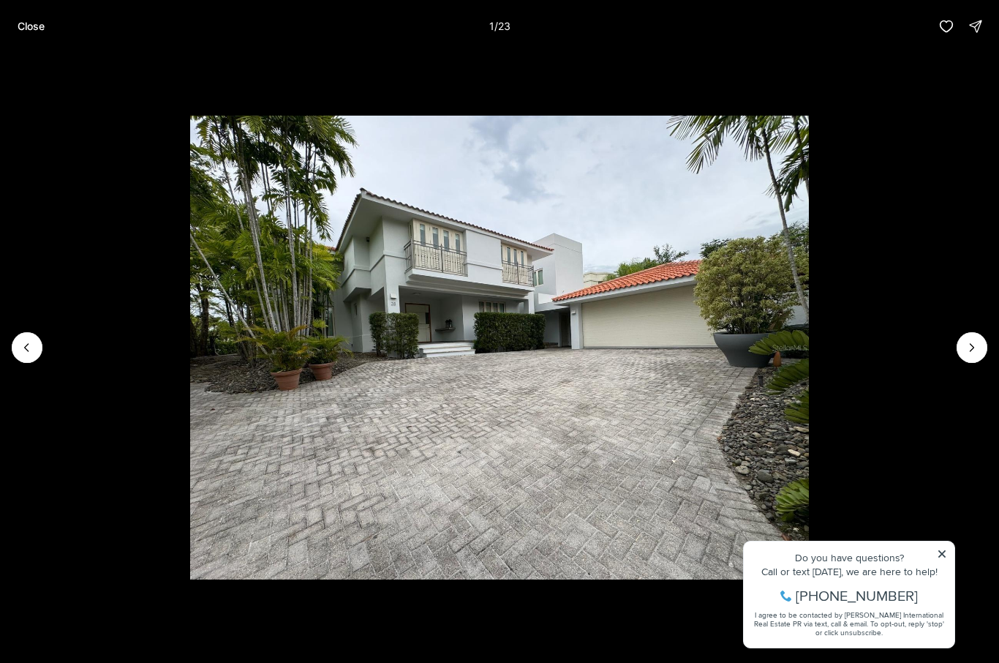
click at [809, 364] on img "1 of 23" at bounding box center [499, 348] width 619 height 464
click at [809, 359] on img "1 of 23" at bounding box center [499, 348] width 619 height 464
click at [963, 357] on button "Next slide" at bounding box center [972, 347] width 31 height 31
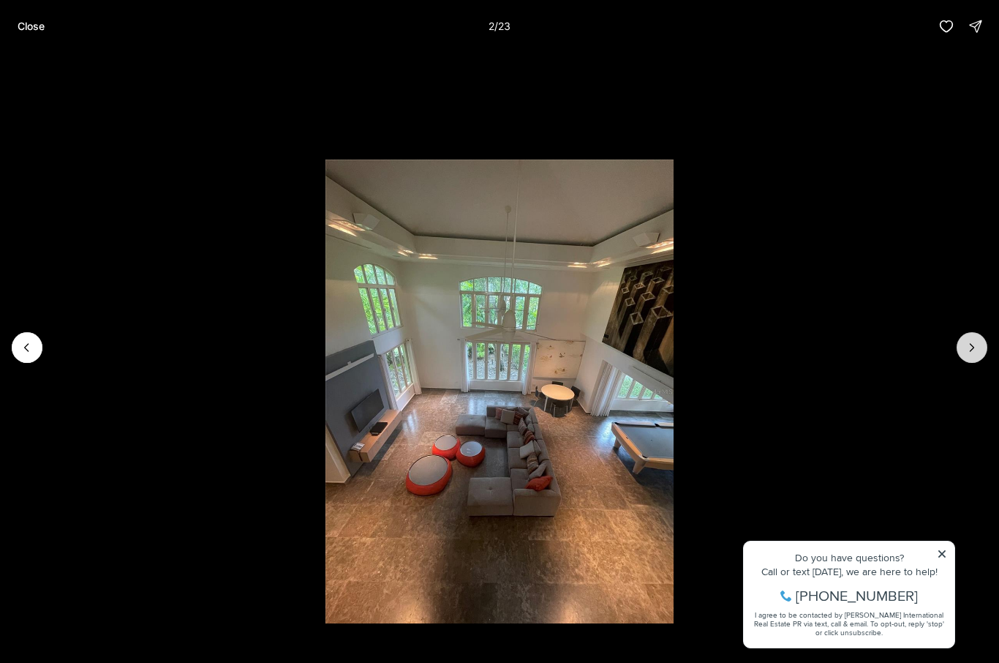
click at [958, 352] on button "Next slide" at bounding box center [972, 347] width 31 height 31
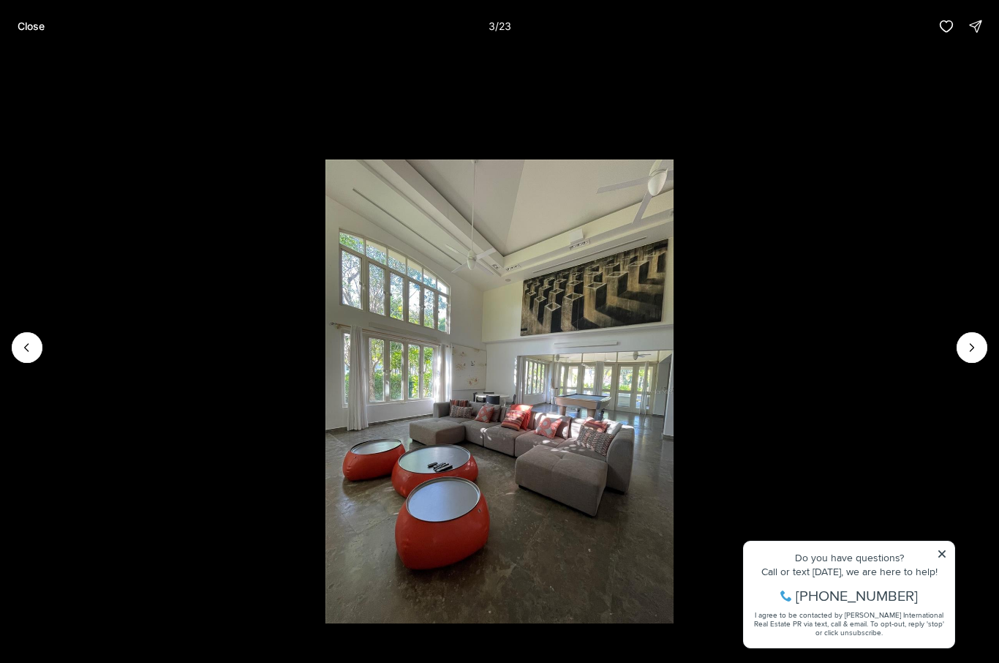
click at [954, 354] on li "3 of 23" at bounding box center [499, 348] width 999 height 590
click at [961, 366] on li "3 of 23" at bounding box center [499, 348] width 999 height 590
click at [965, 353] on icon "Next slide" at bounding box center [972, 347] width 15 height 15
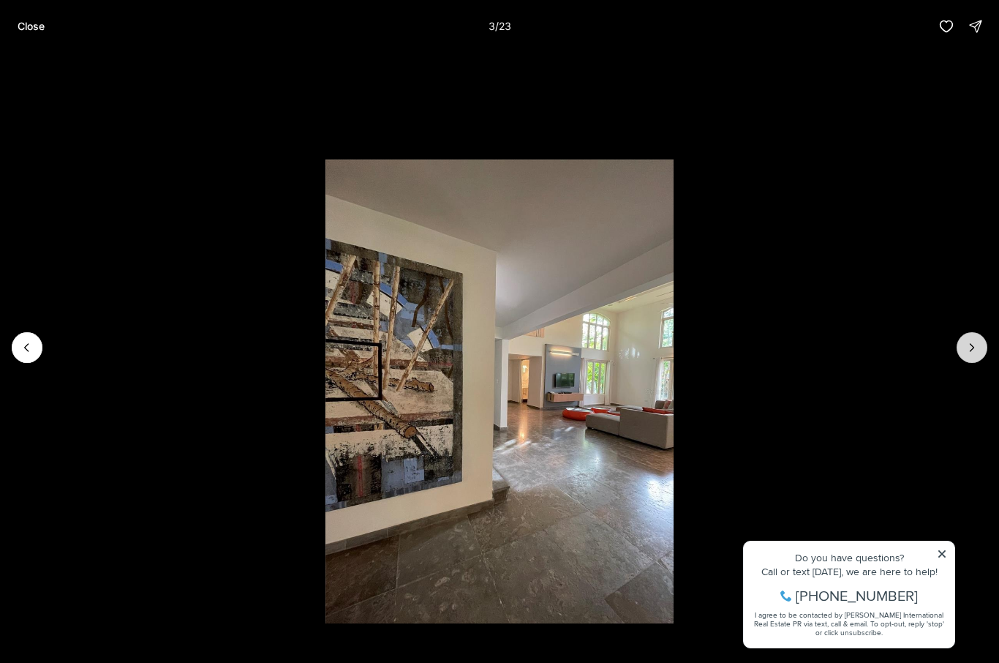
click at [963, 350] on button "Next slide" at bounding box center [972, 347] width 31 height 31
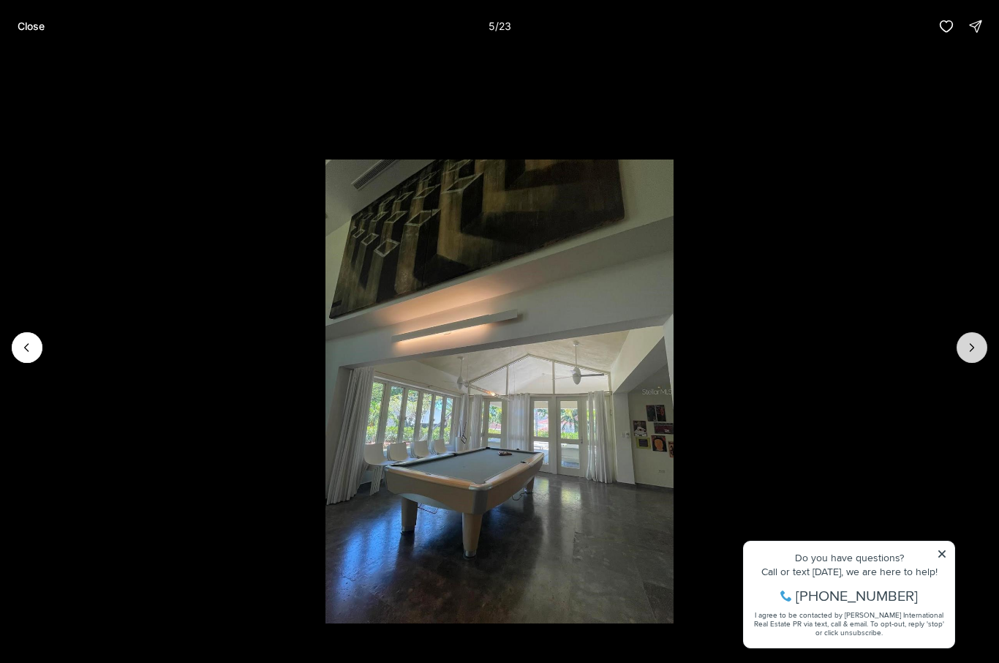
click at [972, 348] on icon "Next slide" at bounding box center [972, 347] width 15 height 15
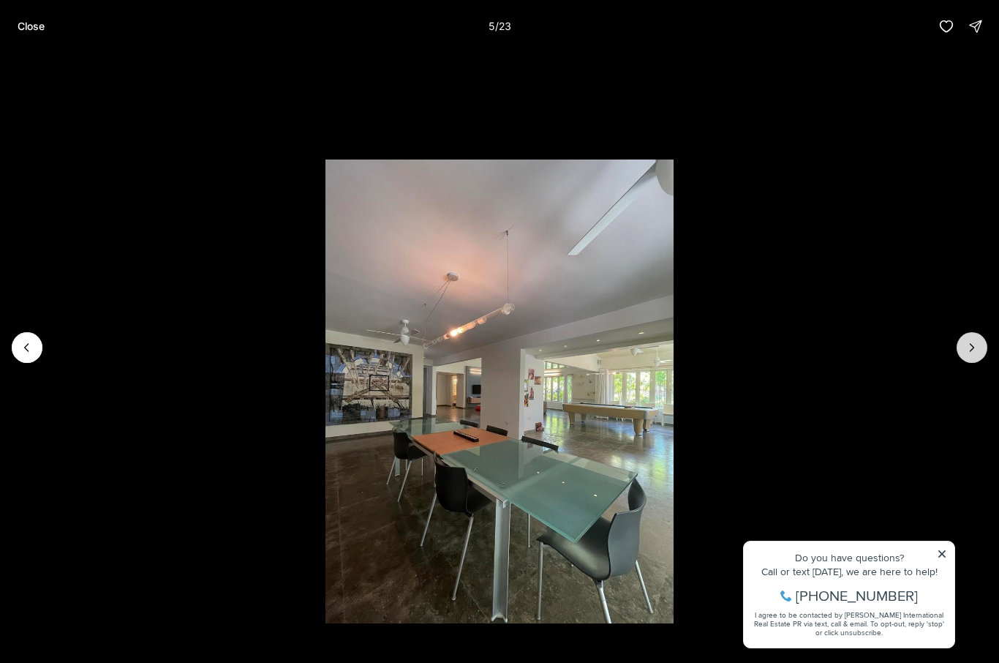
click at [967, 348] on icon "Next slide" at bounding box center [972, 347] width 15 height 15
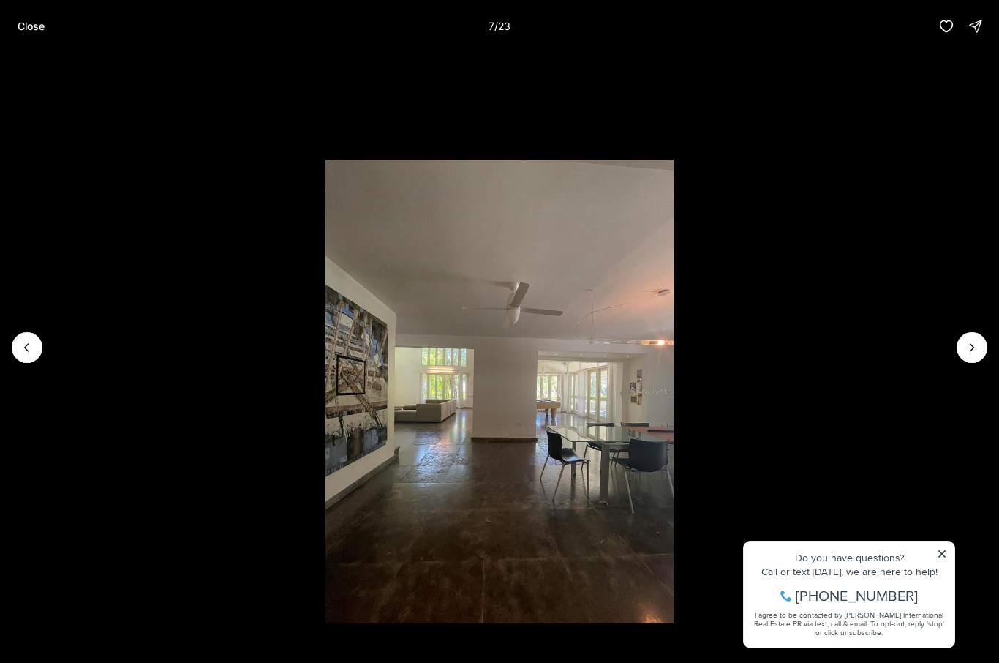
click at [953, 348] on li "7 of 23" at bounding box center [499, 348] width 999 height 590
click at [961, 347] on button "Next slide" at bounding box center [972, 347] width 31 height 31
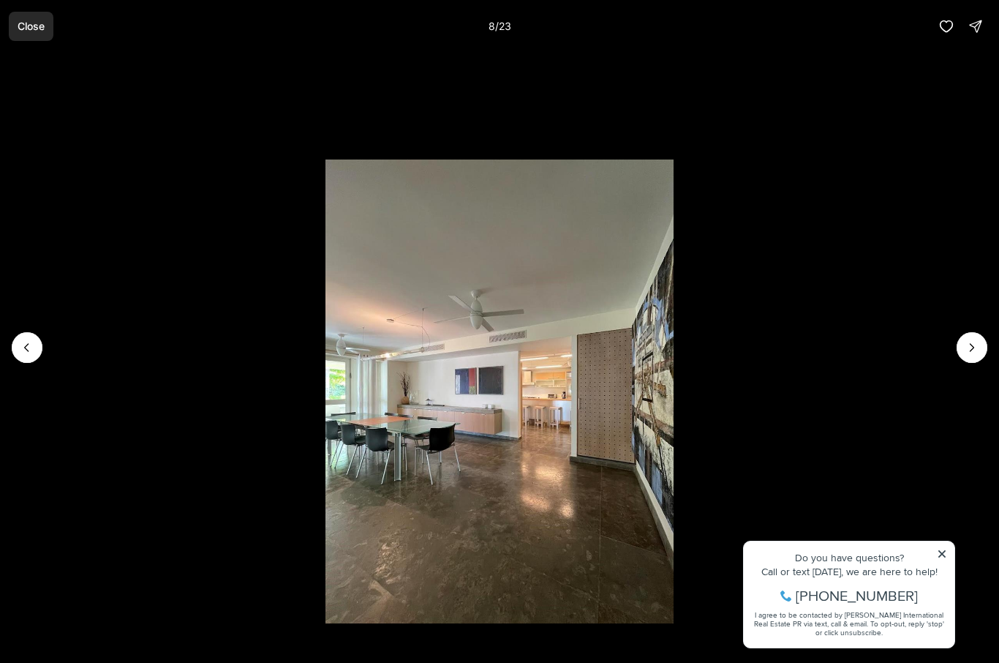
click at [31, 34] on button "Close" at bounding box center [31, 26] width 45 height 29
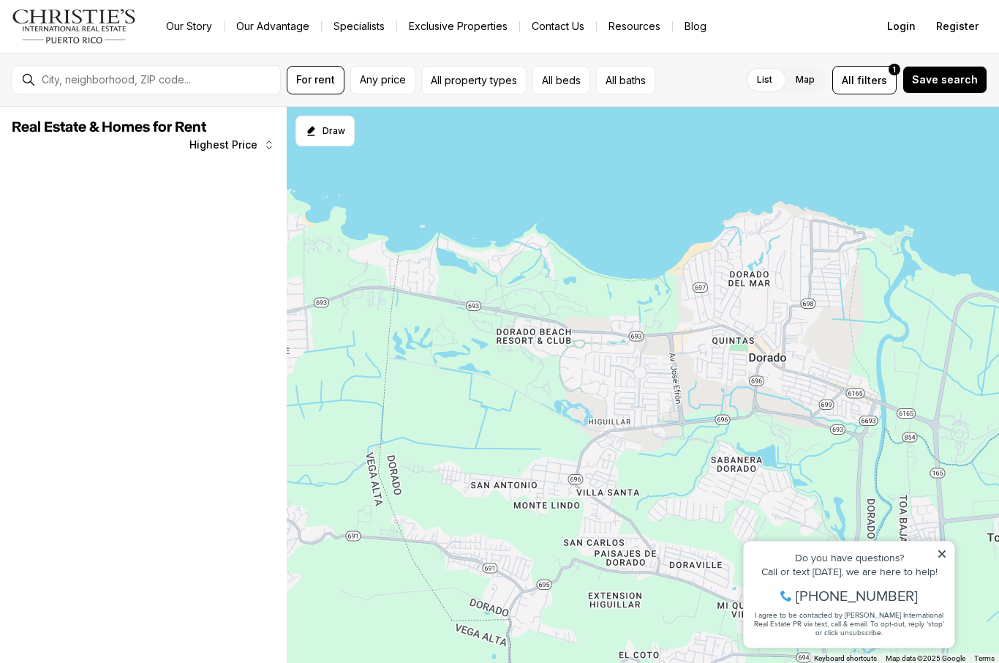
scroll to position [912, 0]
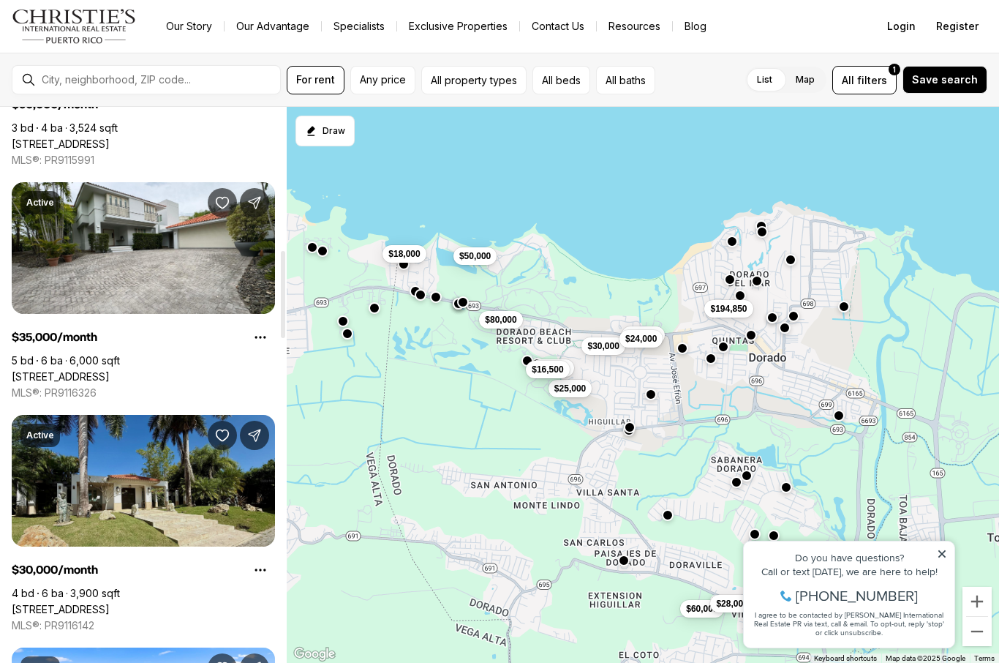
click at [110, 603] on link "[STREET_ADDRESS]" at bounding box center [61, 609] width 98 height 13
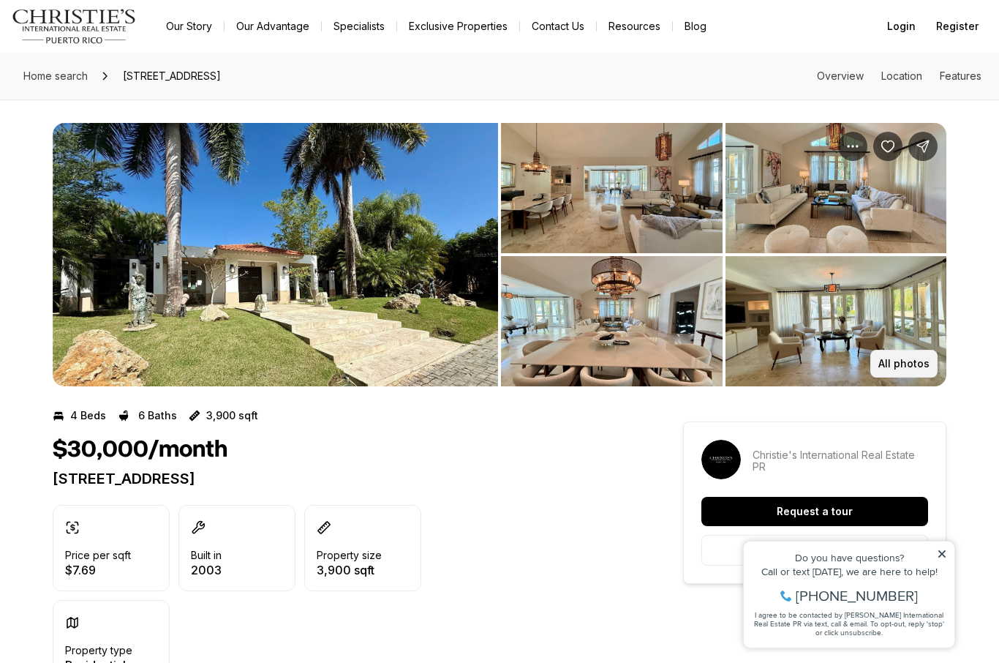
click at [912, 367] on p "All photos" at bounding box center [904, 364] width 51 height 12
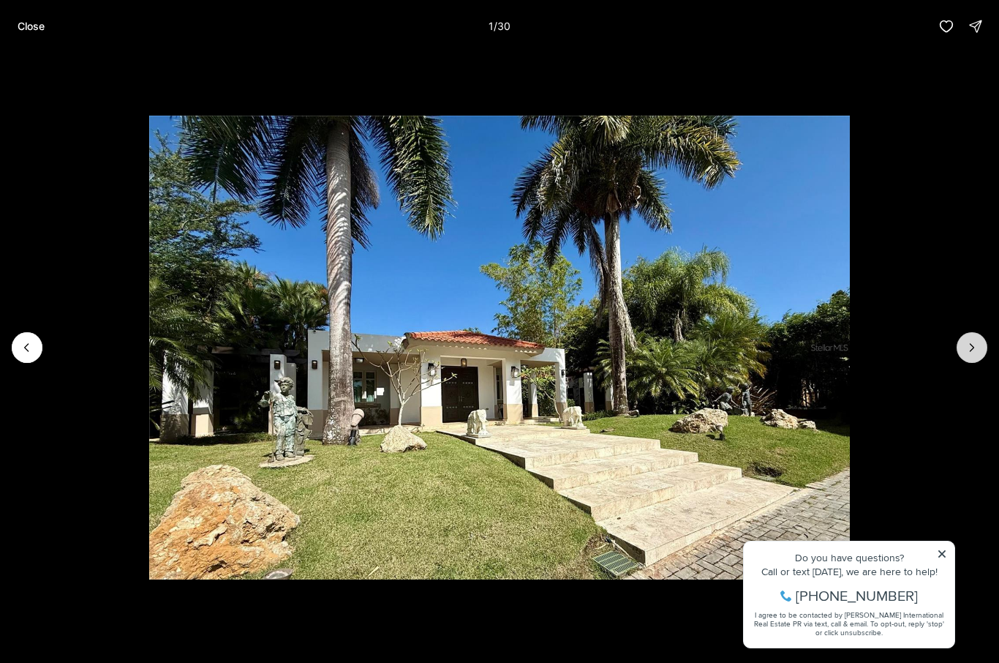
click at [969, 353] on icon "Next slide" at bounding box center [972, 347] width 15 height 15
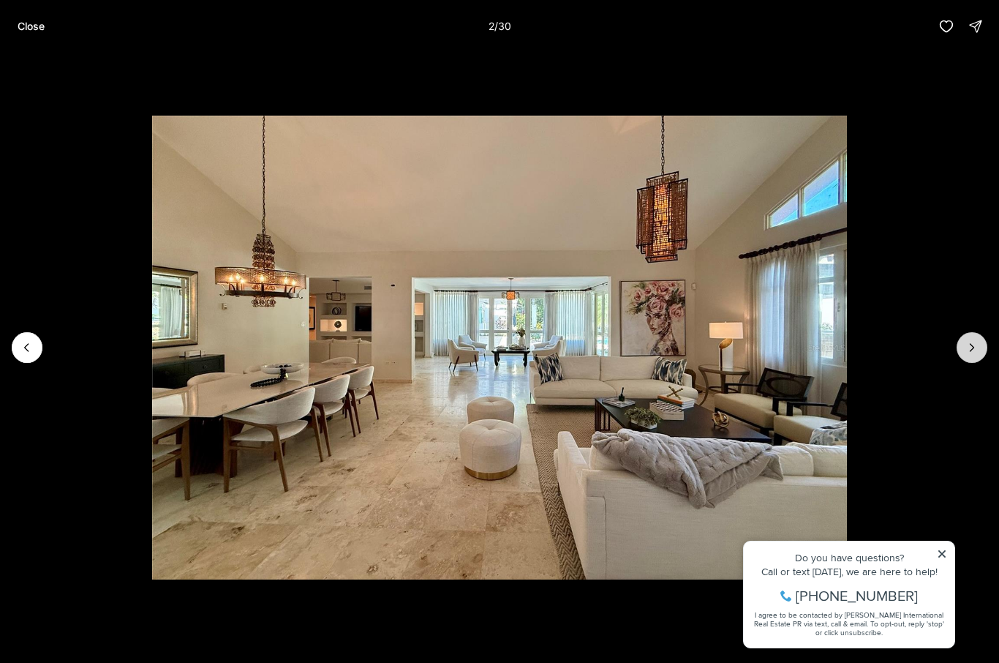
click at [969, 352] on icon "Next slide" at bounding box center [972, 347] width 15 height 15
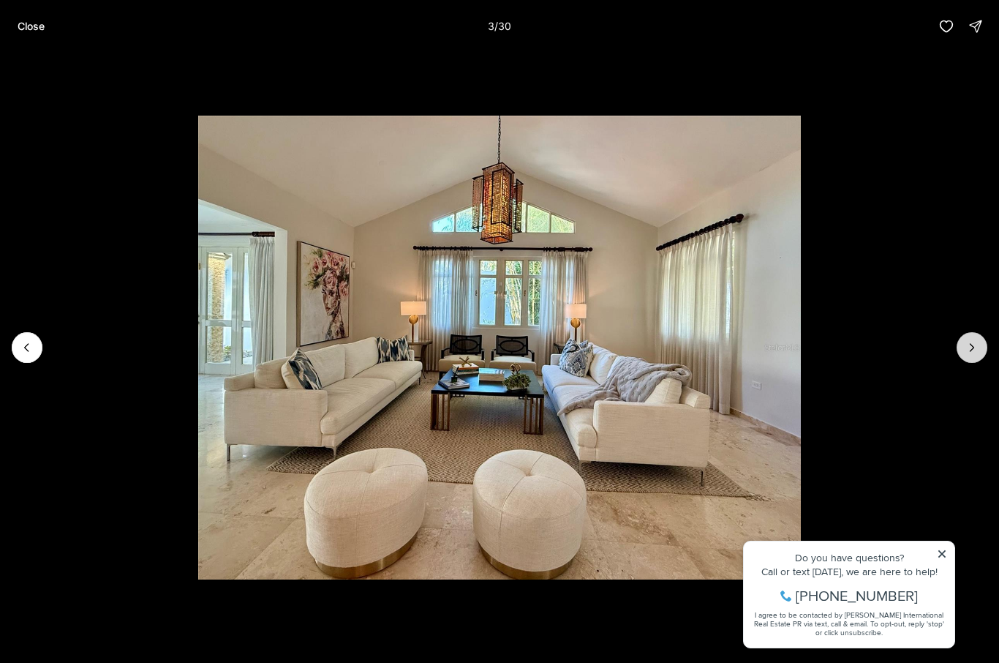
click at [971, 353] on icon "Next slide" at bounding box center [972, 347] width 15 height 15
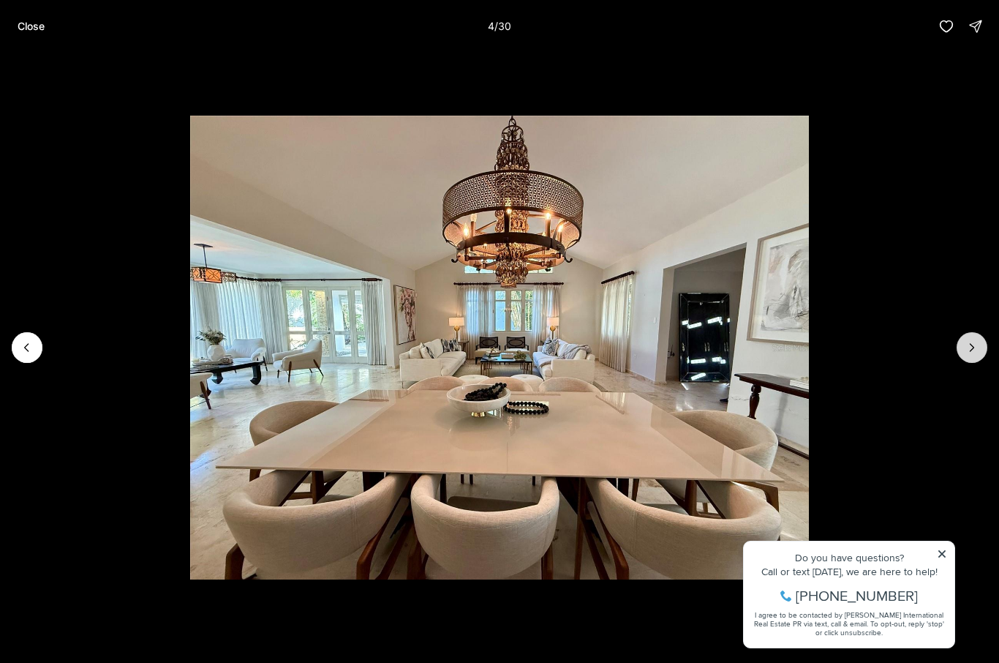
click at [976, 353] on icon "Next slide" at bounding box center [972, 347] width 15 height 15
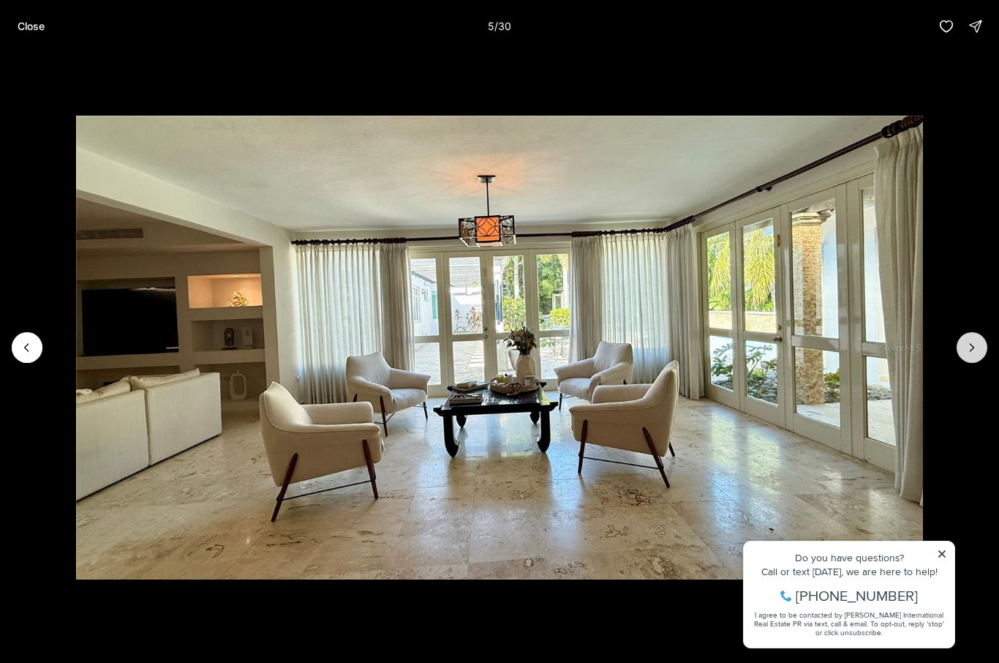
click at [969, 353] on icon "Next slide" at bounding box center [972, 347] width 15 height 15
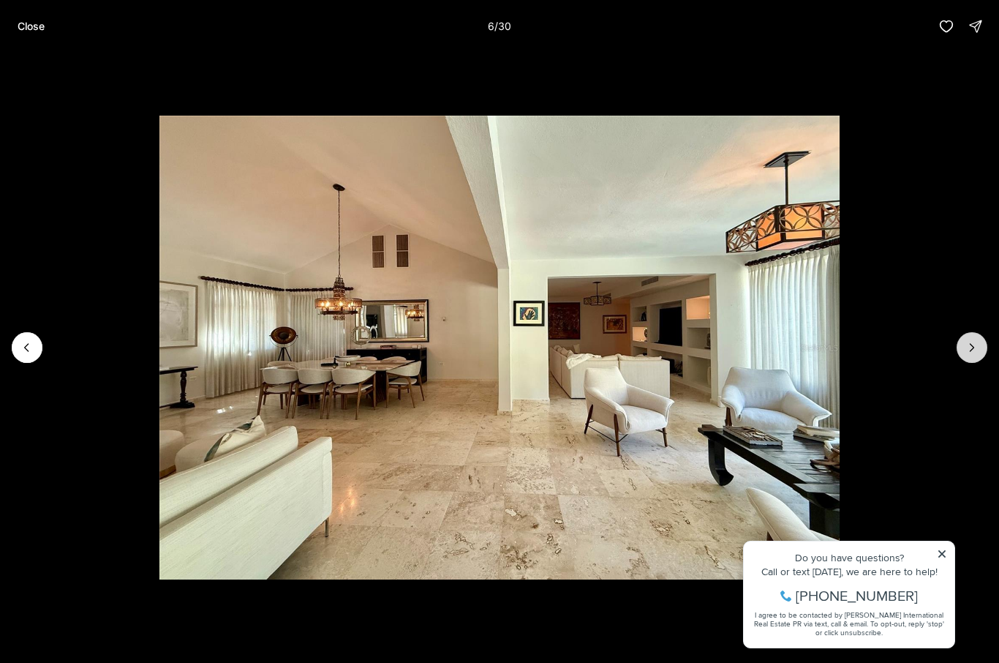
click at [969, 353] on icon "Next slide" at bounding box center [972, 347] width 15 height 15
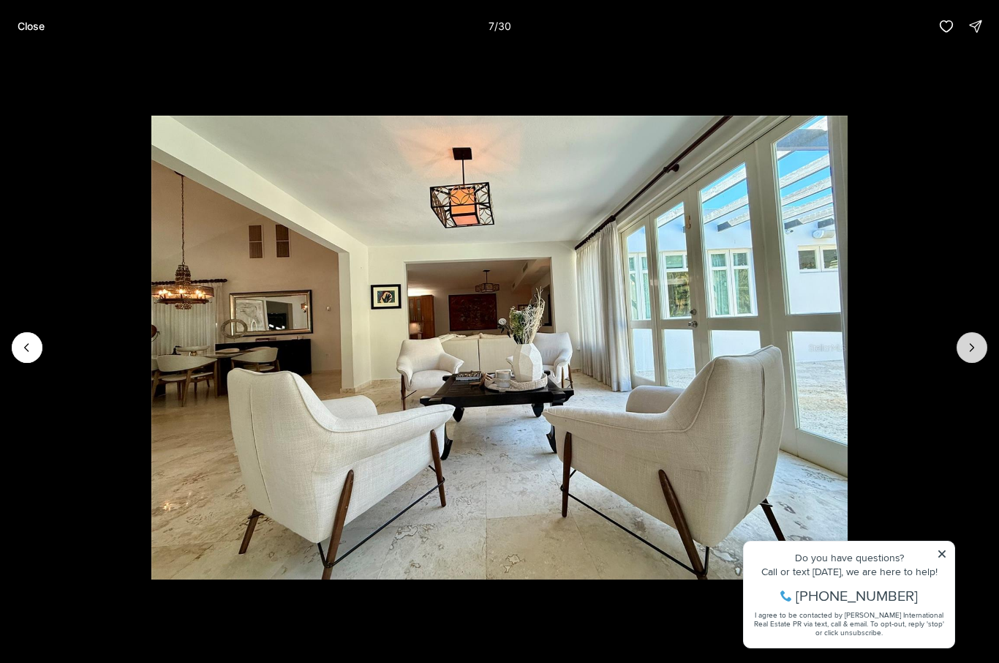
click at [969, 353] on icon "Next slide" at bounding box center [972, 347] width 15 height 15
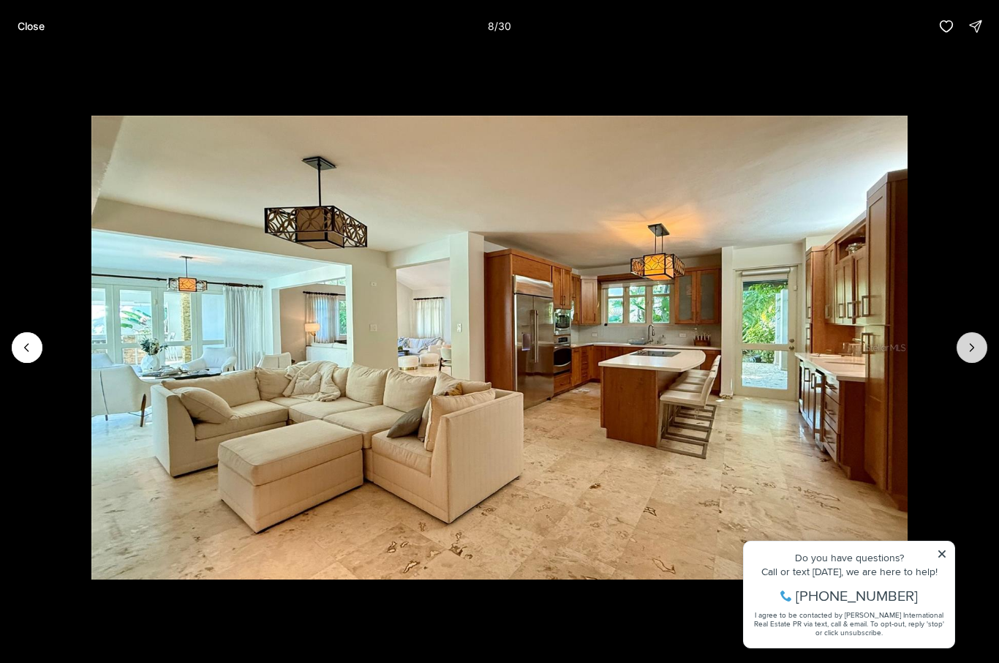
click at [968, 354] on icon "Next slide" at bounding box center [972, 347] width 15 height 15
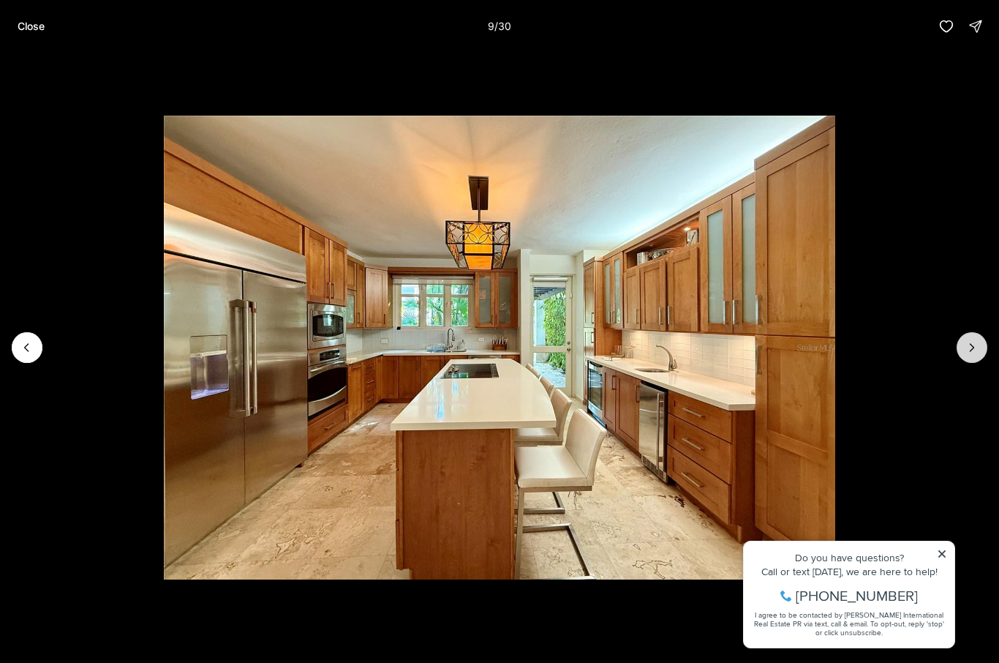
click at [968, 353] on icon "Next slide" at bounding box center [972, 347] width 15 height 15
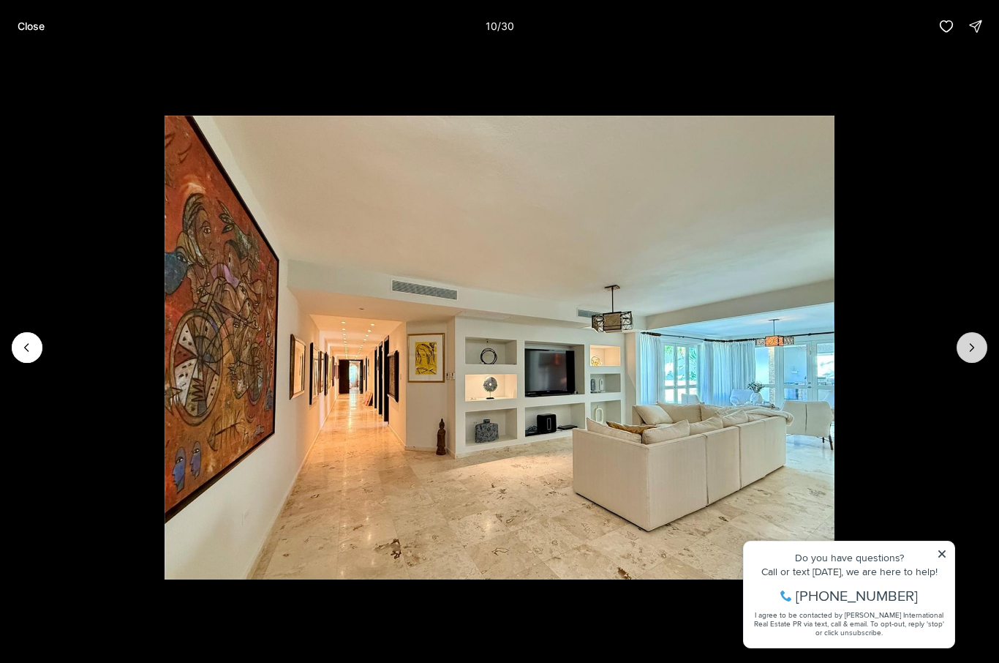
click at [967, 354] on icon "Next slide" at bounding box center [972, 347] width 15 height 15
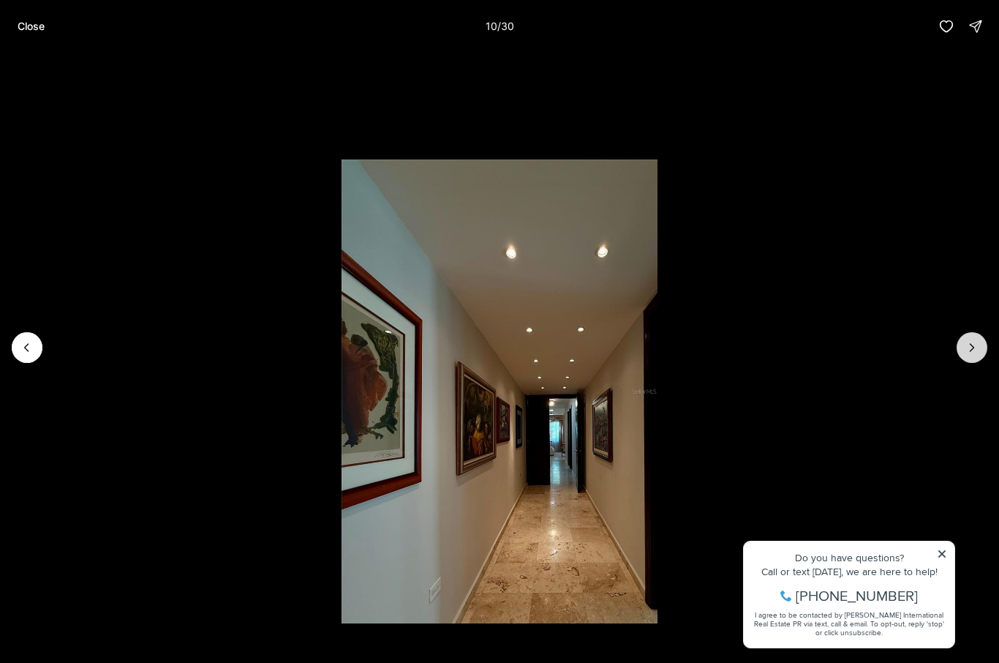
click at [969, 352] on icon "Next slide" at bounding box center [972, 347] width 15 height 15
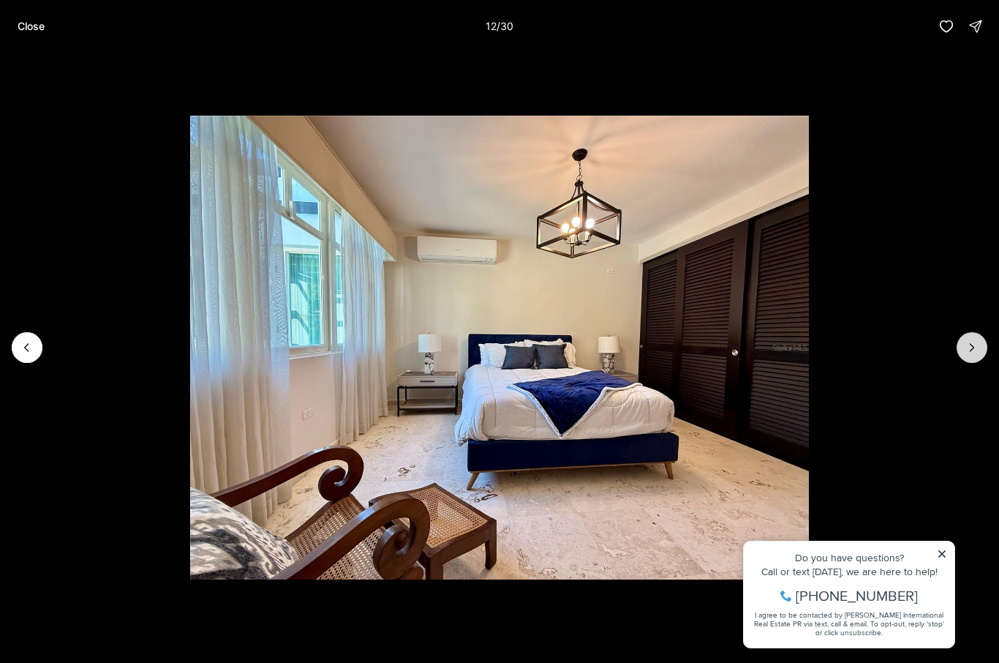
click at [969, 352] on icon "Next slide" at bounding box center [972, 347] width 15 height 15
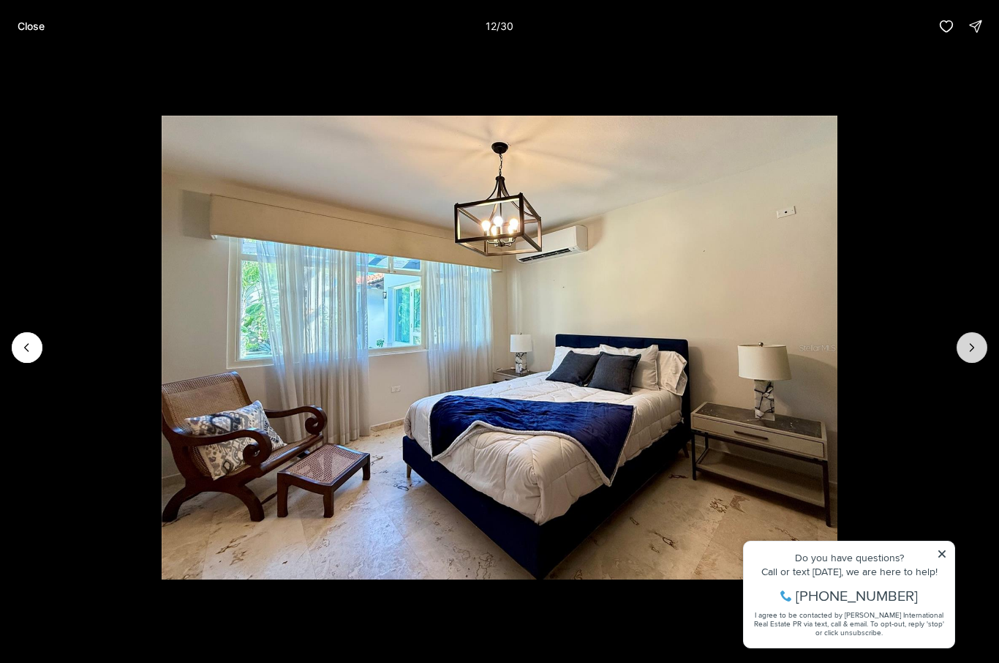
click at [974, 356] on button "Next slide" at bounding box center [972, 347] width 31 height 31
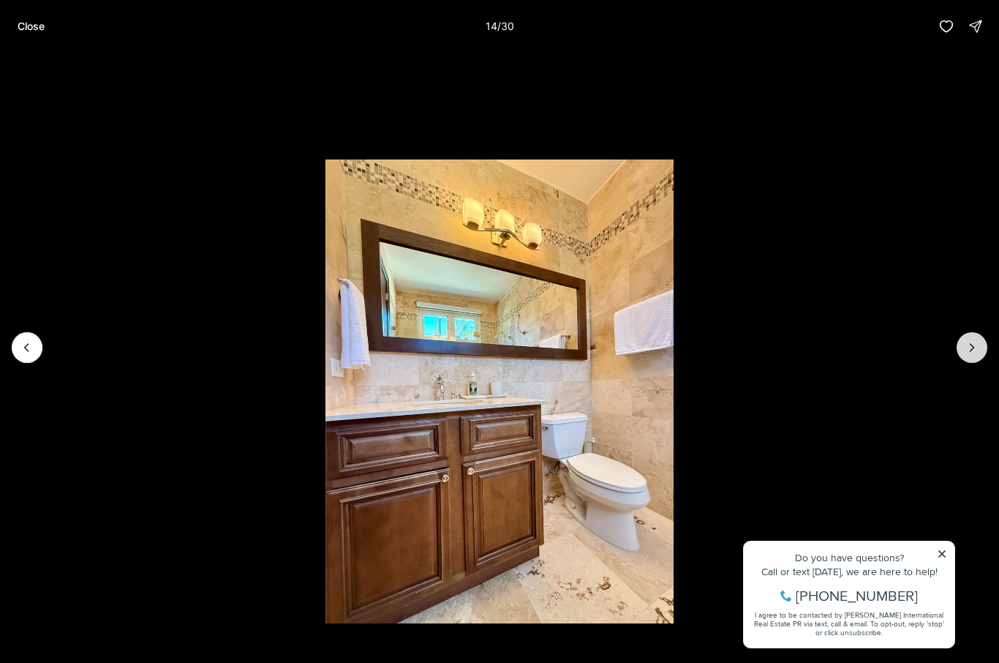
click at [968, 353] on icon "Next slide" at bounding box center [972, 347] width 15 height 15
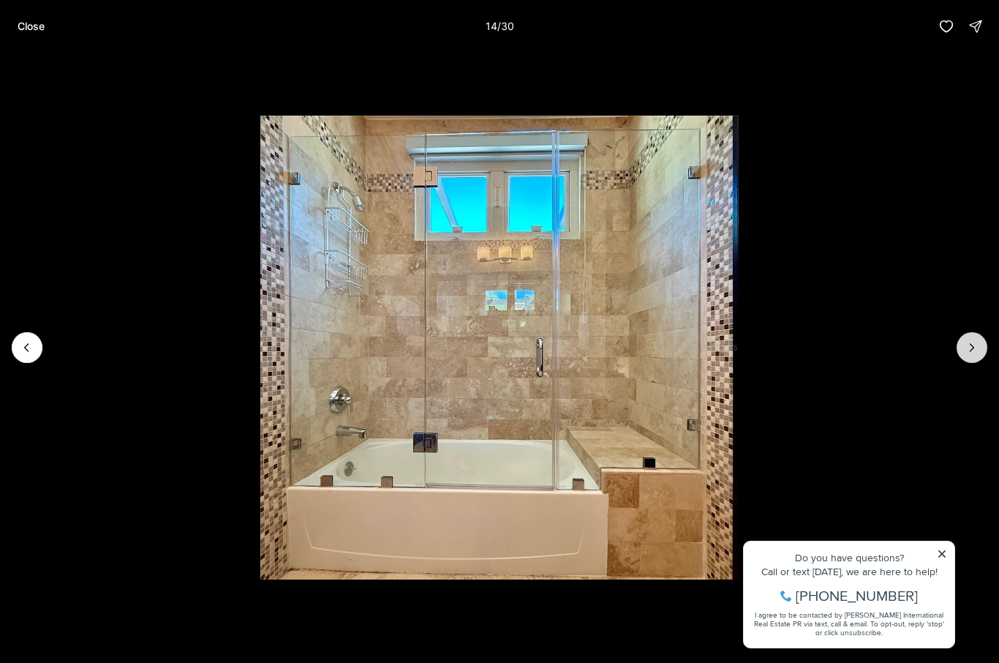
click at [973, 357] on button "Next slide" at bounding box center [972, 347] width 31 height 31
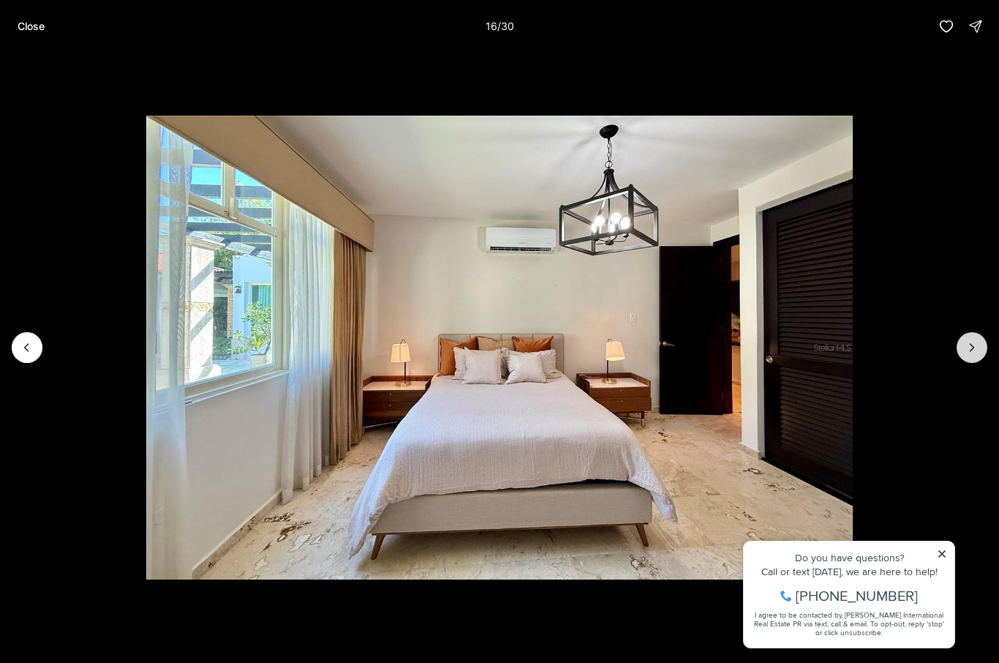
click at [969, 352] on icon "Next slide" at bounding box center [972, 347] width 15 height 15
click at [974, 356] on button "Next slide" at bounding box center [972, 347] width 31 height 31
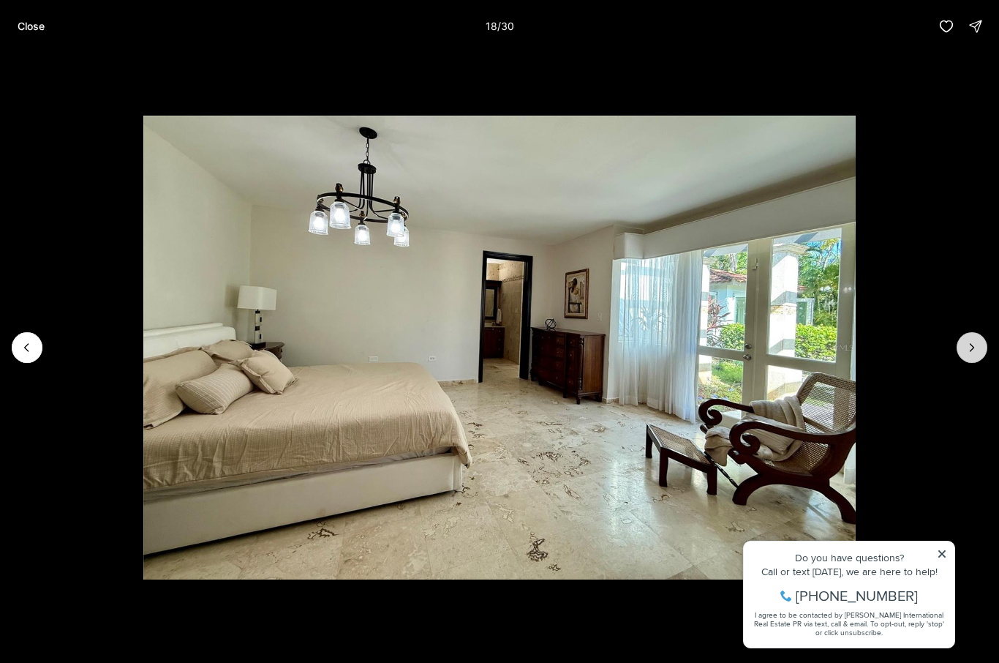
click at [970, 352] on icon "Next slide" at bounding box center [972, 347] width 15 height 15
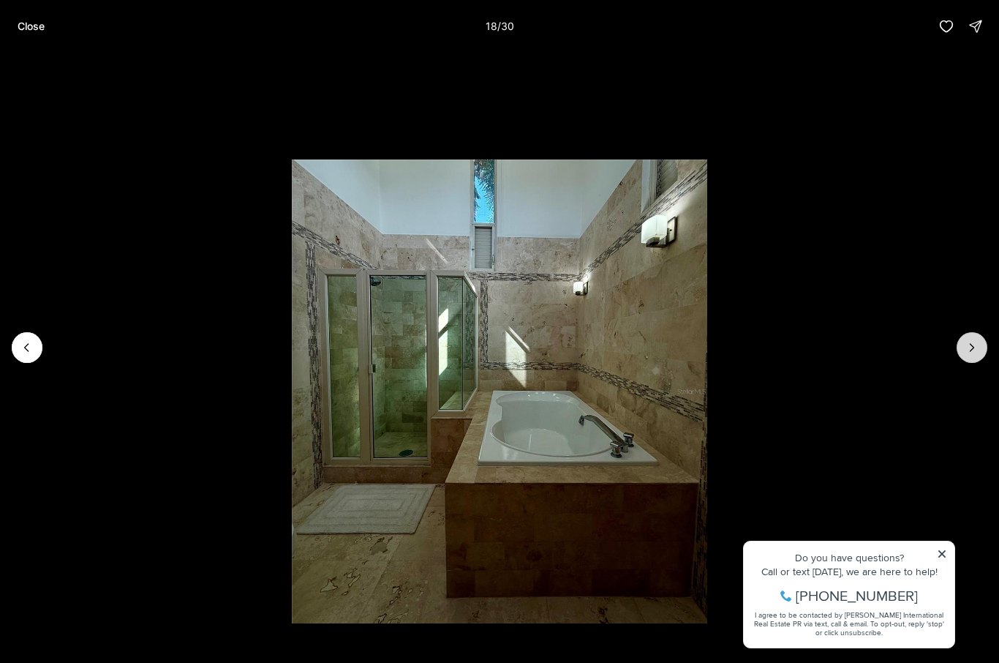
click at [975, 356] on button "Next slide" at bounding box center [972, 347] width 31 height 31
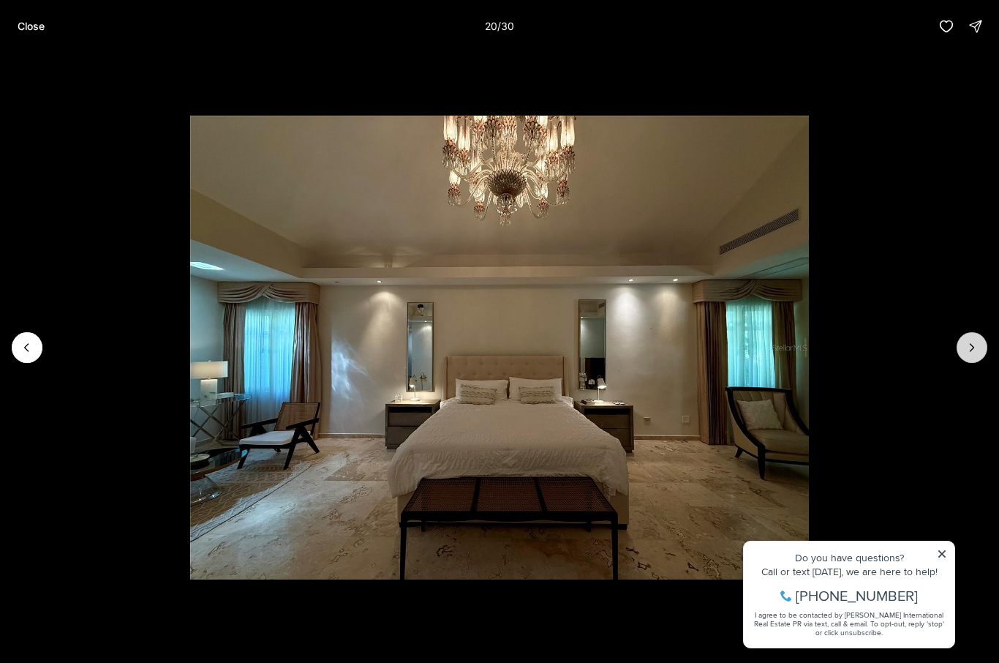
click at [967, 352] on icon "Next slide" at bounding box center [972, 347] width 15 height 15
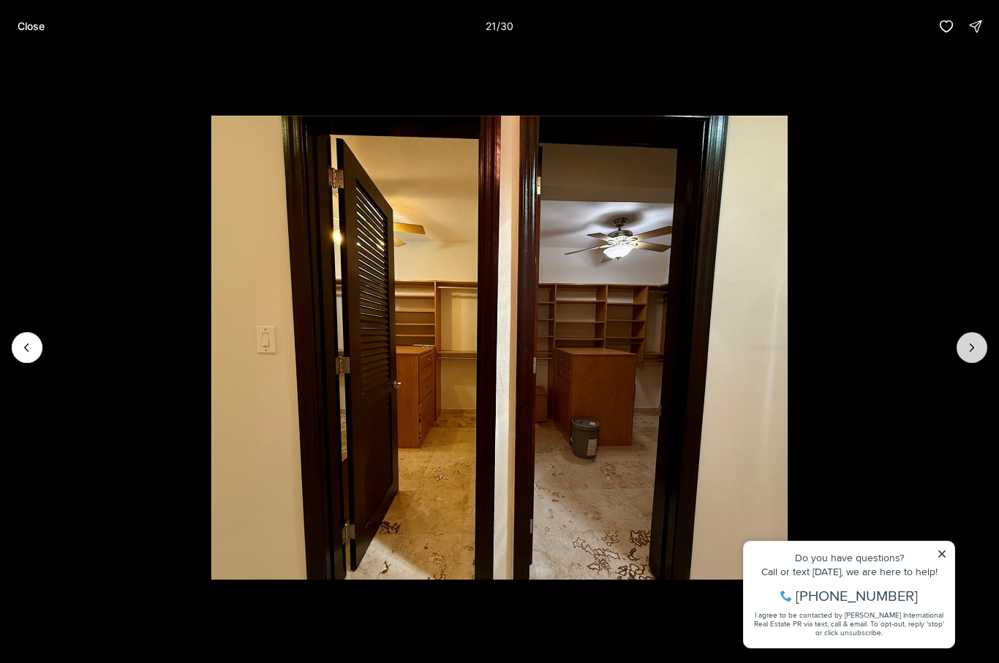
click at [969, 353] on icon "Next slide" at bounding box center [972, 347] width 15 height 15
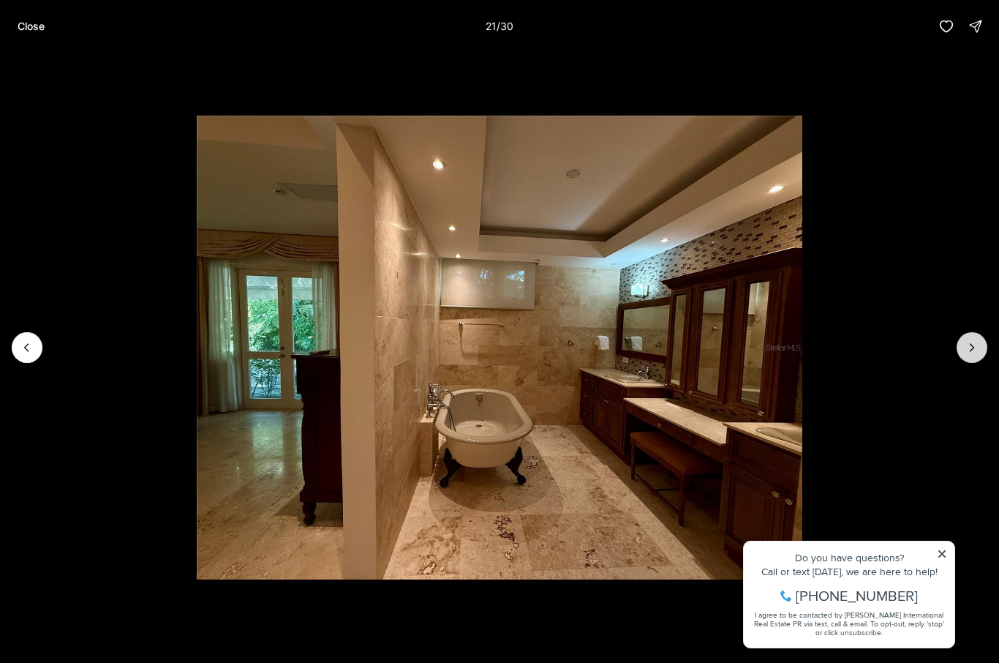
click at [971, 355] on button "Next slide" at bounding box center [972, 347] width 31 height 31
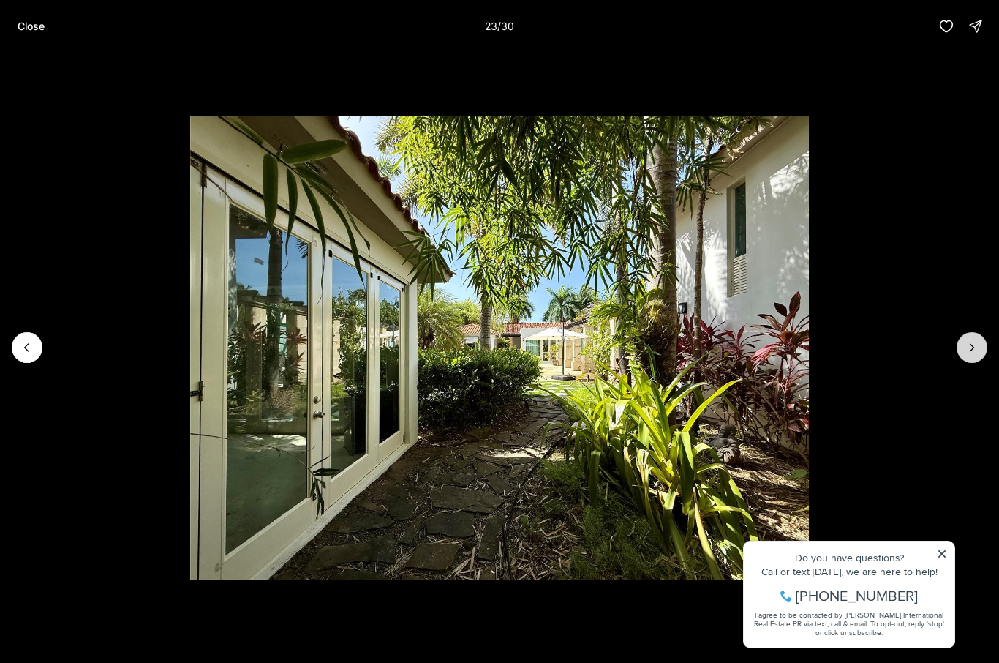
click at [971, 353] on icon "Next slide" at bounding box center [972, 347] width 15 height 15
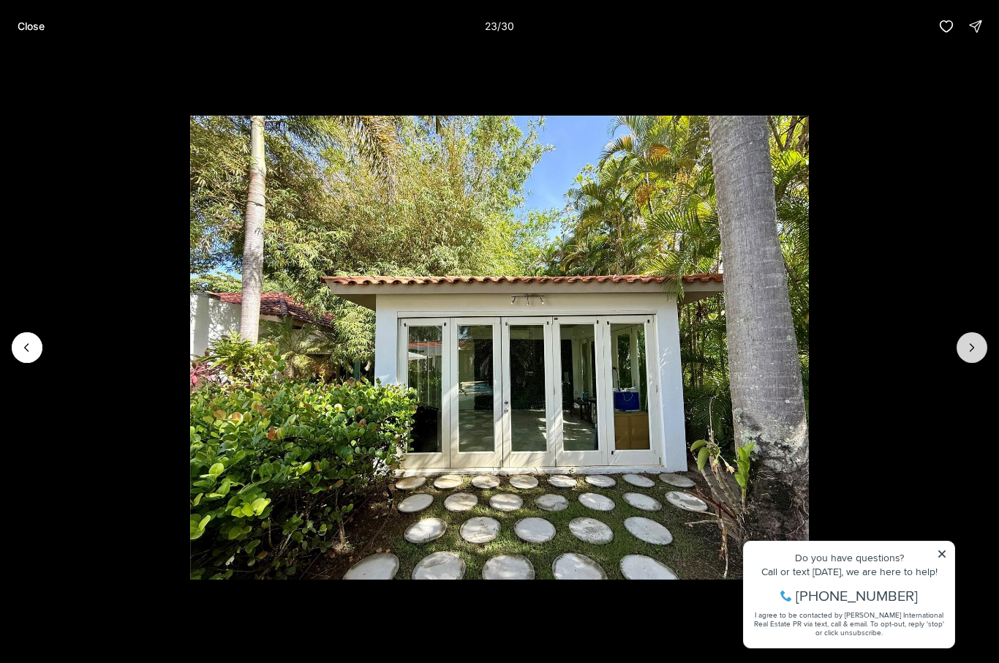
click at [966, 352] on icon "Next slide" at bounding box center [972, 347] width 15 height 15
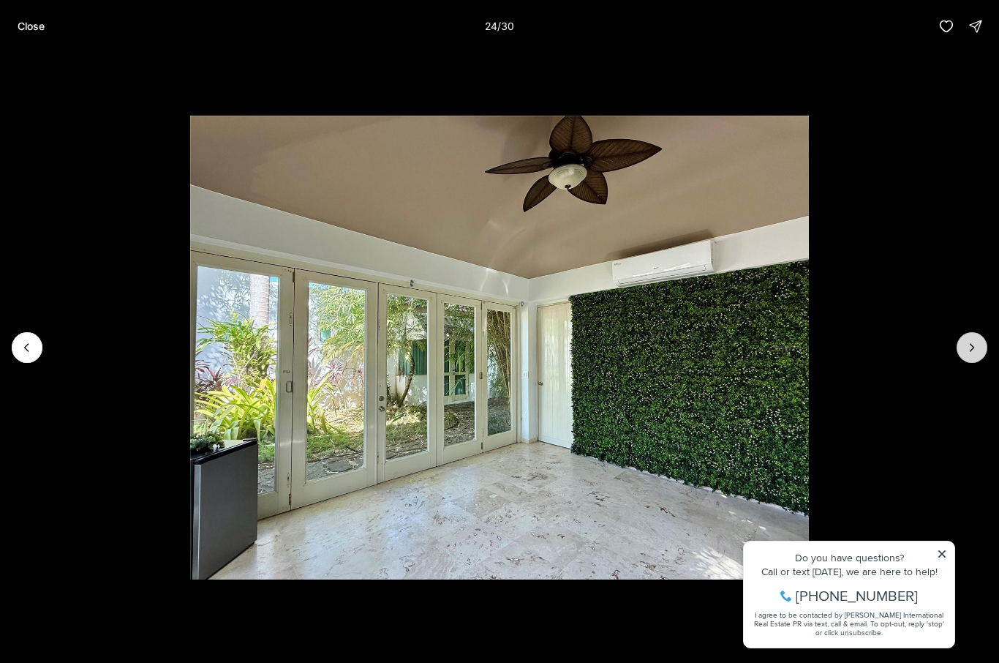
click at [970, 353] on icon "Next slide" at bounding box center [972, 347] width 15 height 15
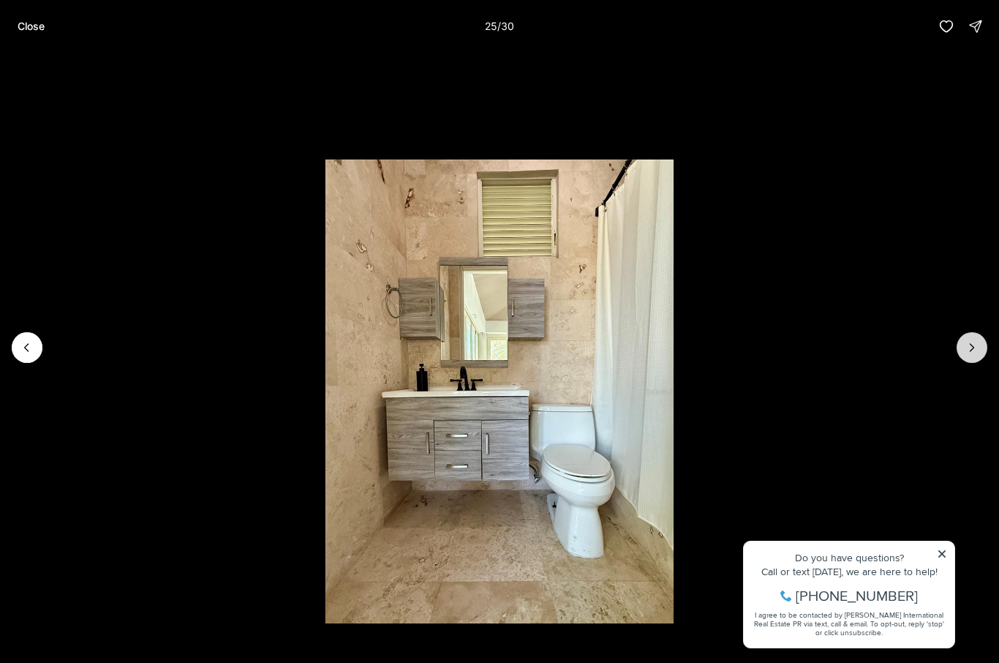
click at [972, 355] on button "Next slide" at bounding box center [972, 347] width 31 height 31
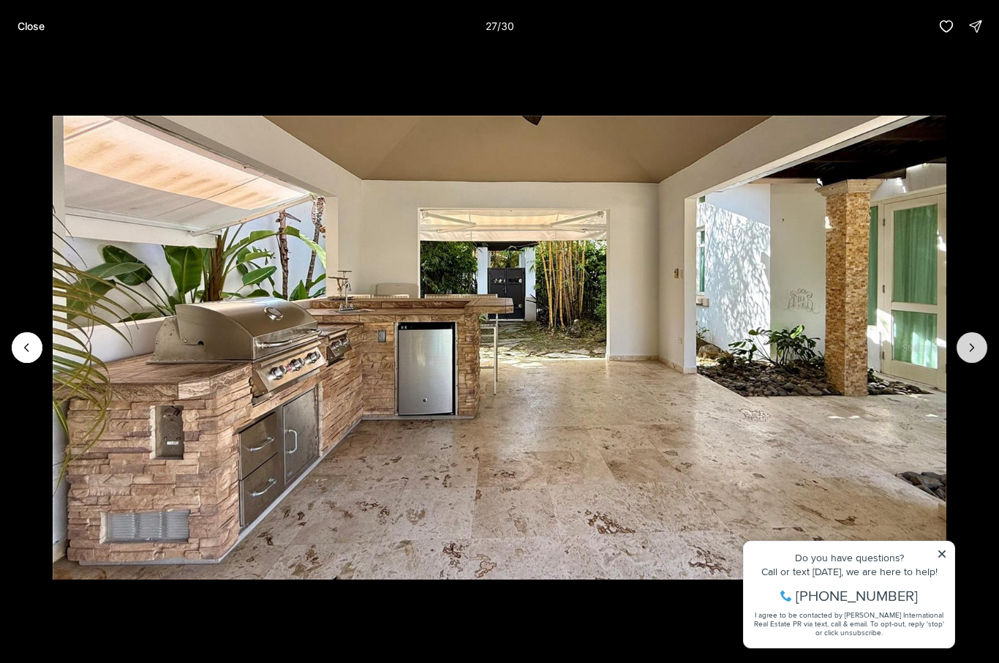
click at [975, 354] on icon "Next slide" at bounding box center [972, 347] width 15 height 15
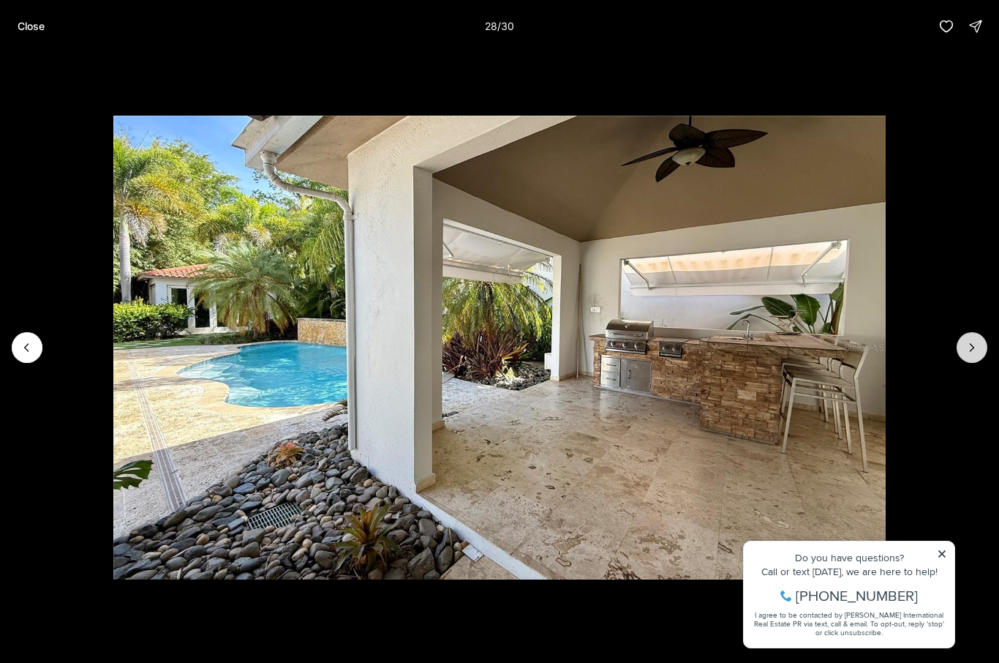
click at [972, 353] on icon "Next slide" at bounding box center [972, 347] width 15 height 15
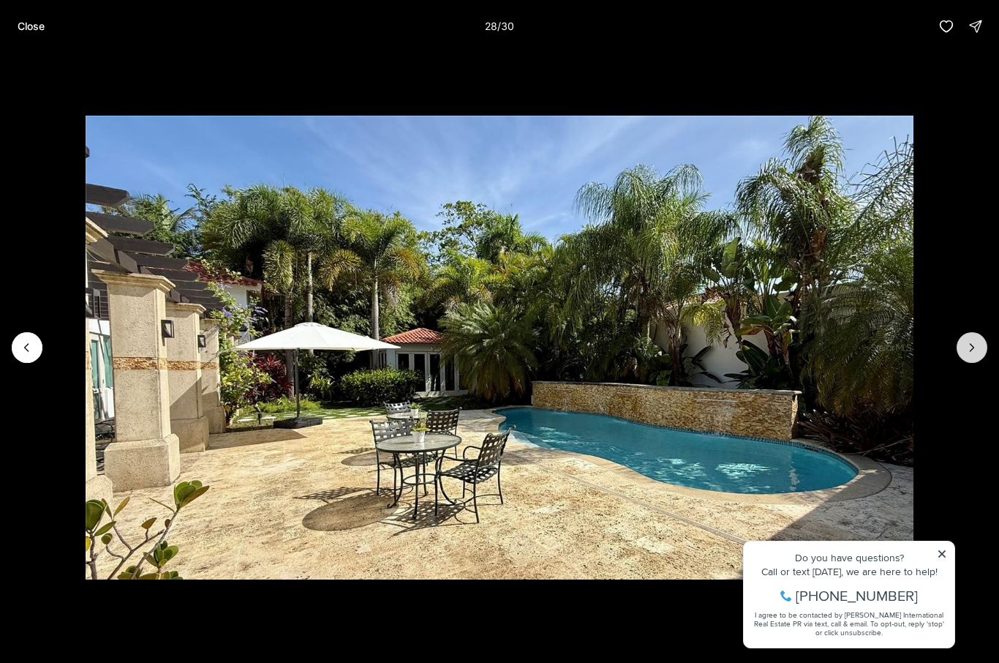
click at [973, 355] on button "Next slide" at bounding box center [972, 347] width 31 height 31
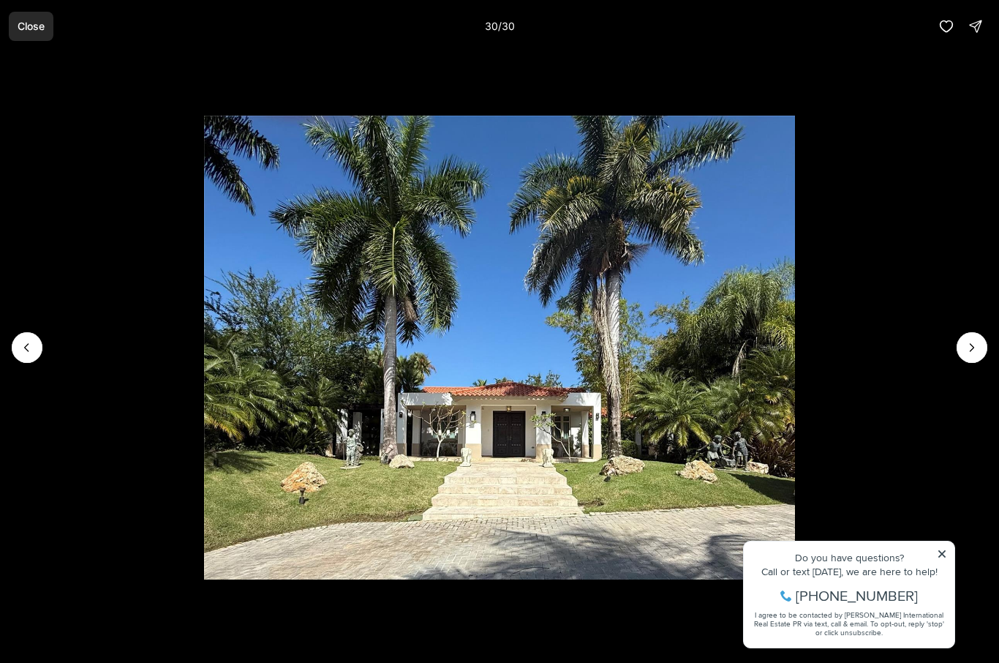
click at [34, 34] on button "Close" at bounding box center [31, 26] width 45 height 29
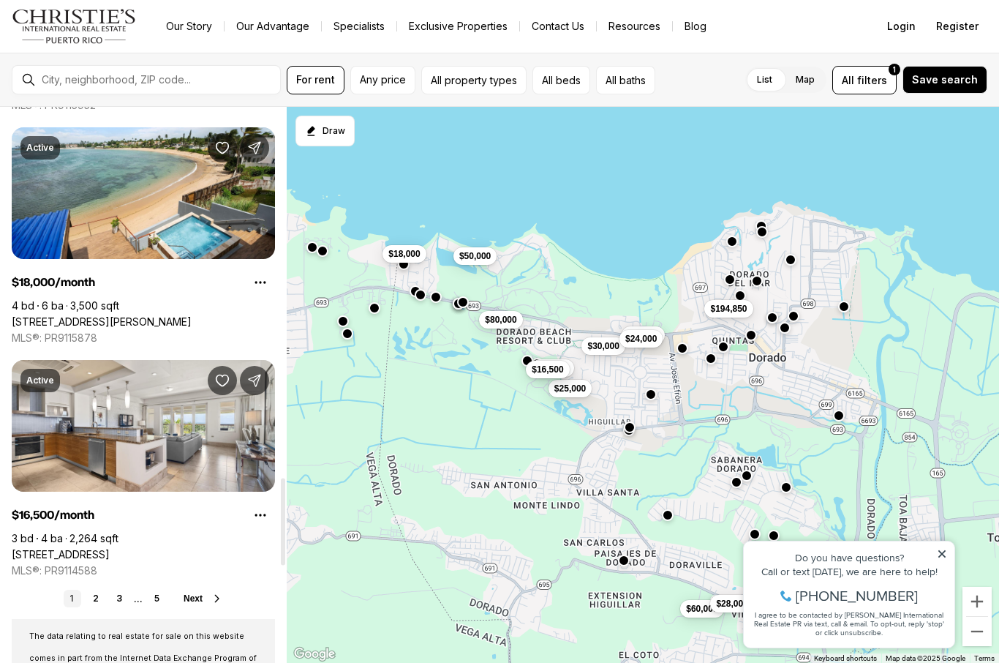
scroll to position [2364, 0]
